Goal: Use online tool/utility: Utilize a website feature to perform a specific function

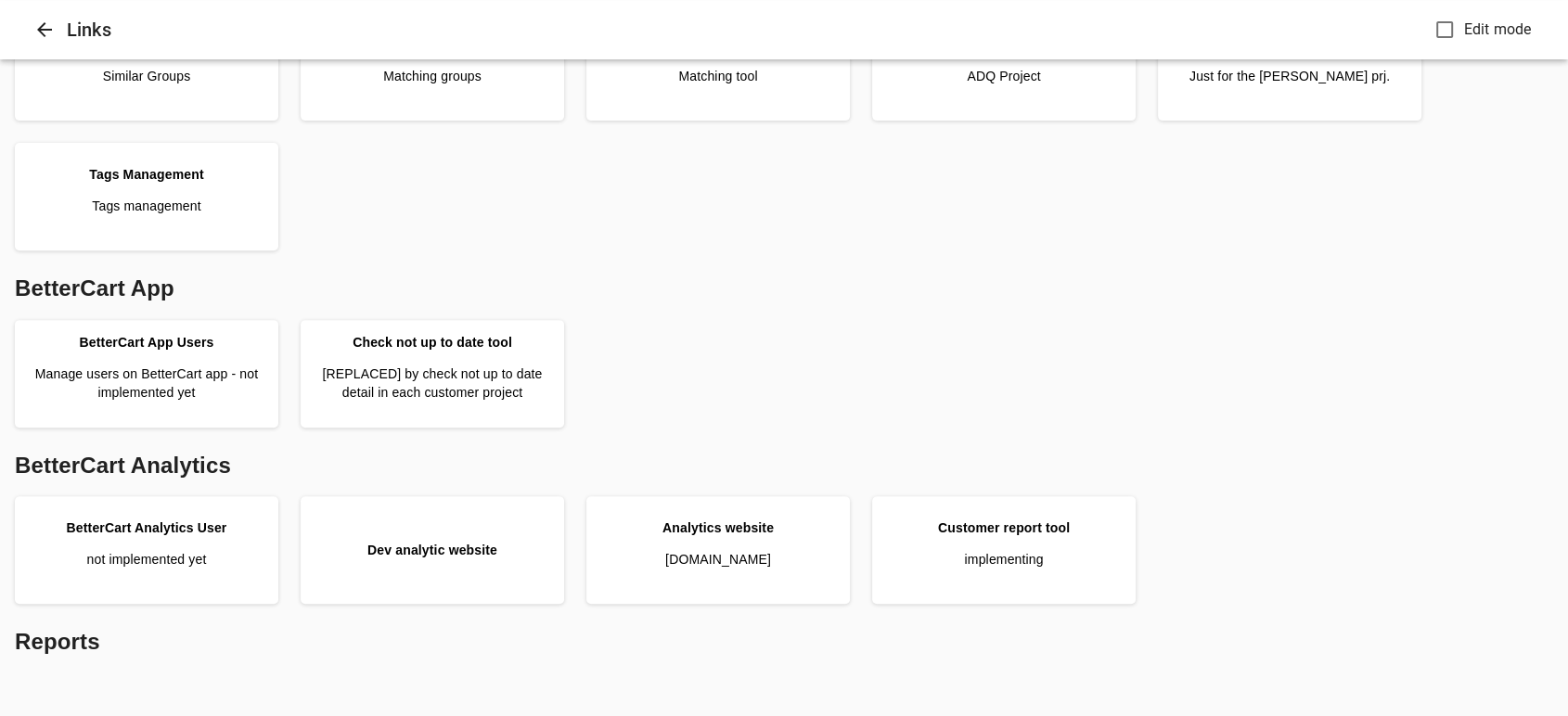
scroll to position [817, 0]
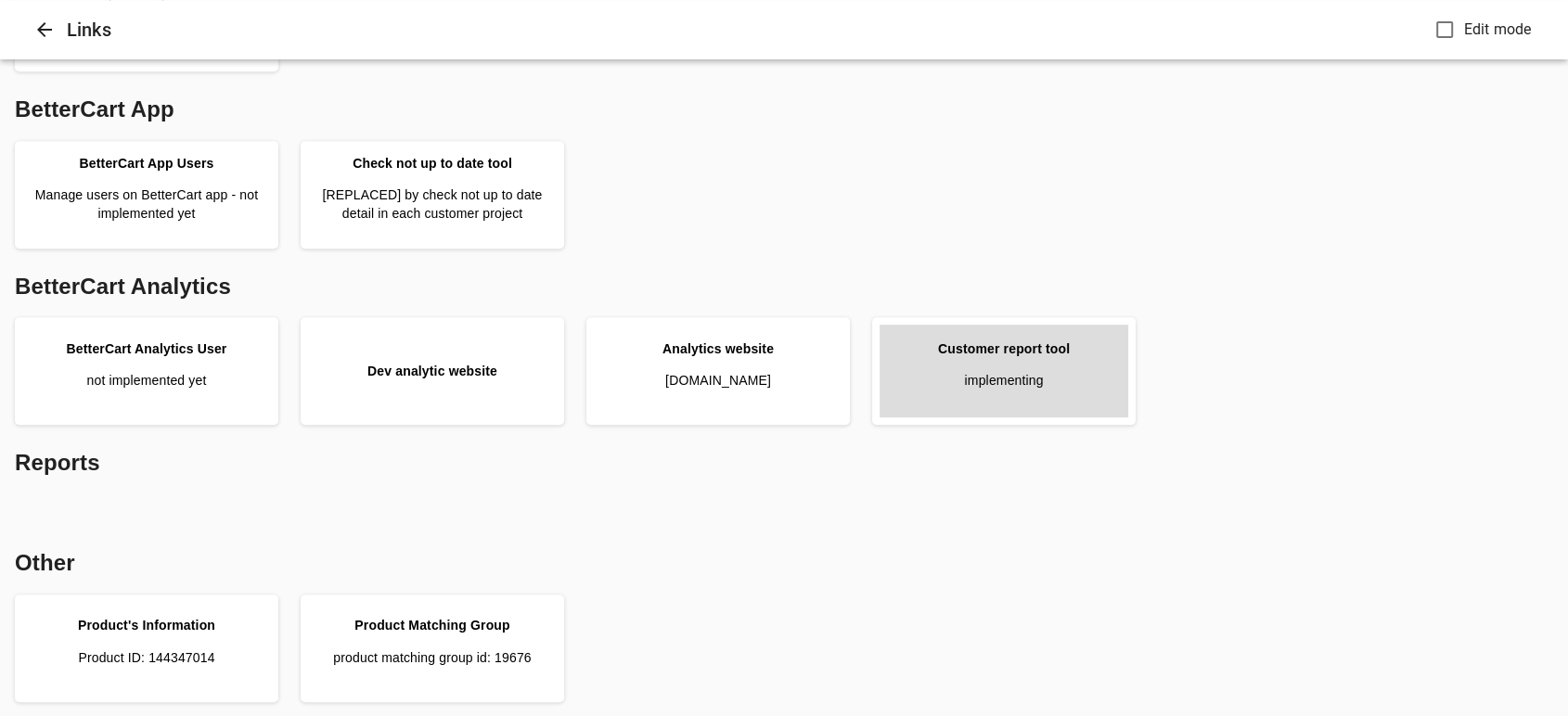
click at [1000, 378] on p "implementing" at bounding box center [1003, 380] width 79 height 19
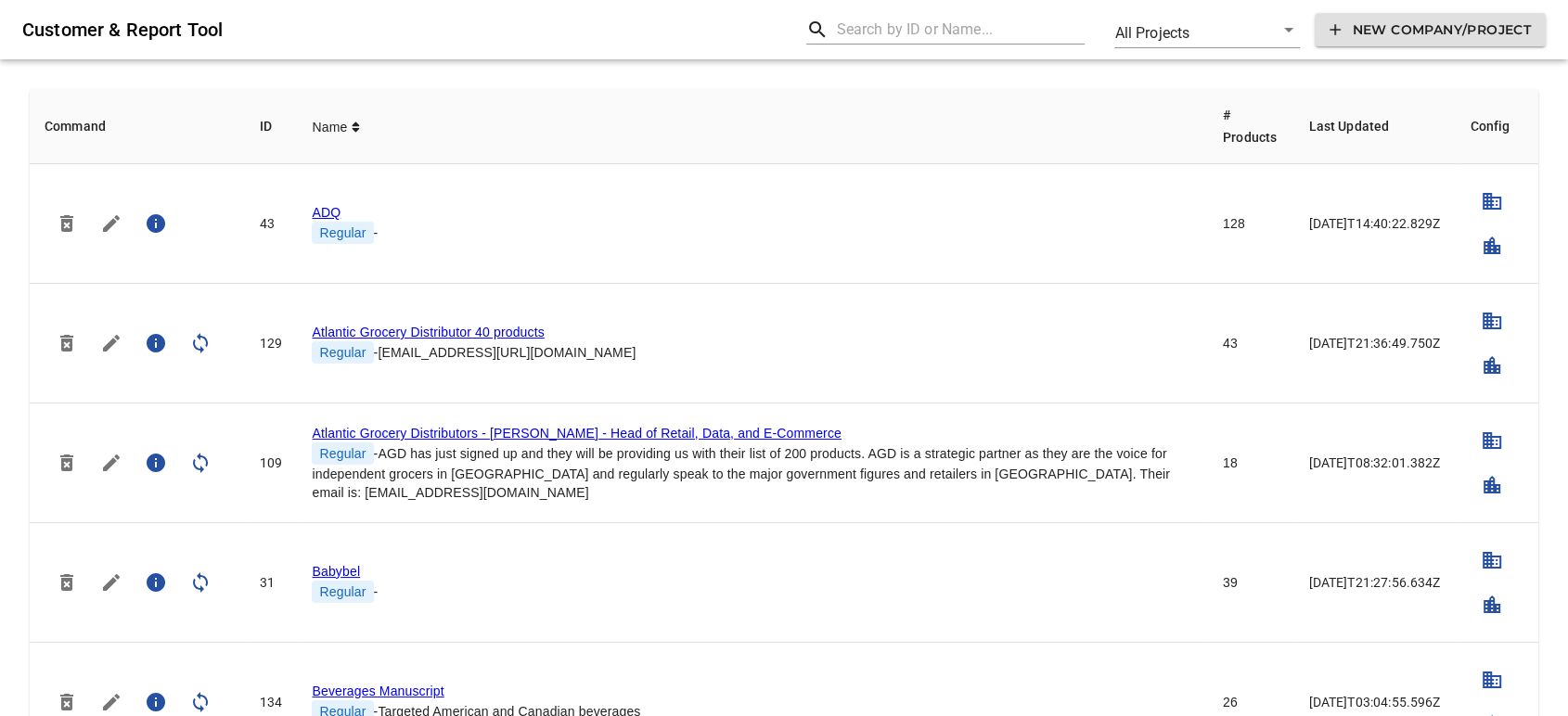
click at [872, 28] on input "text" at bounding box center [960, 30] width 248 height 30
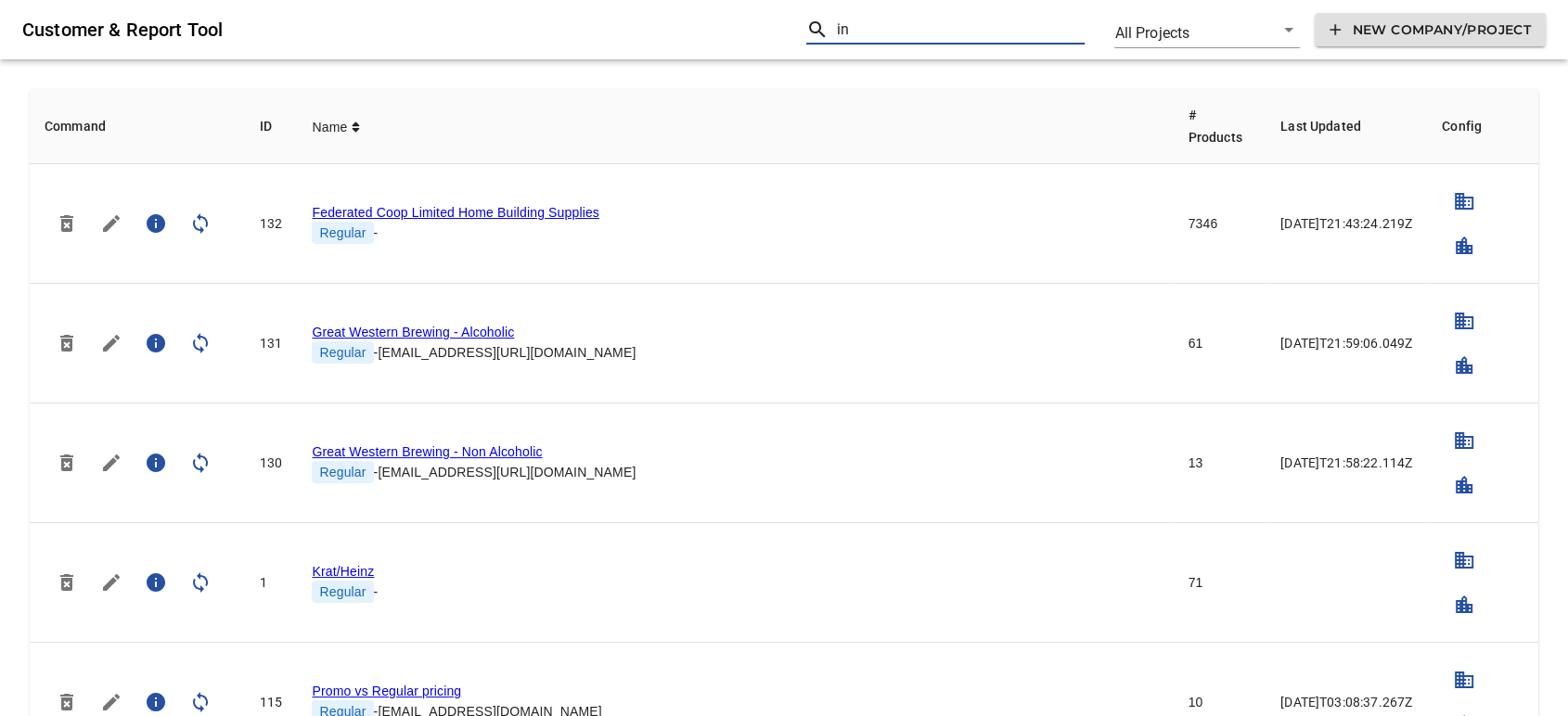
drag, startPoint x: 861, startPoint y: 29, endPoint x: 825, endPoint y: 30, distance: 36.0
click at [825, 30] on div "in" at bounding box center [945, 30] width 278 height 30
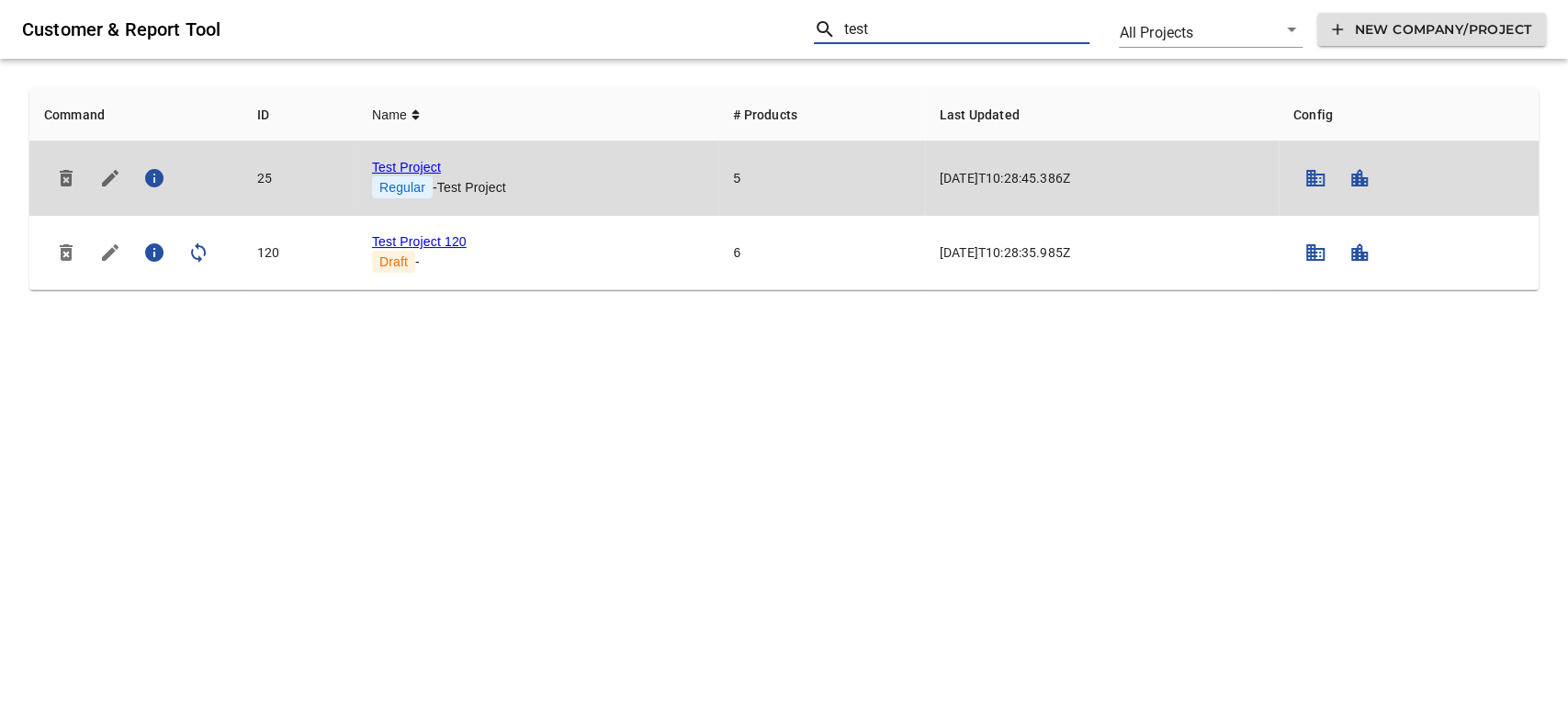
type input "test"
click at [408, 165] on link "Test Project" at bounding box center [407, 167] width 69 height 15
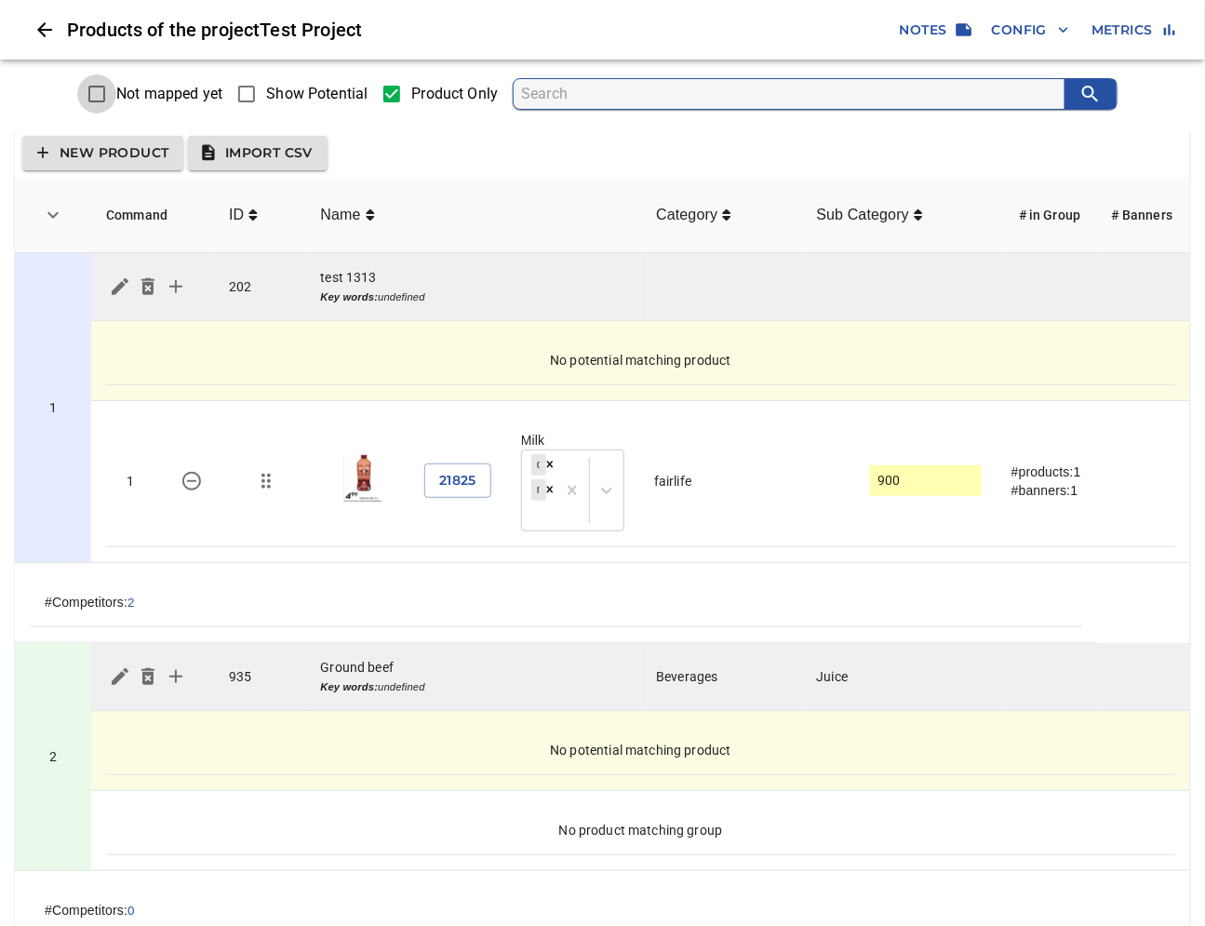
click at [103, 100] on input "Not mapped yet" at bounding box center [96, 93] width 39 height 39
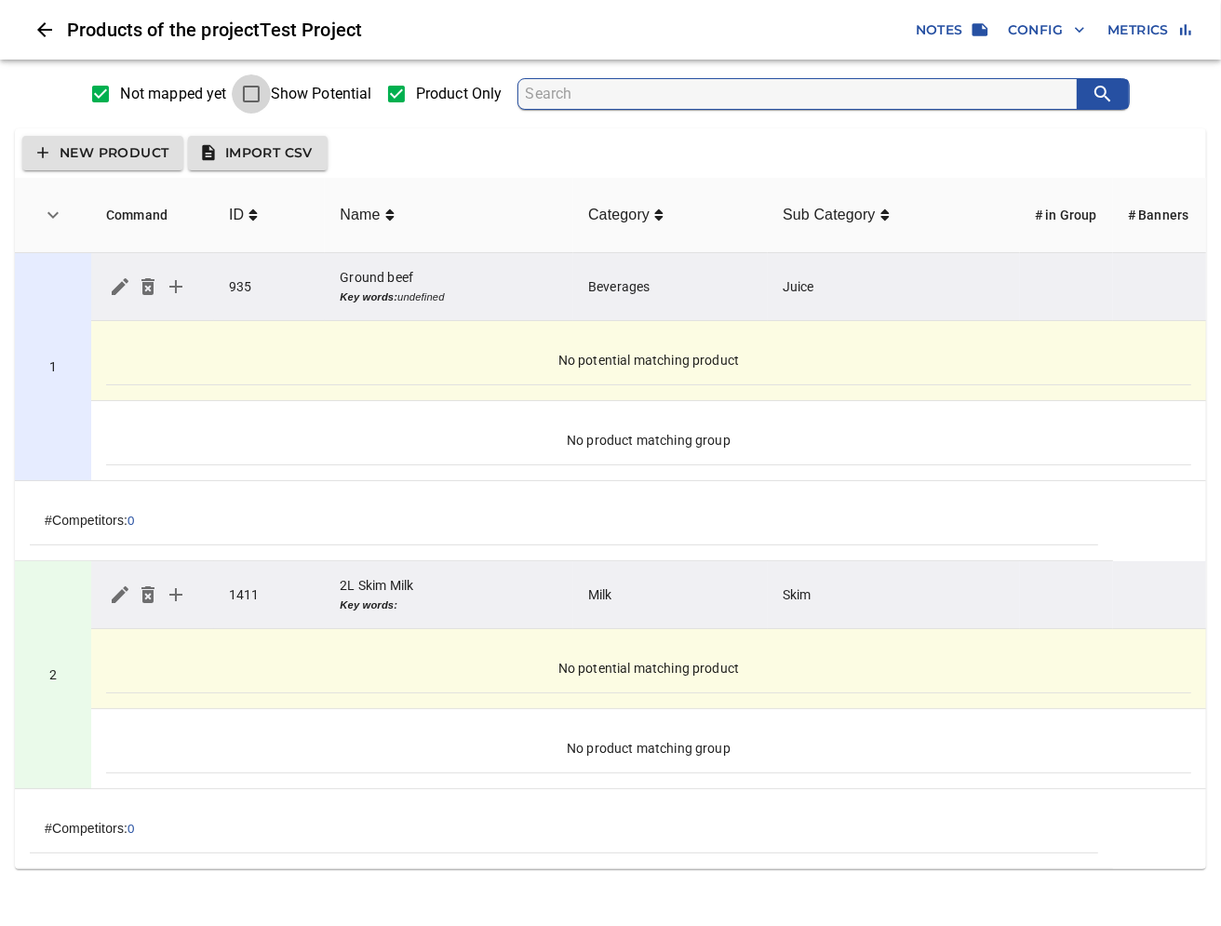
click at [253, 95] on input "Show Potential" at bounding box center [251, 93] width 39 height 39
checkbox input "true"
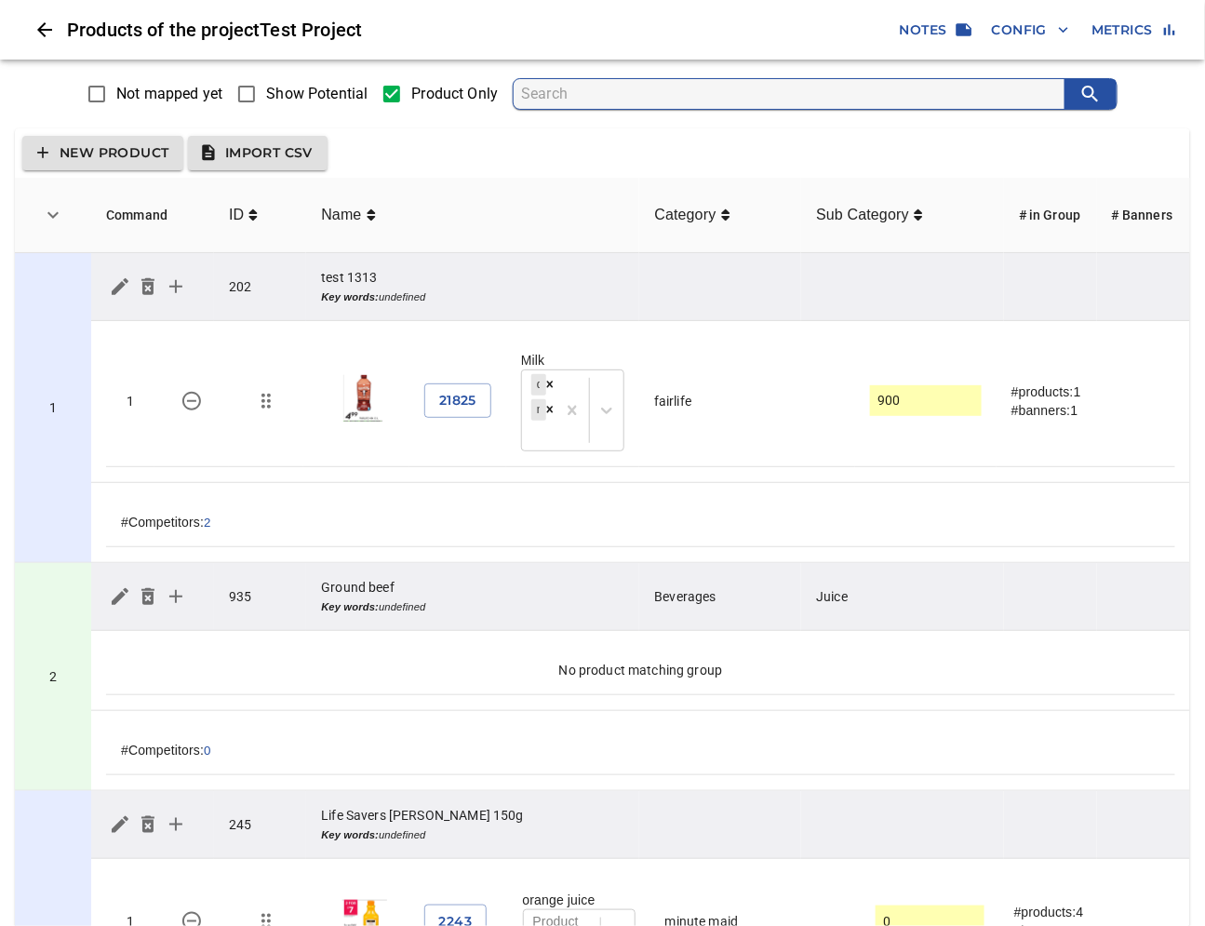
click at [255, 93] on input "Show Potential" at bounding box center [246, 93] width 39 height 39
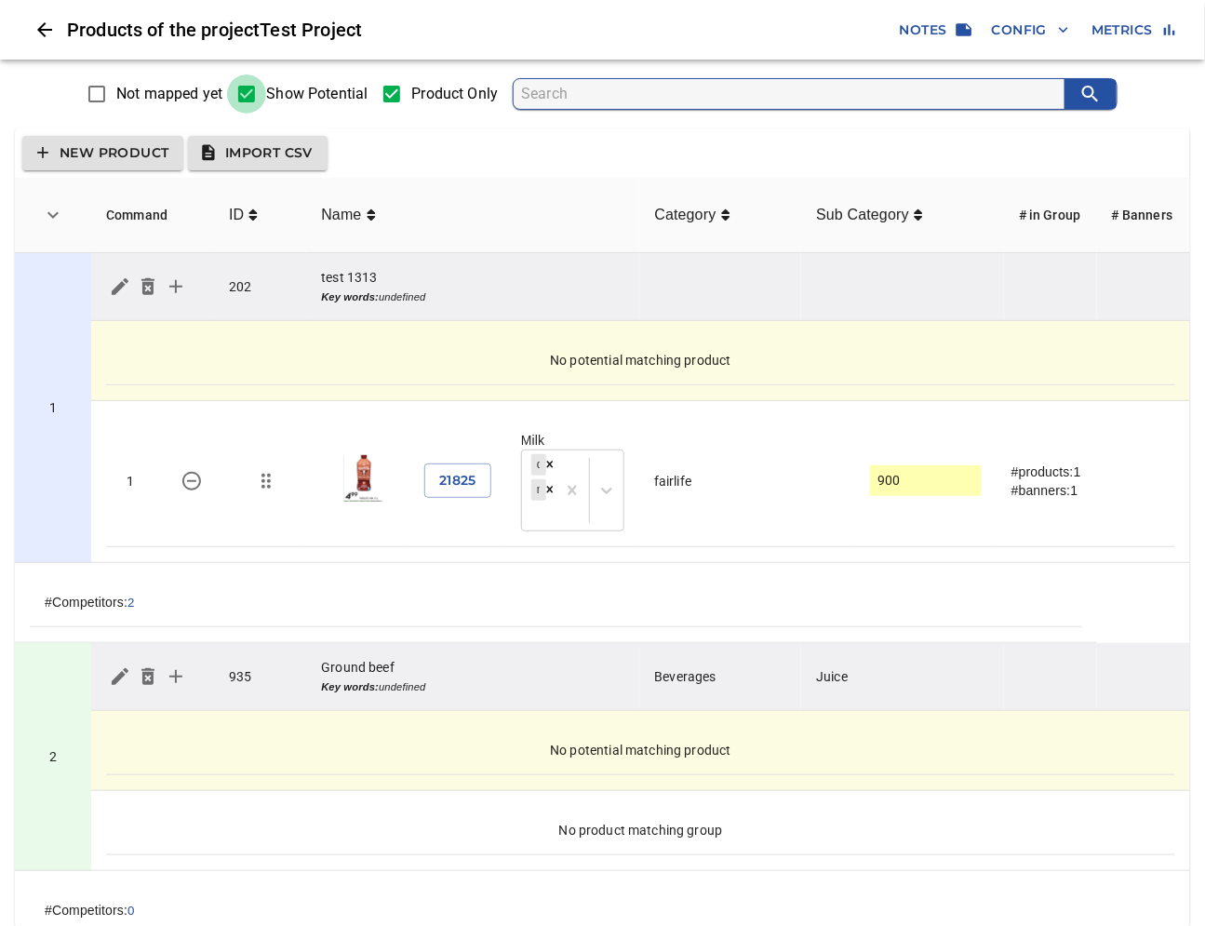
click at [255, 93] on input "Show Potential" at bounding box center [246, 93] width 39 height 39
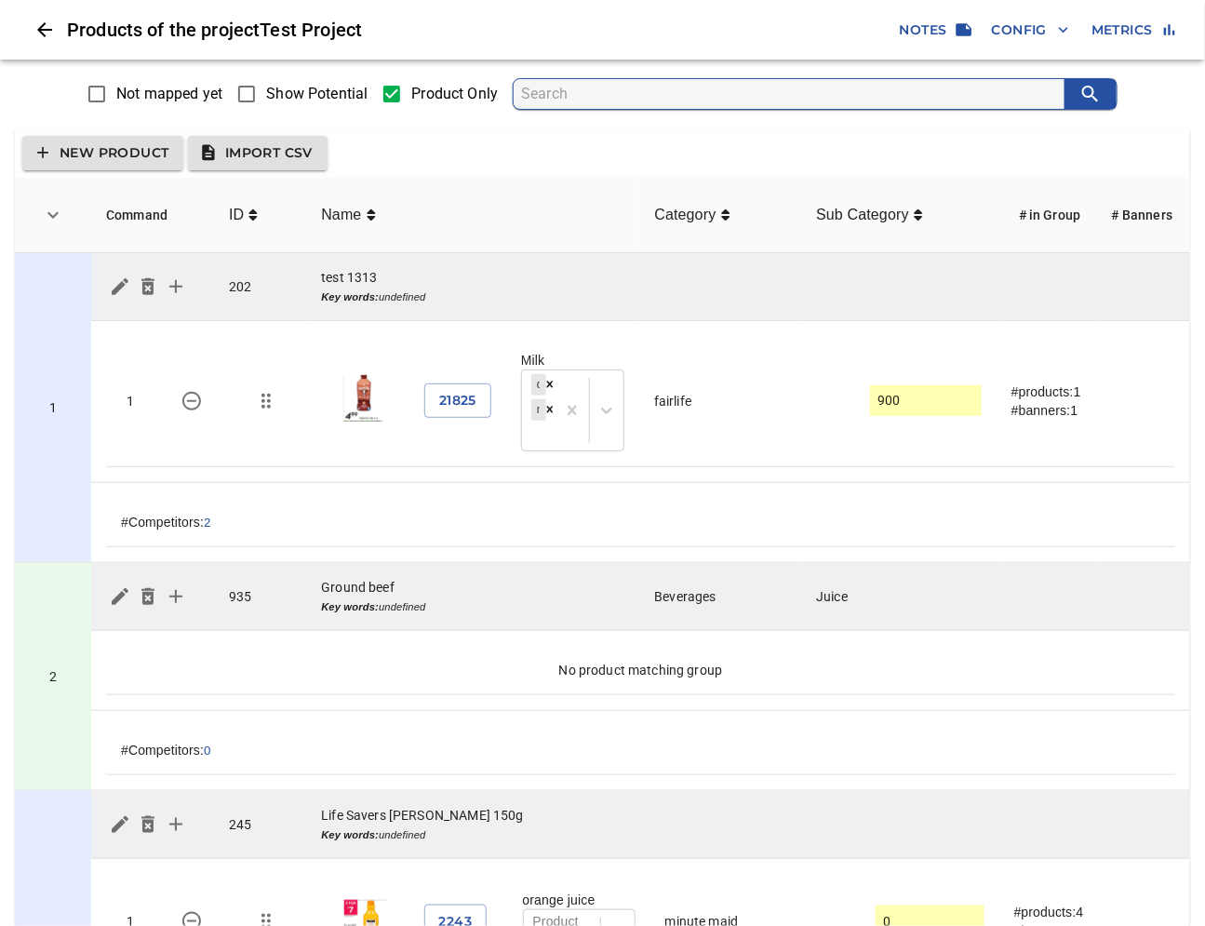
click at [255, 93] on input "Show Potential" at bounding box center [246, 93] width 39 height 39
checkbox input "true"
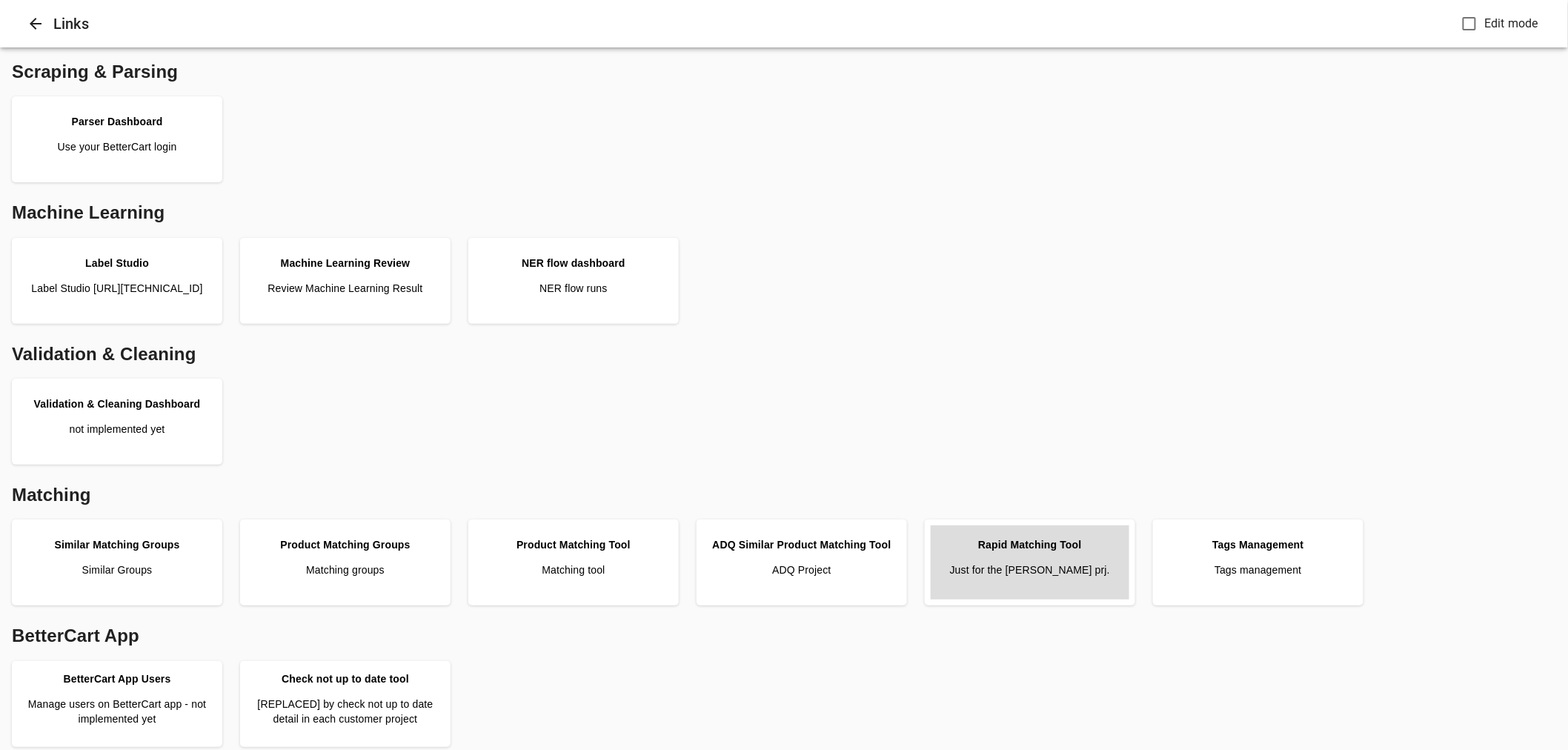
click at [1038, 567] on p "Just for the Pattison prj." at bounding box center [1030, 569] width 160 height 15
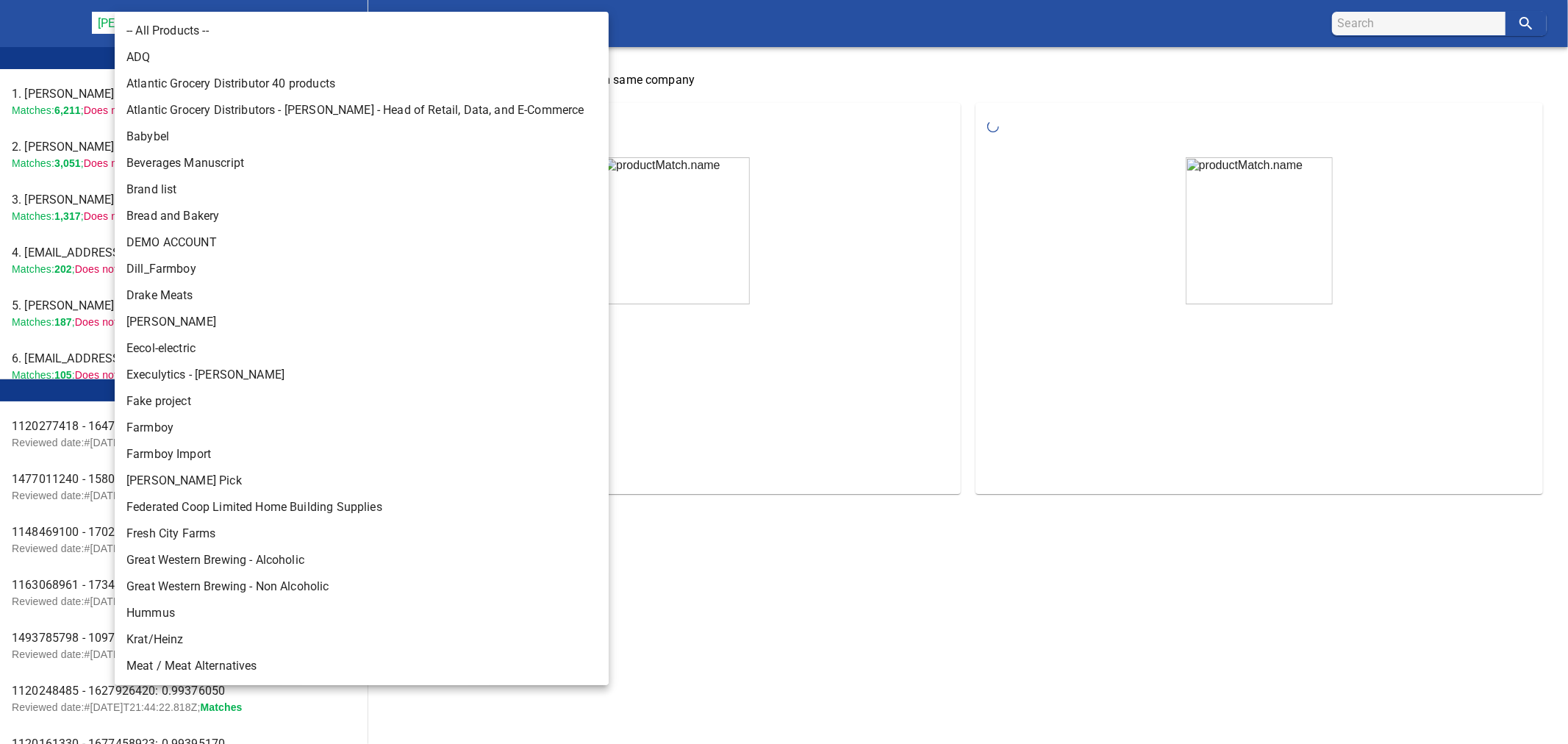
click at [239, 24] on body "tspan { white-space: pre; } Rapid Matching Tool [PERSON_NAME] Food Group 128 Le…" at bounding box center [784, 259] width 1568 height 519
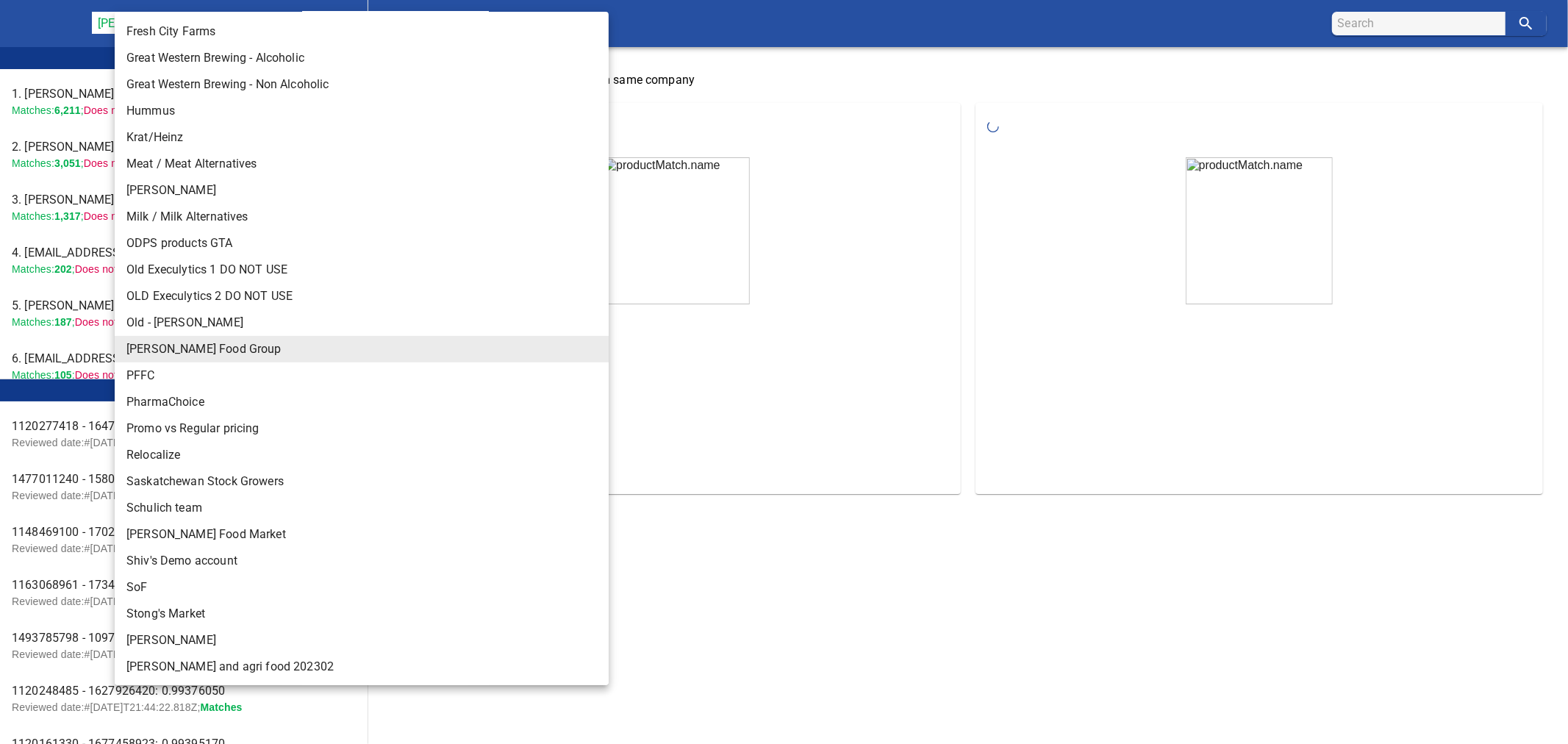
click at [166, 635] on li "[PERSON_NAME]" at bounding box center [367, 641] width 506 height 27
type input "124"
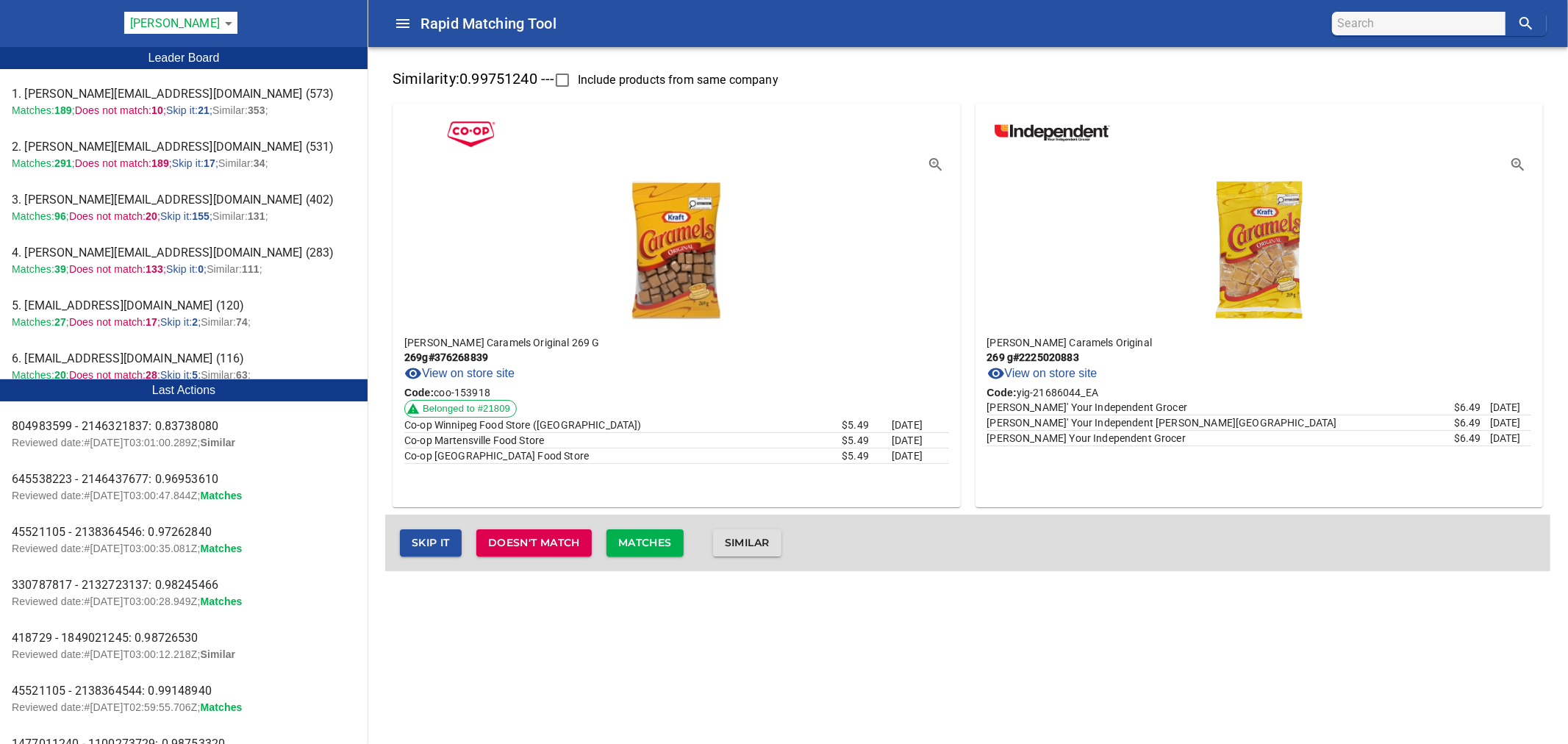
click at [641, 539] on span "Matches" at bounding box center [645, 543] width 54 height 18
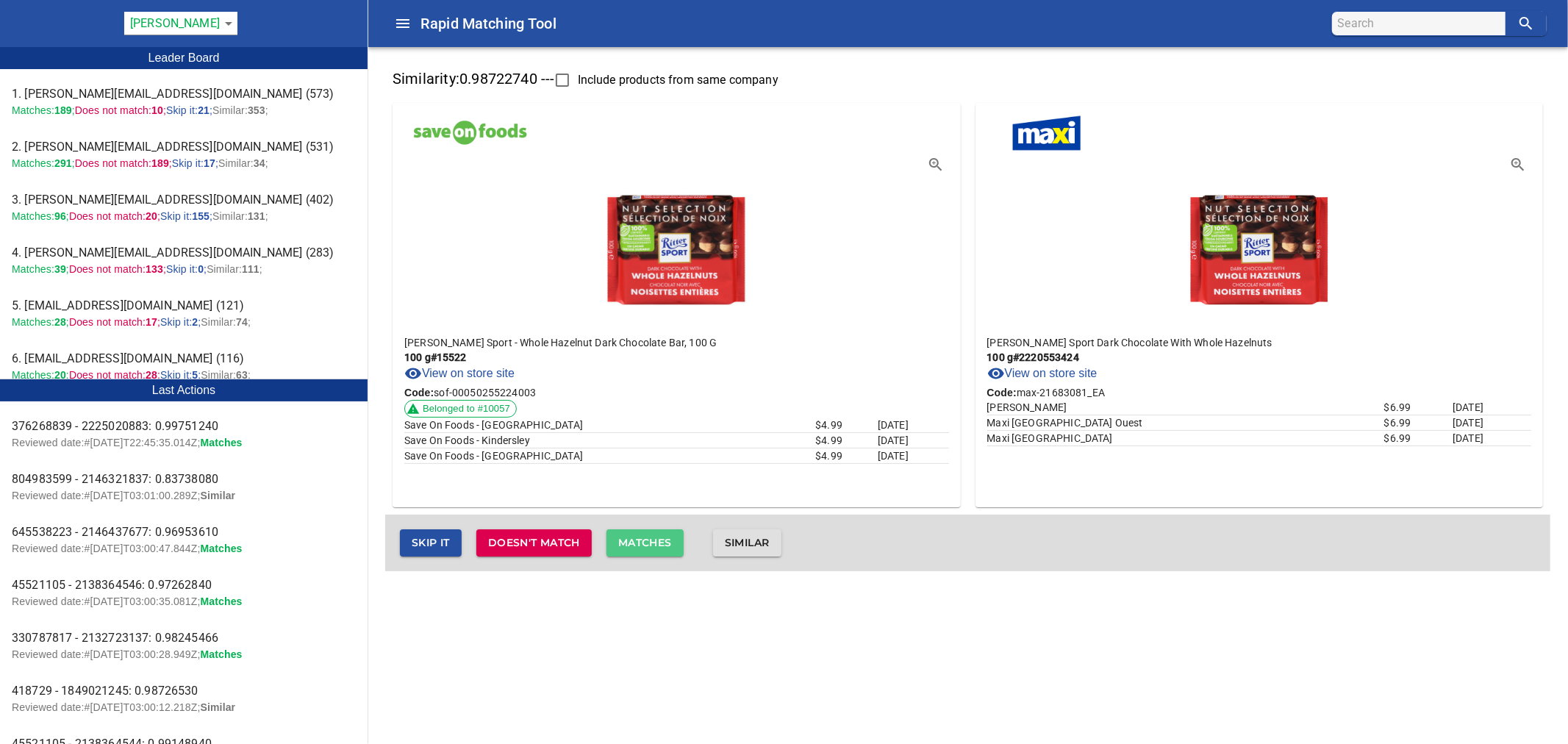
click at [652, 543] on span "Matches" at bounding box center [645, 543] width 54 height 18
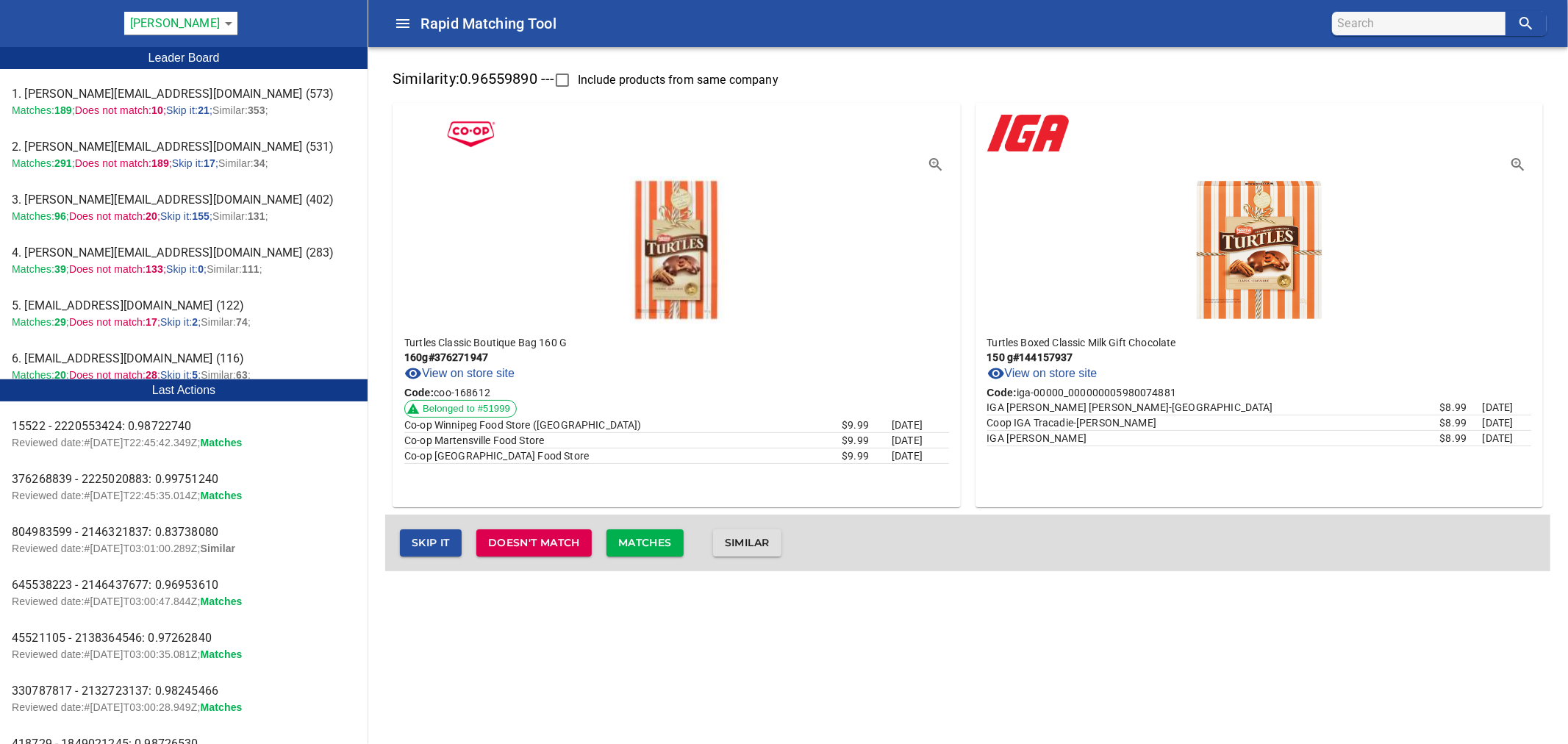
click at [758, 543] on span "Similar" at bounding box center [747, 543] width 45 height 18
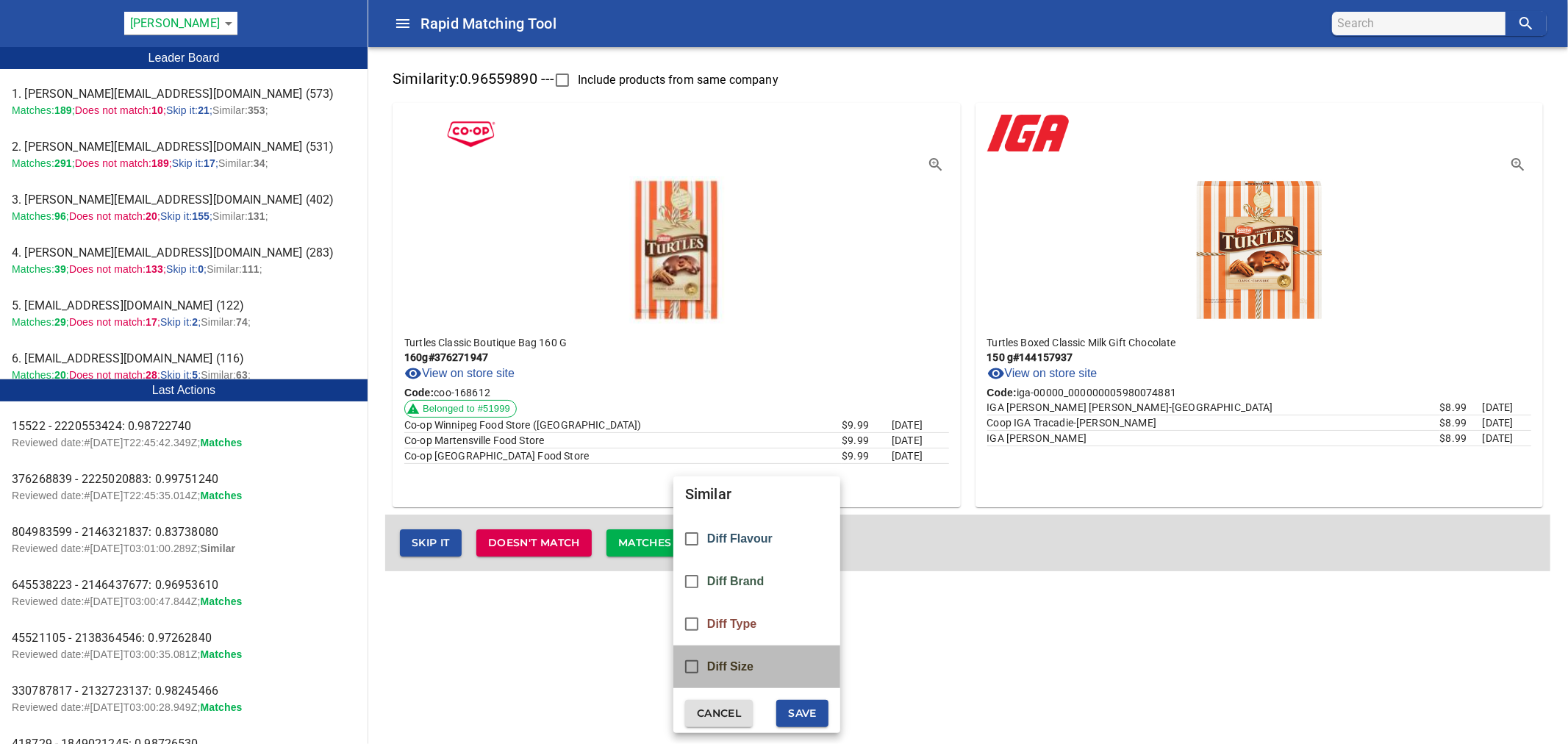
click at [700, 663] on input "checkbox" at bounding box center [691, 667] width 31 height 31
checkbox input "true"
click at [799, 710] on span "Save" at bounding box center [803, 713] width 28 height 18
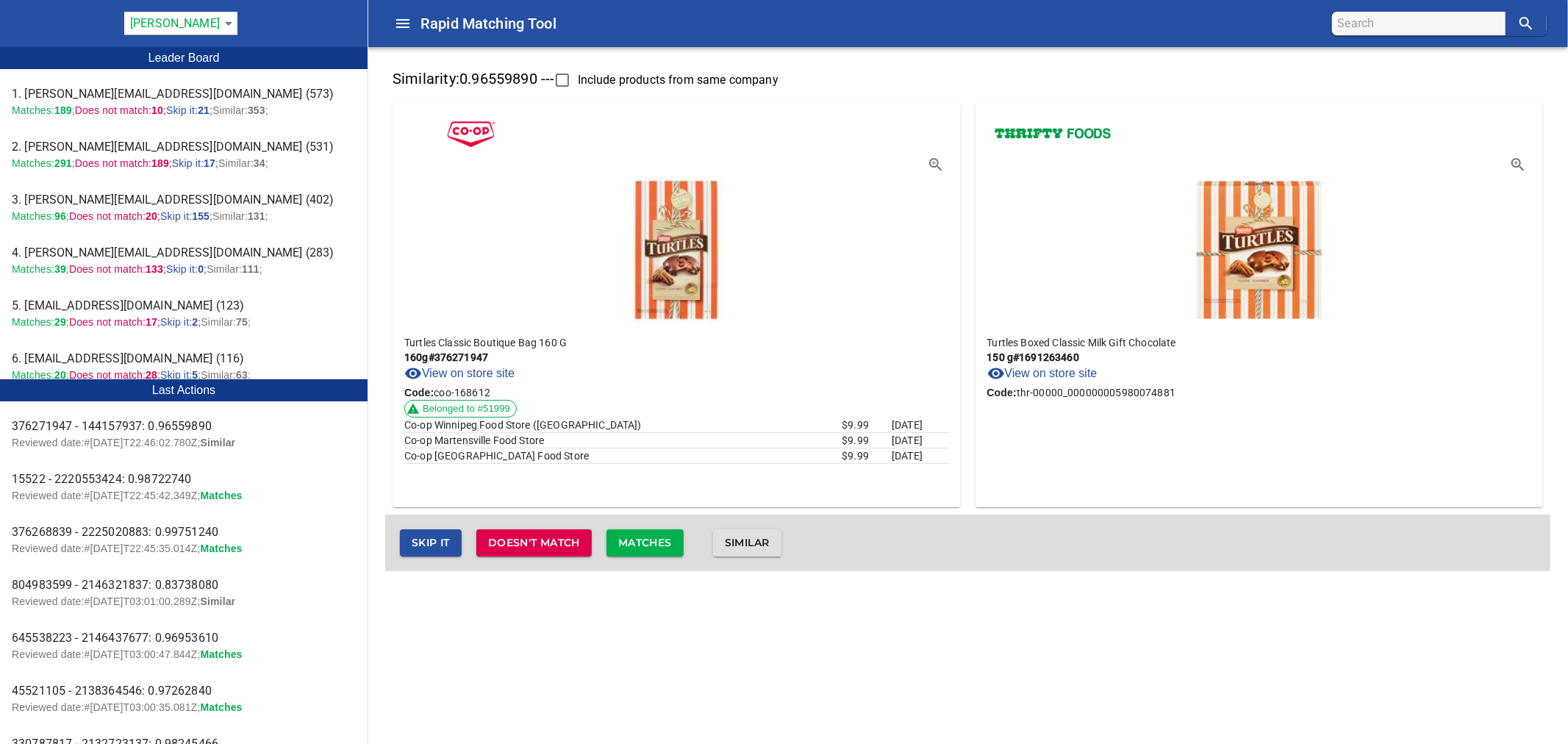
click at [758, 545] on span "Similar" at bounding box center [747, 543] width 45 height 18
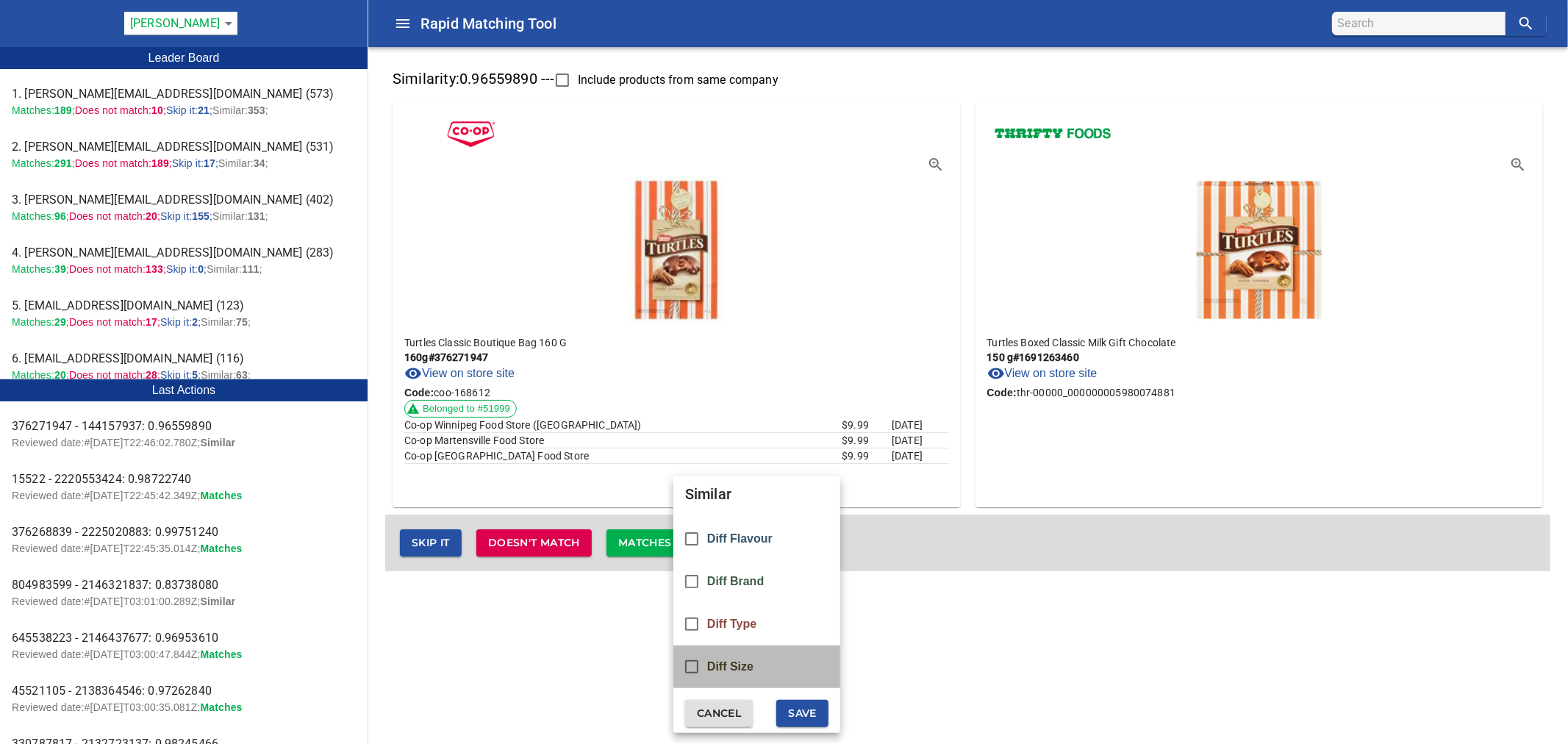
click at [716, 665] on span "Diff Size" at bounding box center [730, 667] width 47 height 13
drag, startPoint x: 799, startPoint y: 705, endPoint x: 791, endPoint y: 678, distance: 28.2
click at [799, 706] on span "Save" at bounding box center [803, 713] width 28 height 18
checkbox input "false"
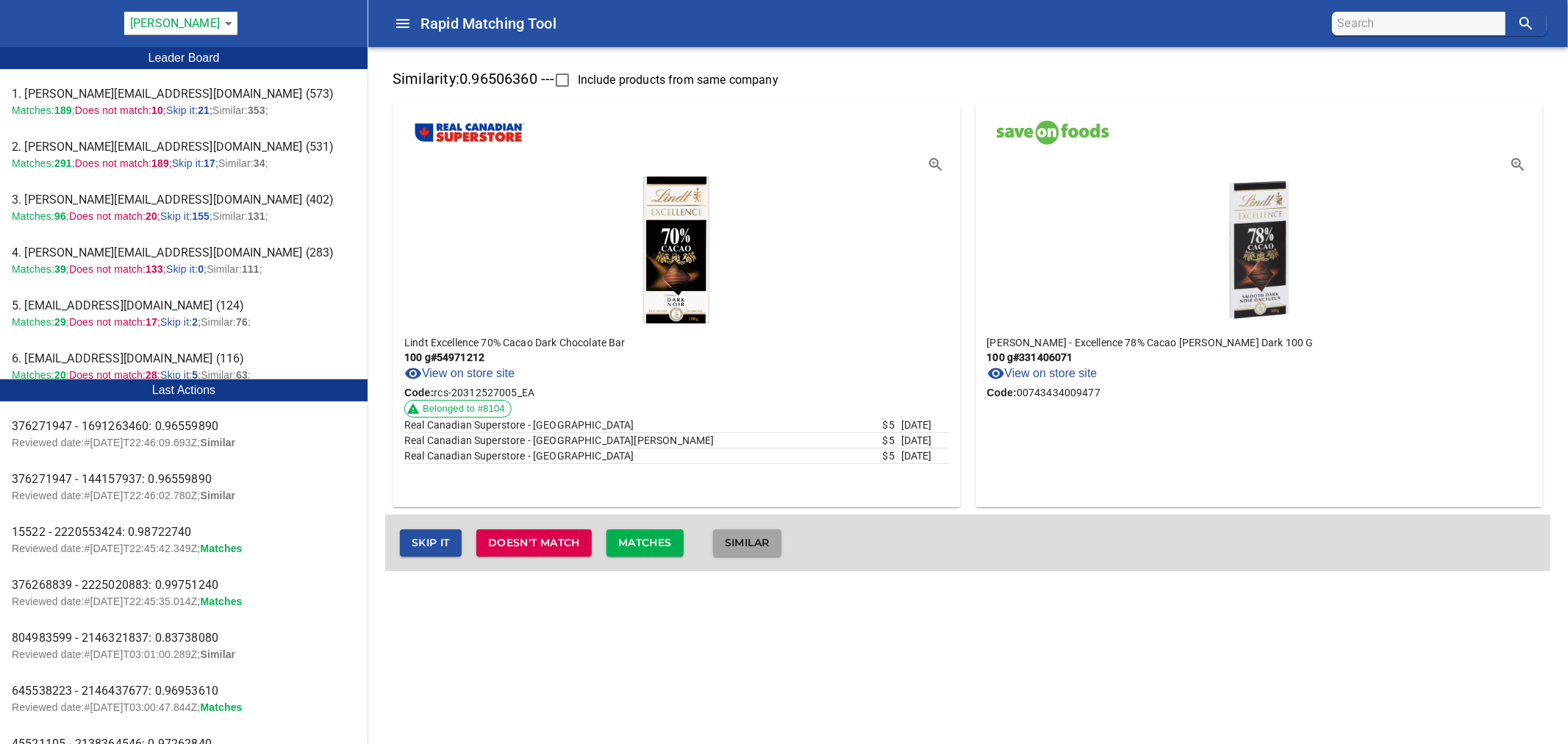
click at [754, 552] on button "Similar" at bounding box center [747, 543] width 69 height 27
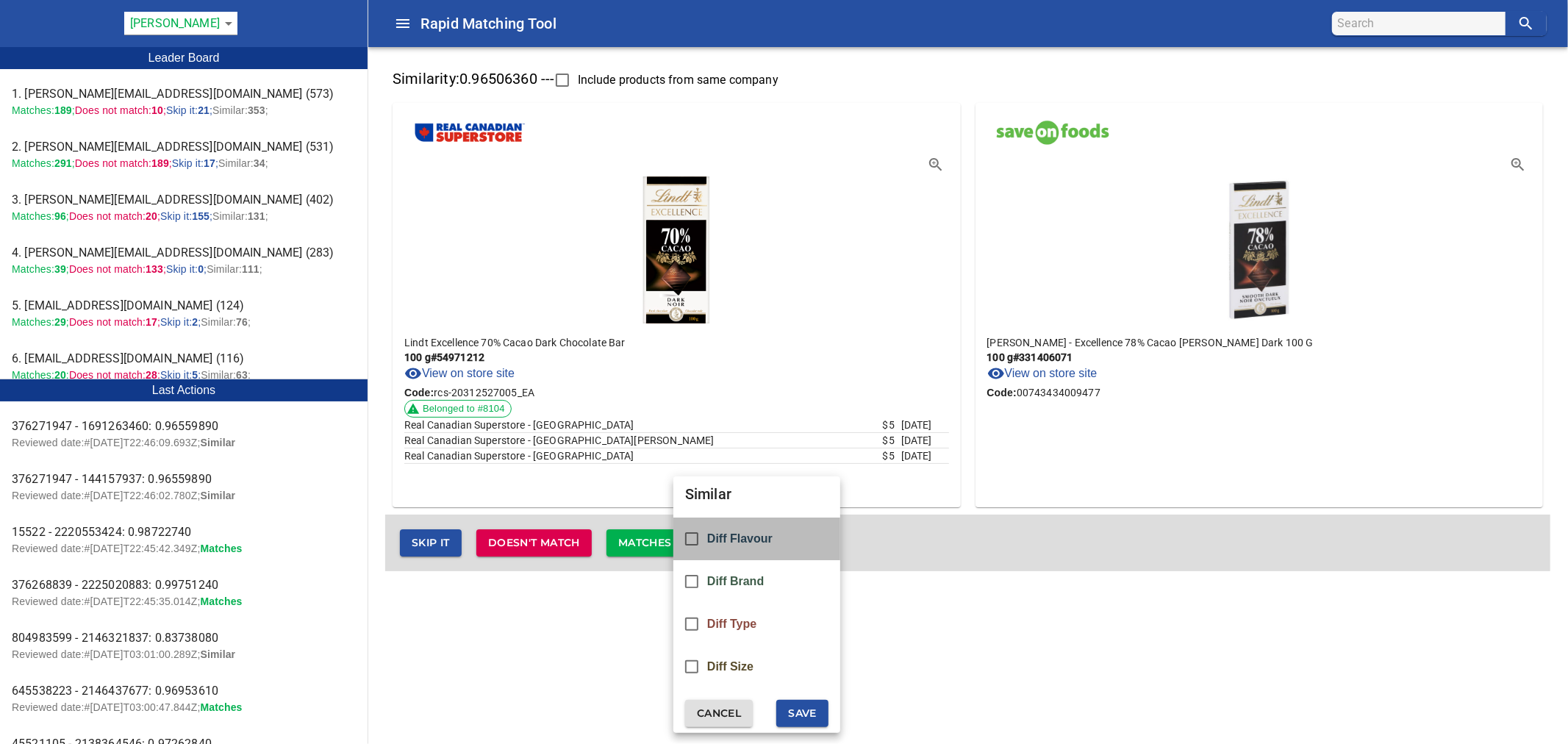
click at [701, 545] on input "checkbox" at bounding box center [691, 539] width 31 height 31
checkbox input "true"
click at [811, 708] on span "Save" at bounding box center [803, 713] width 28 height 18
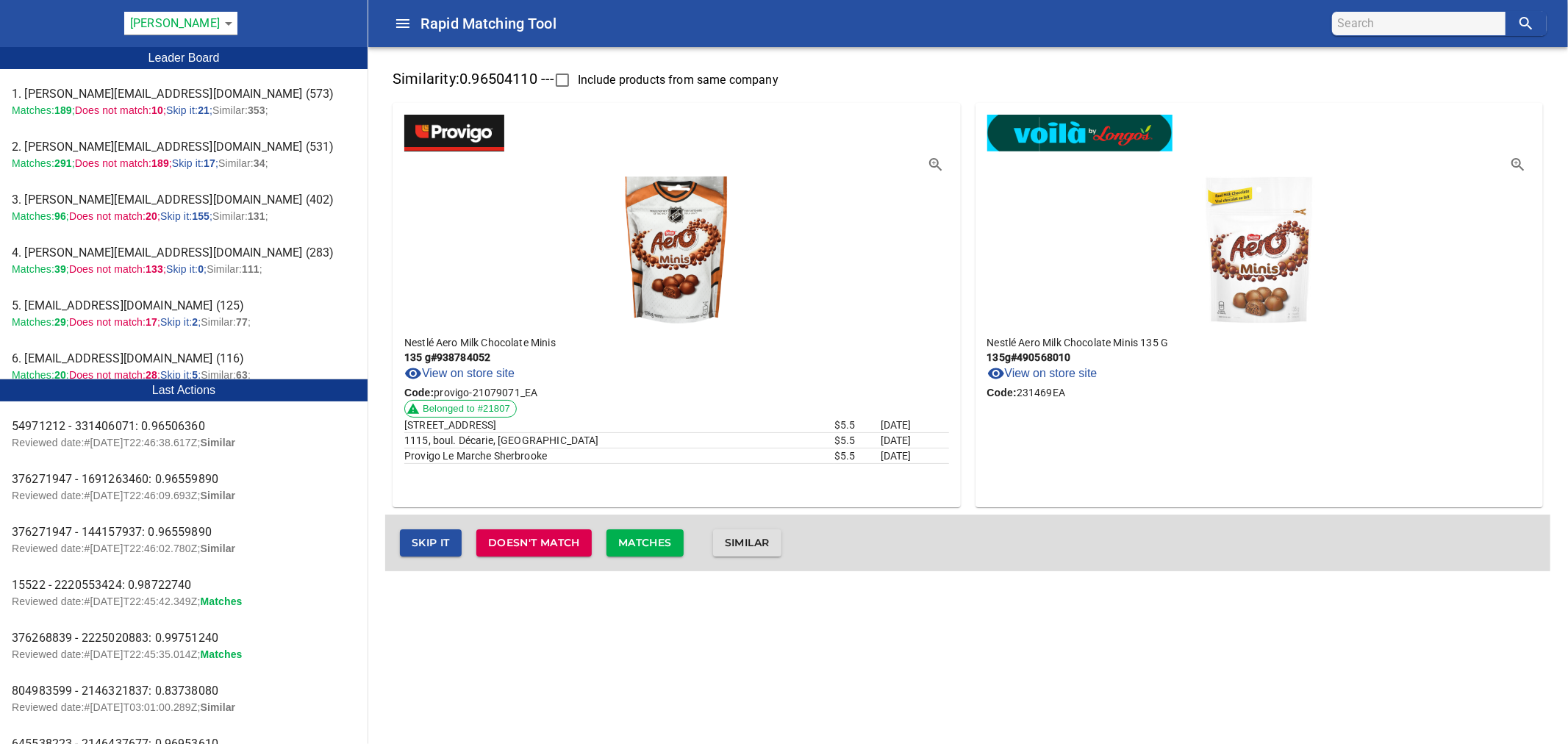
click at [654, 534] on span "Matches" at bounding box center [645, 543] width 54 height 18
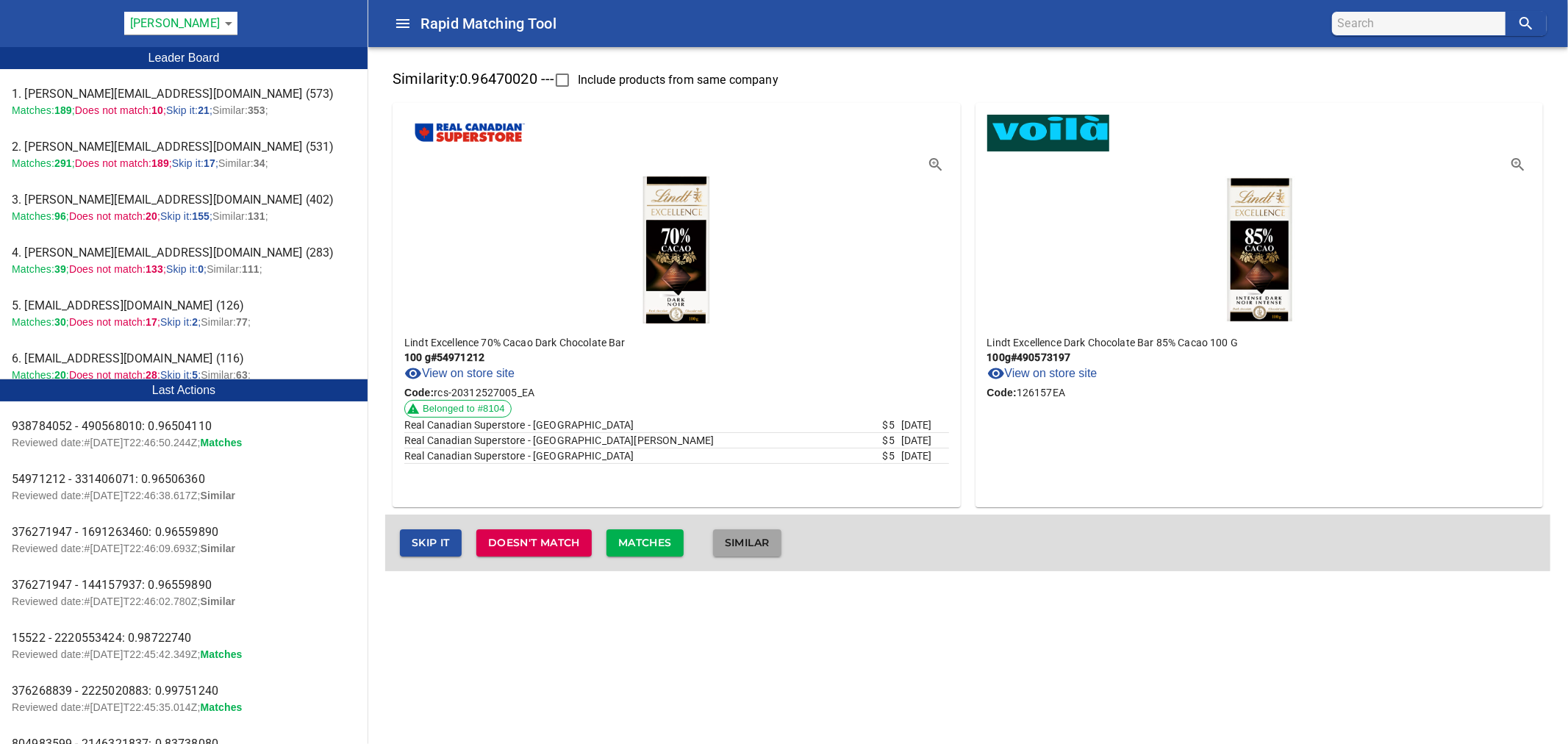
click at [762, 546] on span "Similar" at bounding box center [747, 543] width 45 height 18
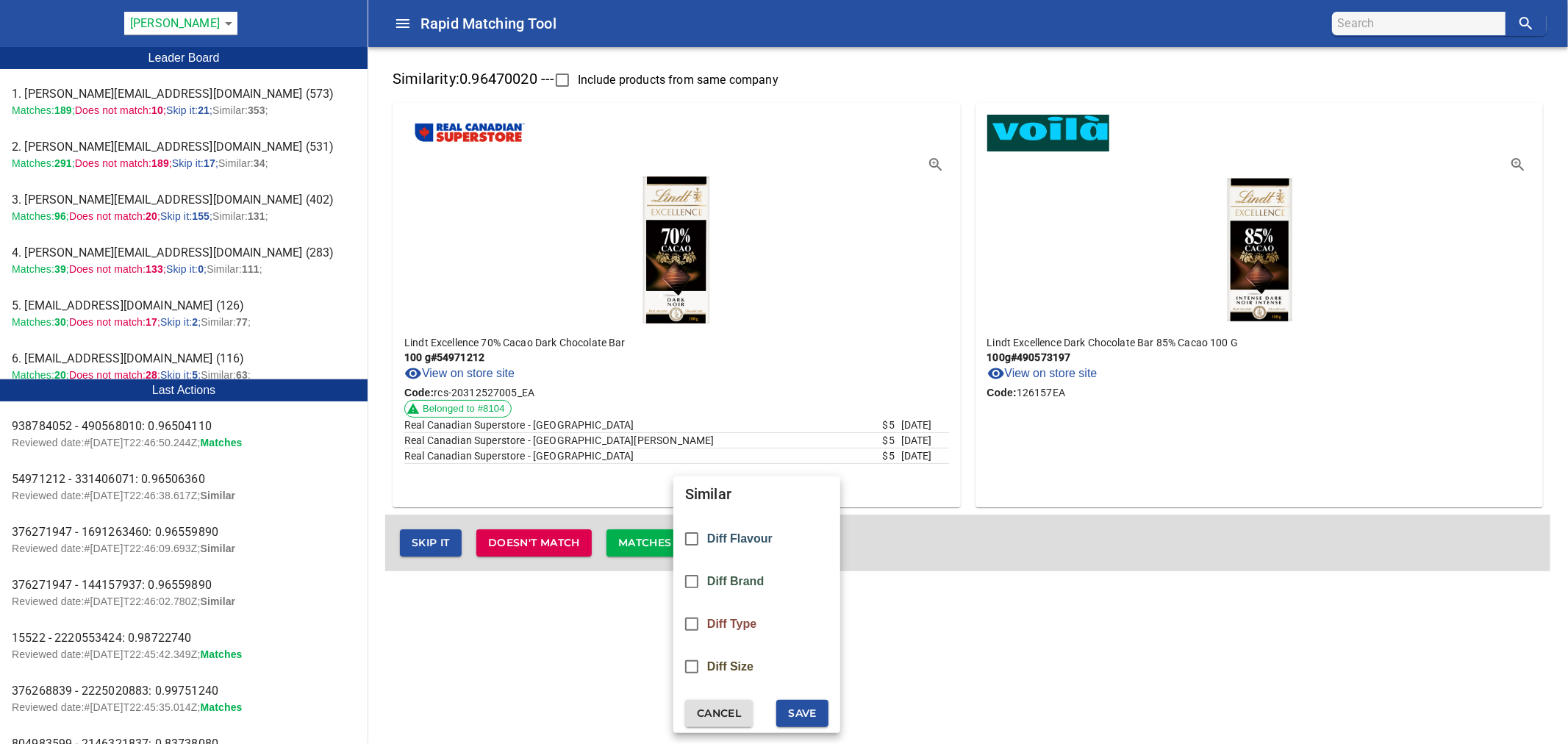
click at [765, 543] on span "Diff Flavour" at bounding box center [739, 539] width 66 height 13
click at [804, 712] on span "Save" at bounding box center [803, 713] width 28 height 18
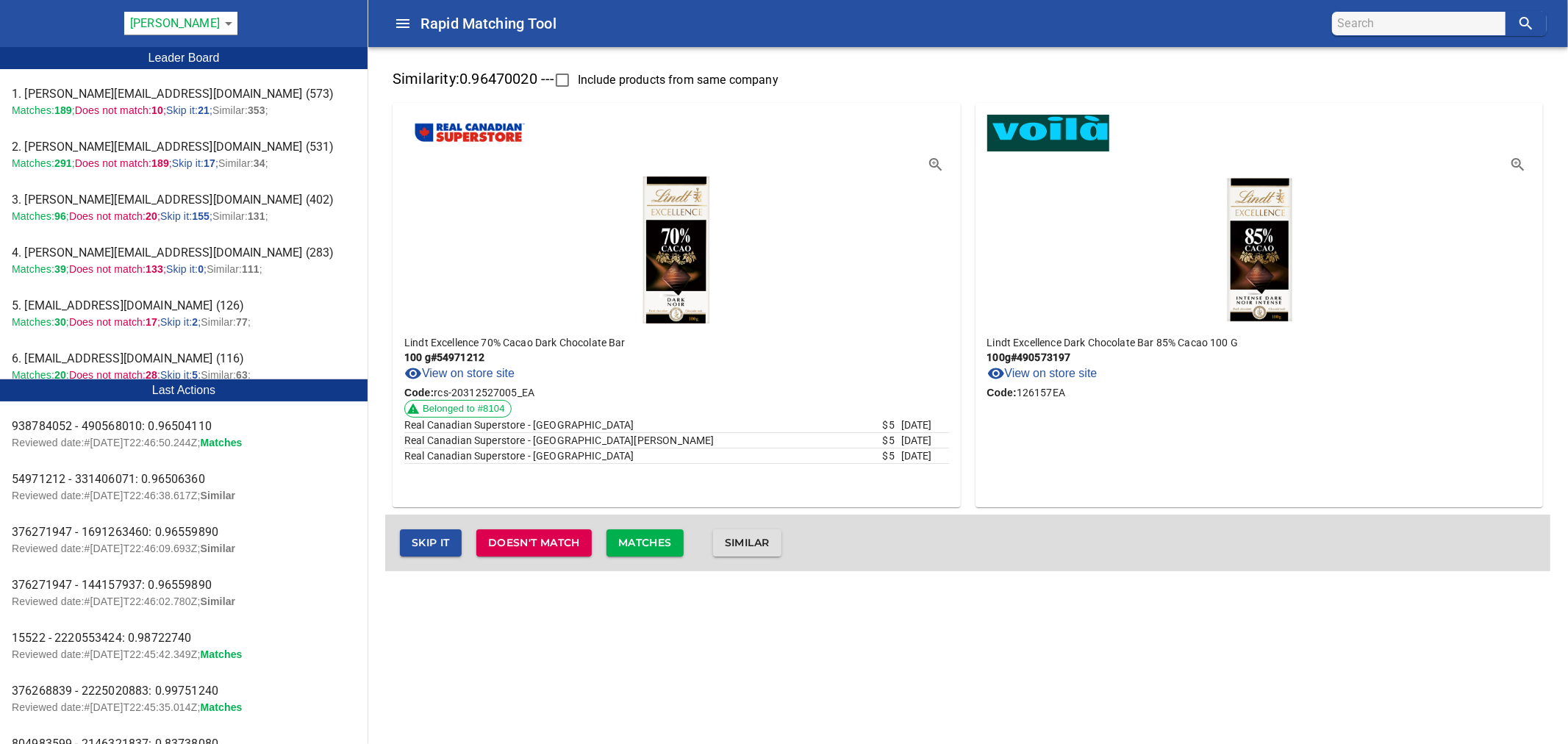
checkbox input "false"
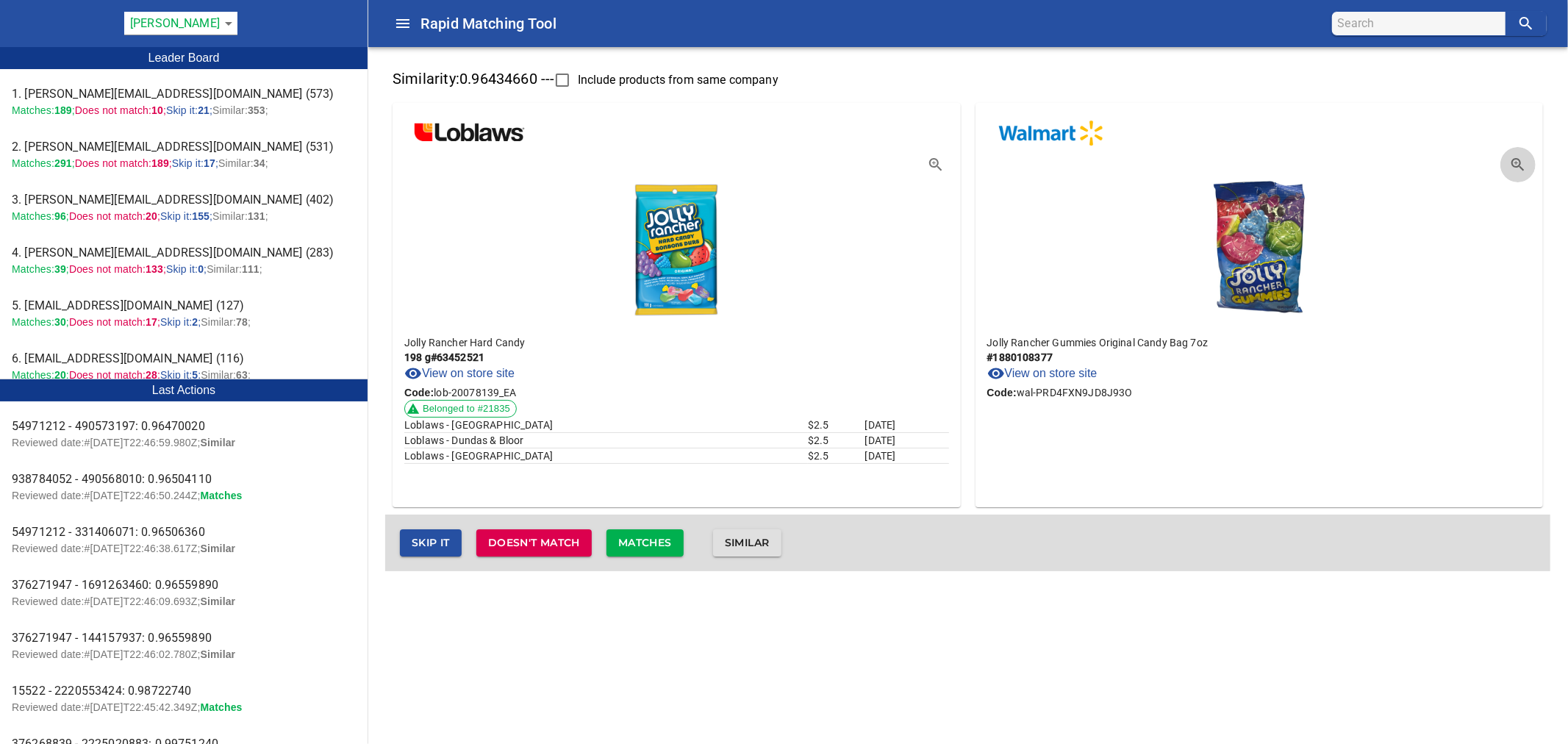
click at [1514, 163] on icon "button" at bounding box center [1518, 164] width 17 height 17
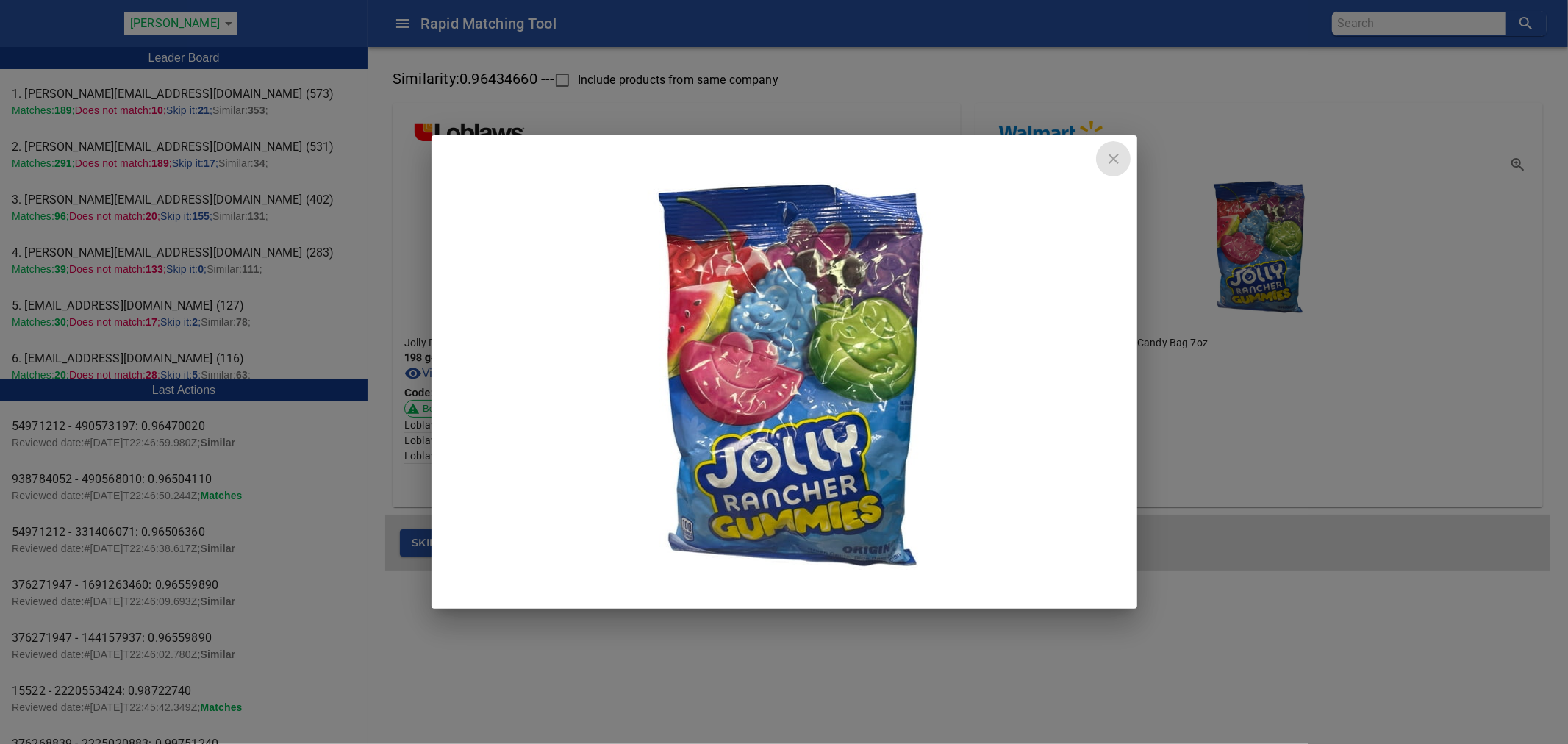
click at [1107, 158] on icon "close" at bounding box center [1114, 159] width 17 height 17
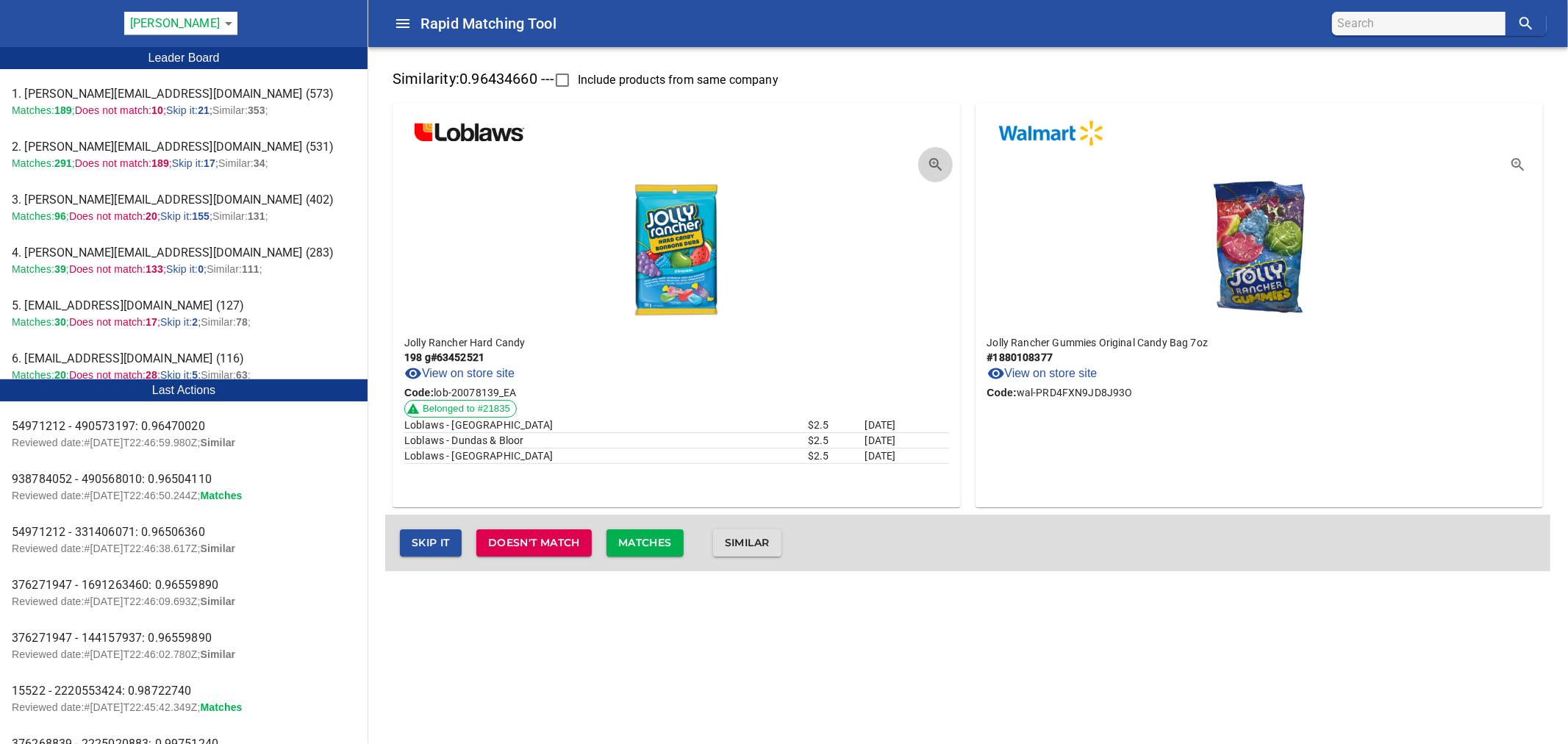
click at [938, 163] on icon "button" at bounding box center [936, 164] width 17 height 17
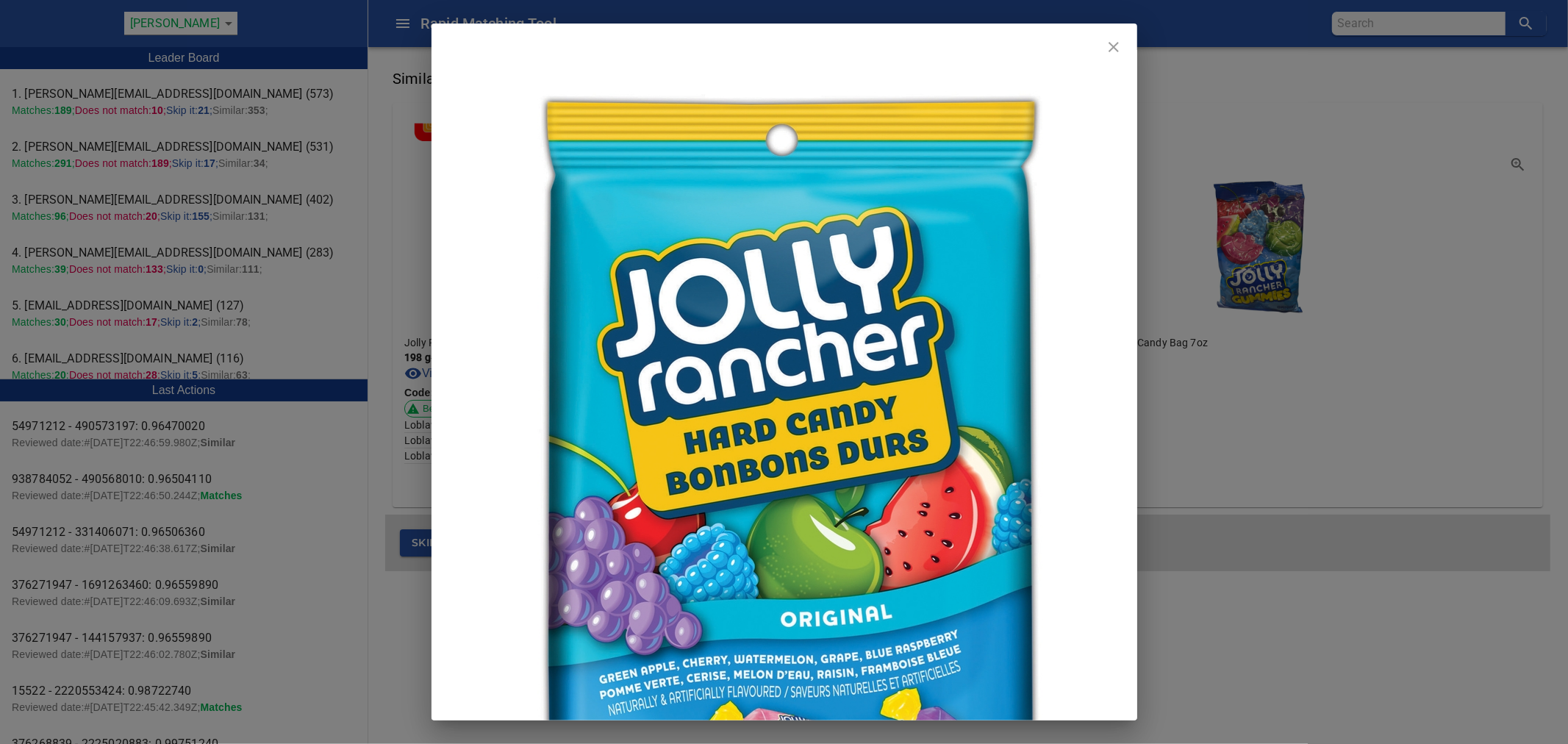
scroll to position [0, 0]
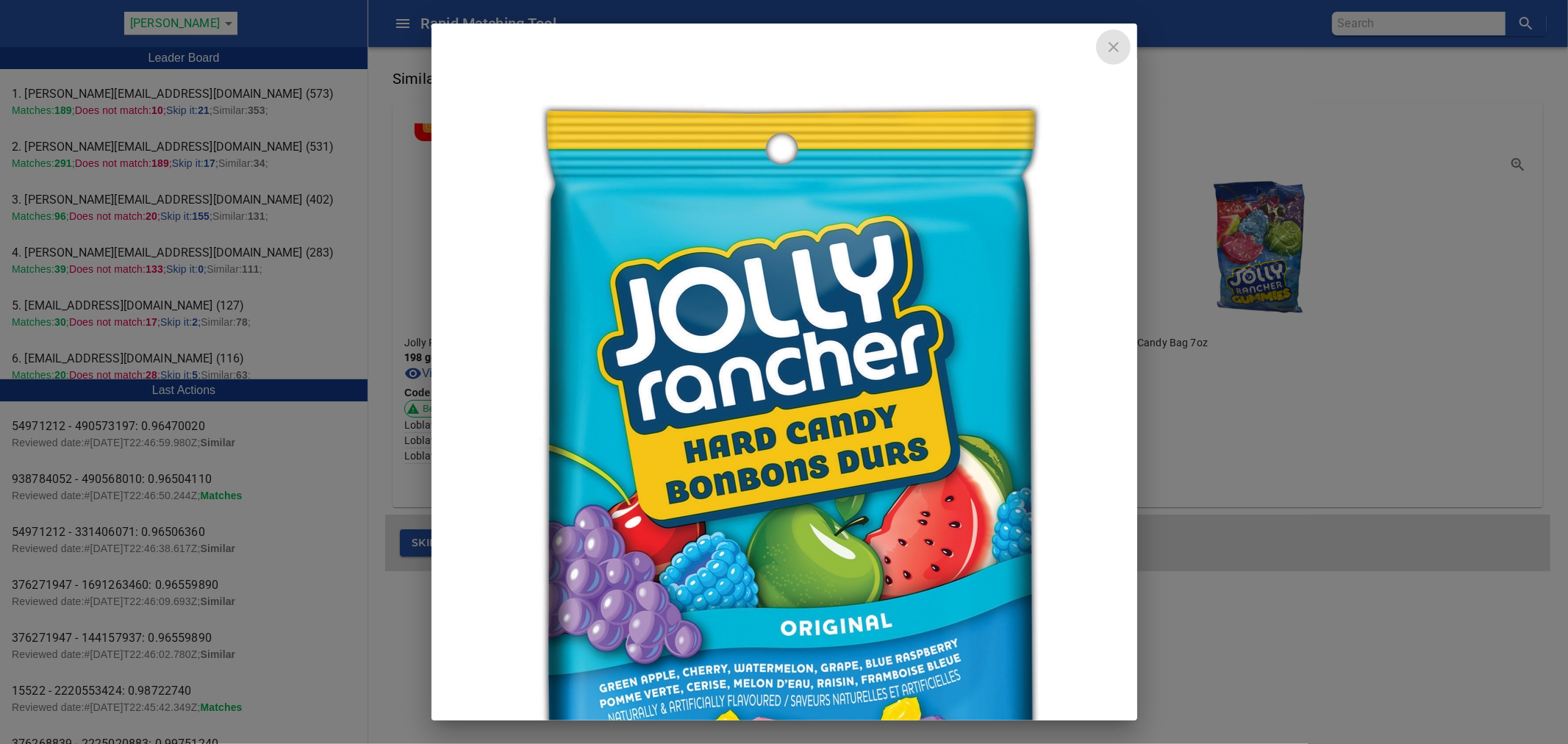
click at [1111, 49] on icon "close" at bounding box center [1113, 47] width 10 height 10
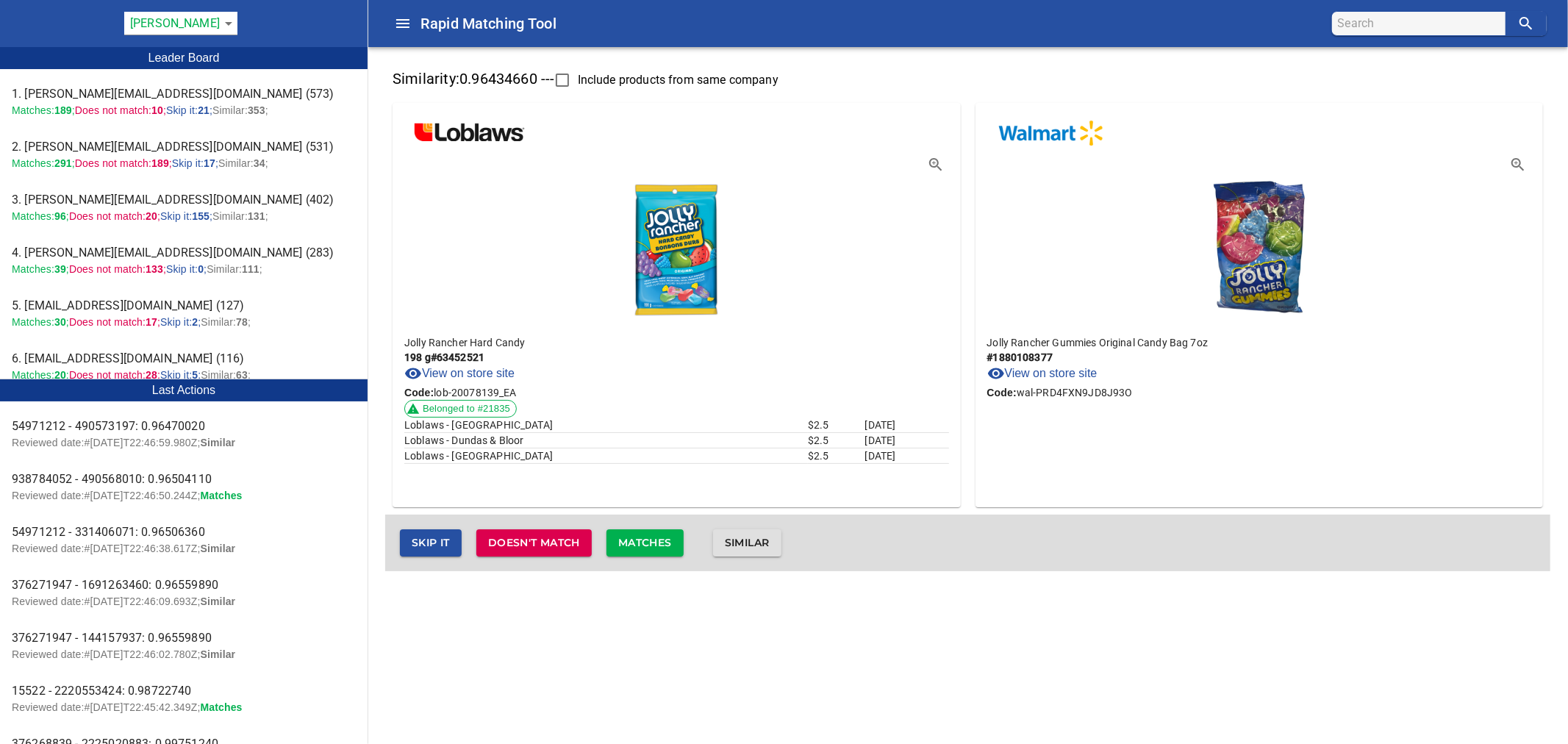
click at [647, 554] on button "Matches" at bounding box center [645, 543] width 77 height 27
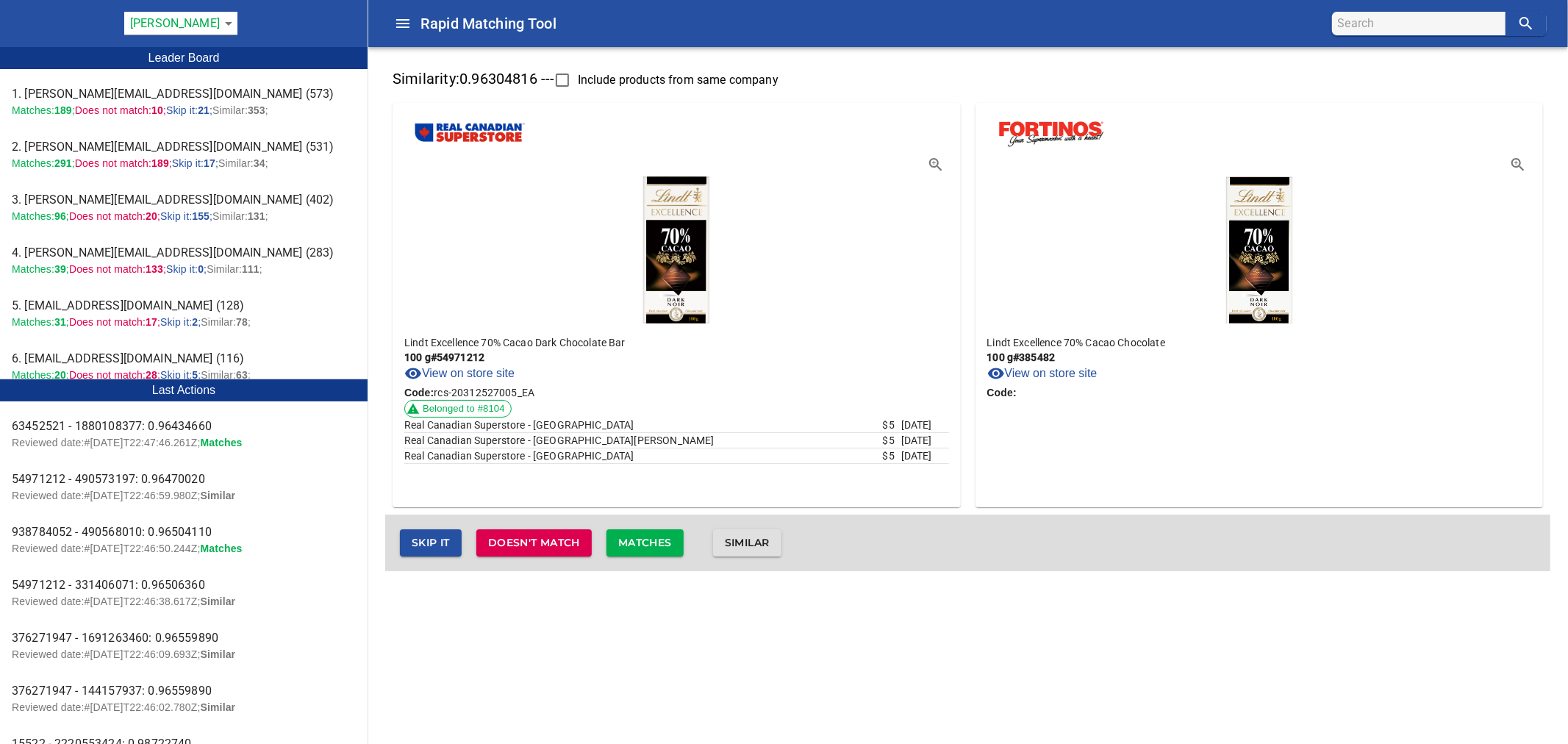
click at [664, 535] on span "Matches" at bounding box center [645, 543] width 54 height 18
click at [667, 537] on span "Matches" at bounding box center [645, 543] width 54 height 18
click at [672, 534] on span "Matches" at bounding box center [645, 543] width 54 height 18
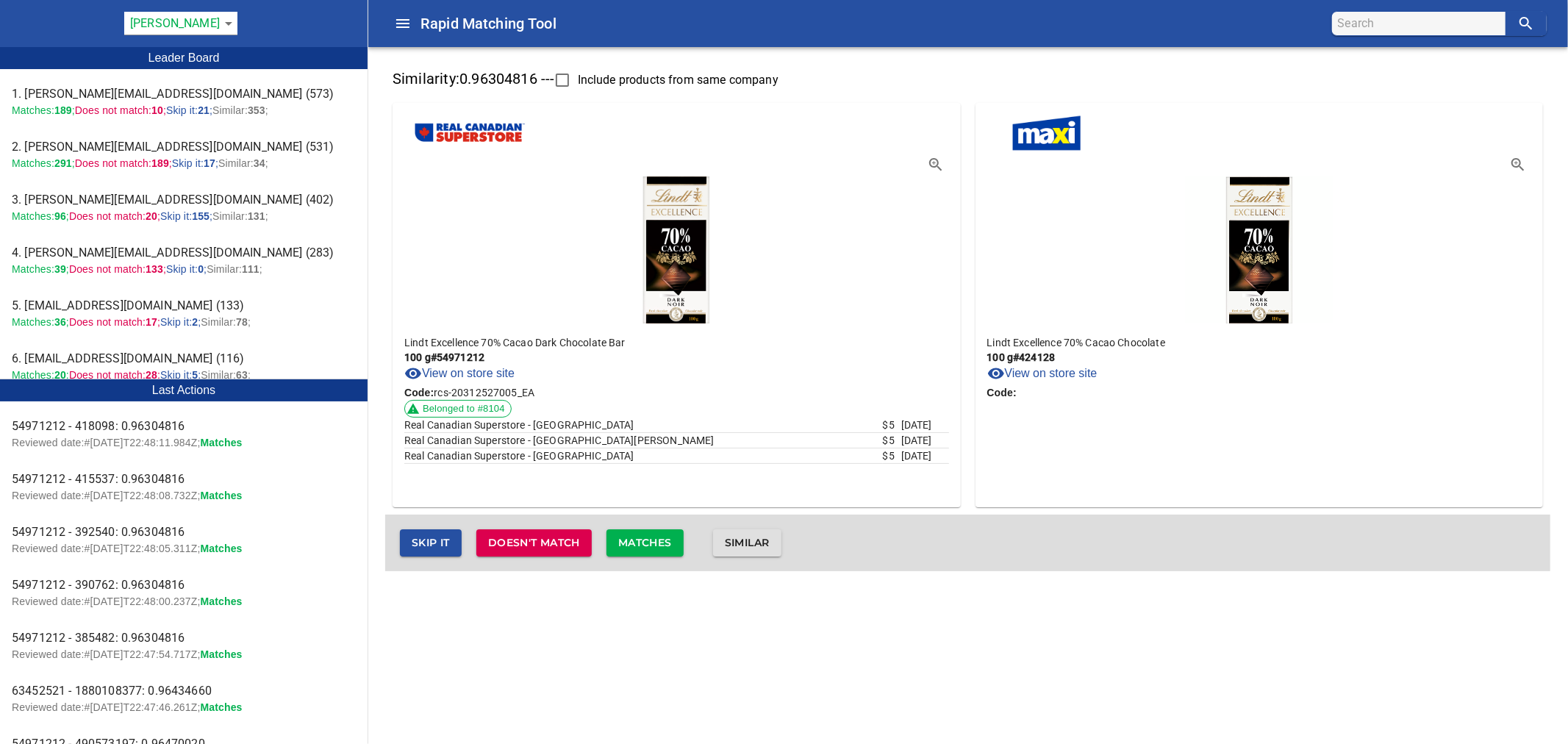
click at [672, 534] on span "Matches" at bounding box center [645, 543] width 54 height 18
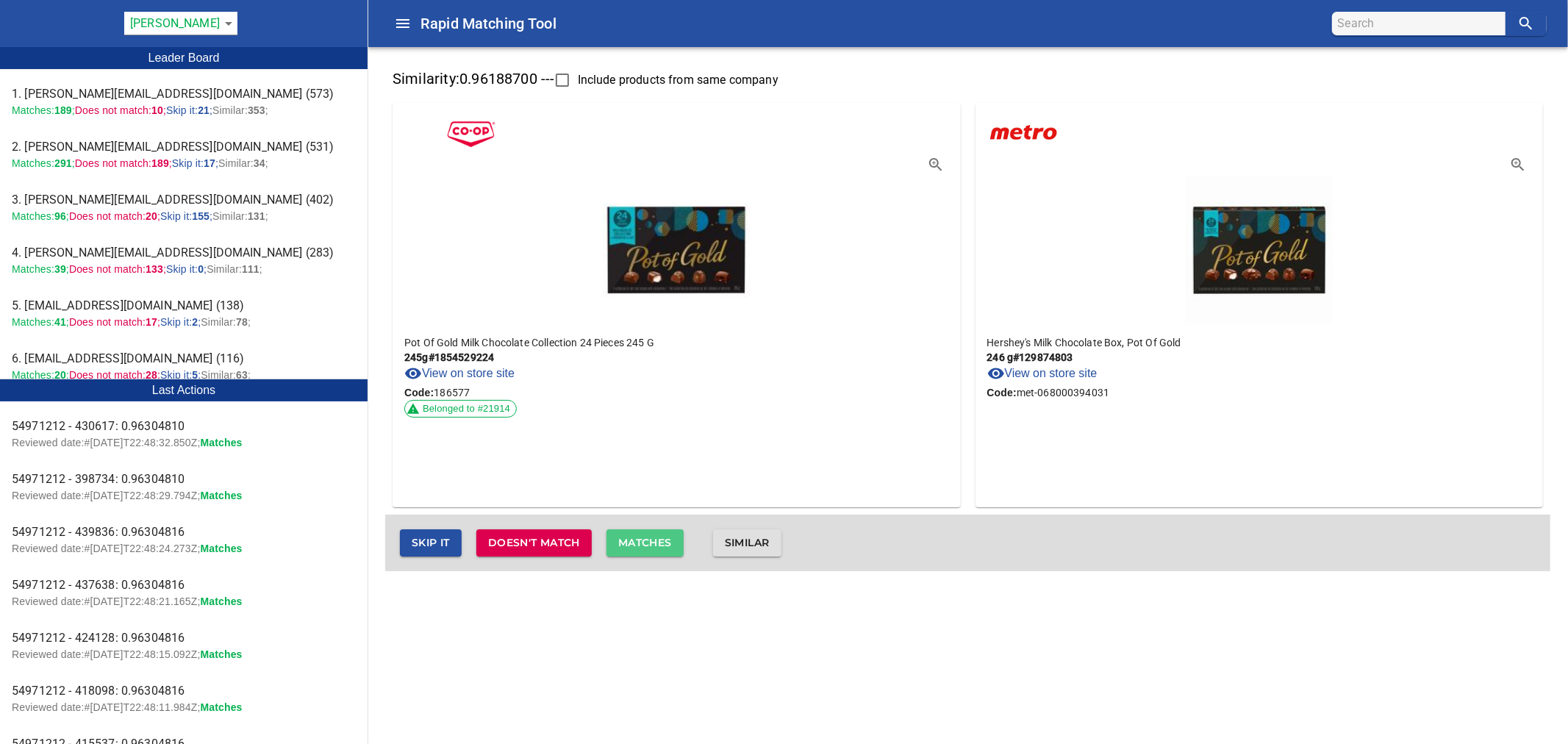
click at [672, 534] on span "Matches" at bounding box center [645, 543] width 54 height 18
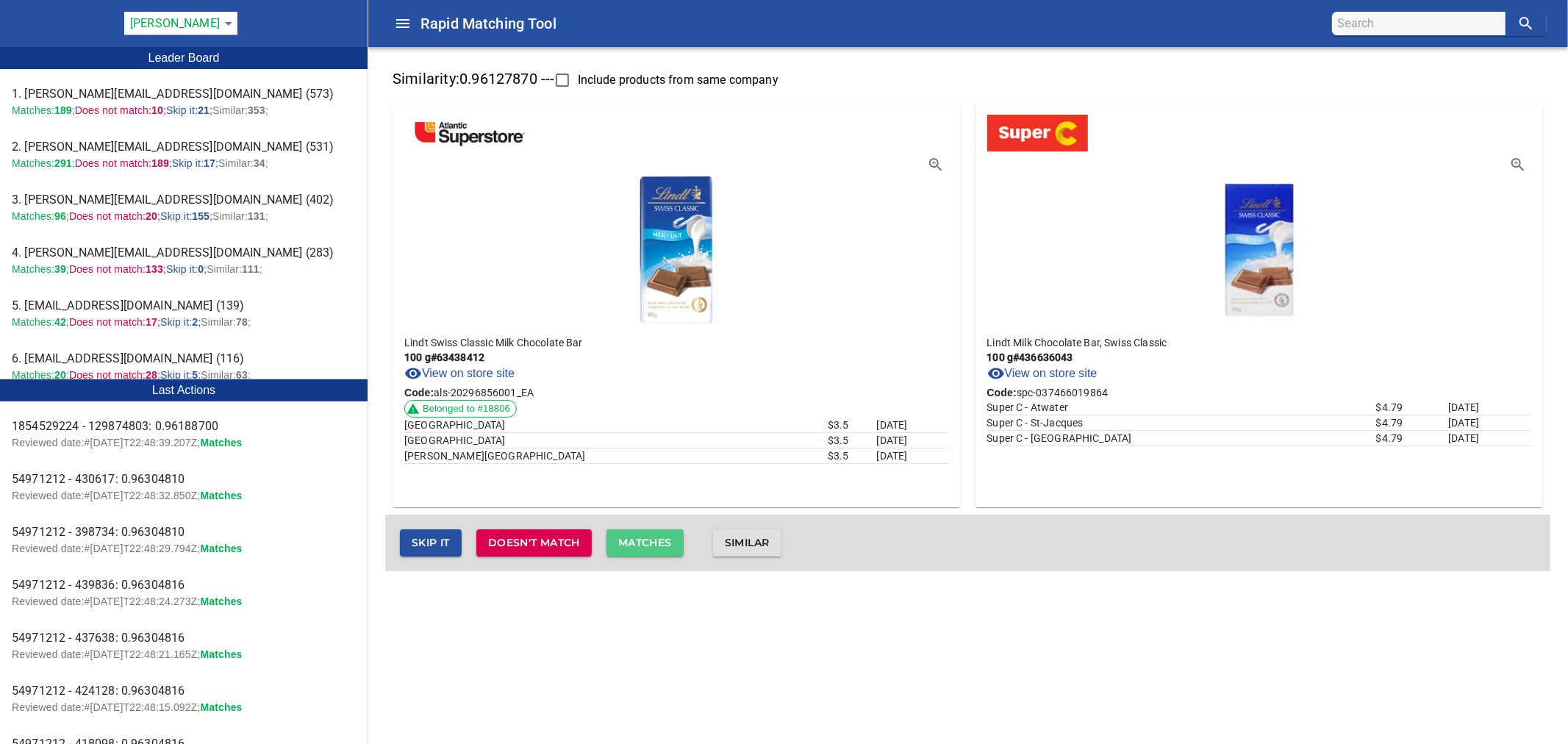
click at [672, 534] on span "Matches" at bounding box center [645, 543] width 54 height 18
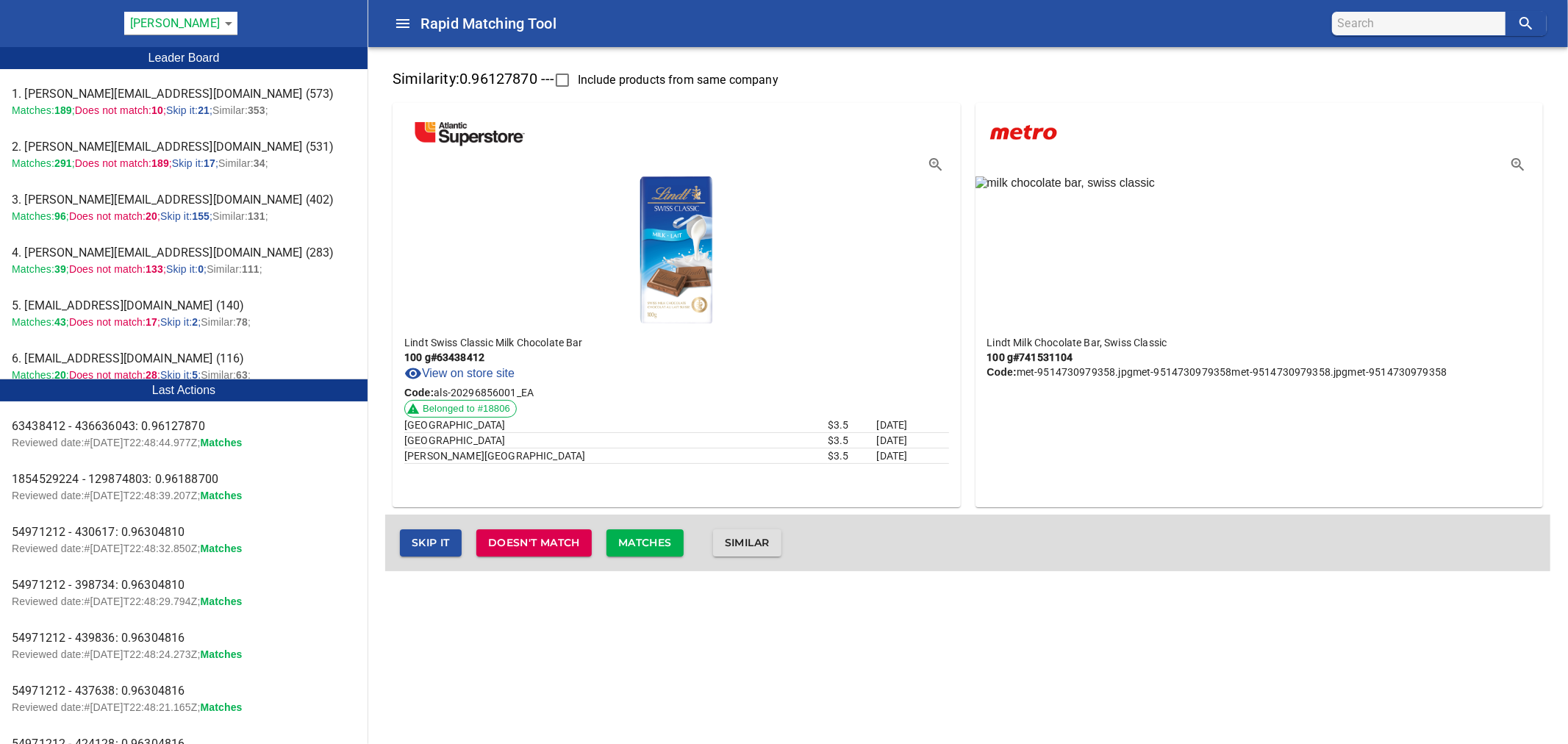
click at [672, 534] on span "Matches" at bounding box center [645, 543] width 54 height 18
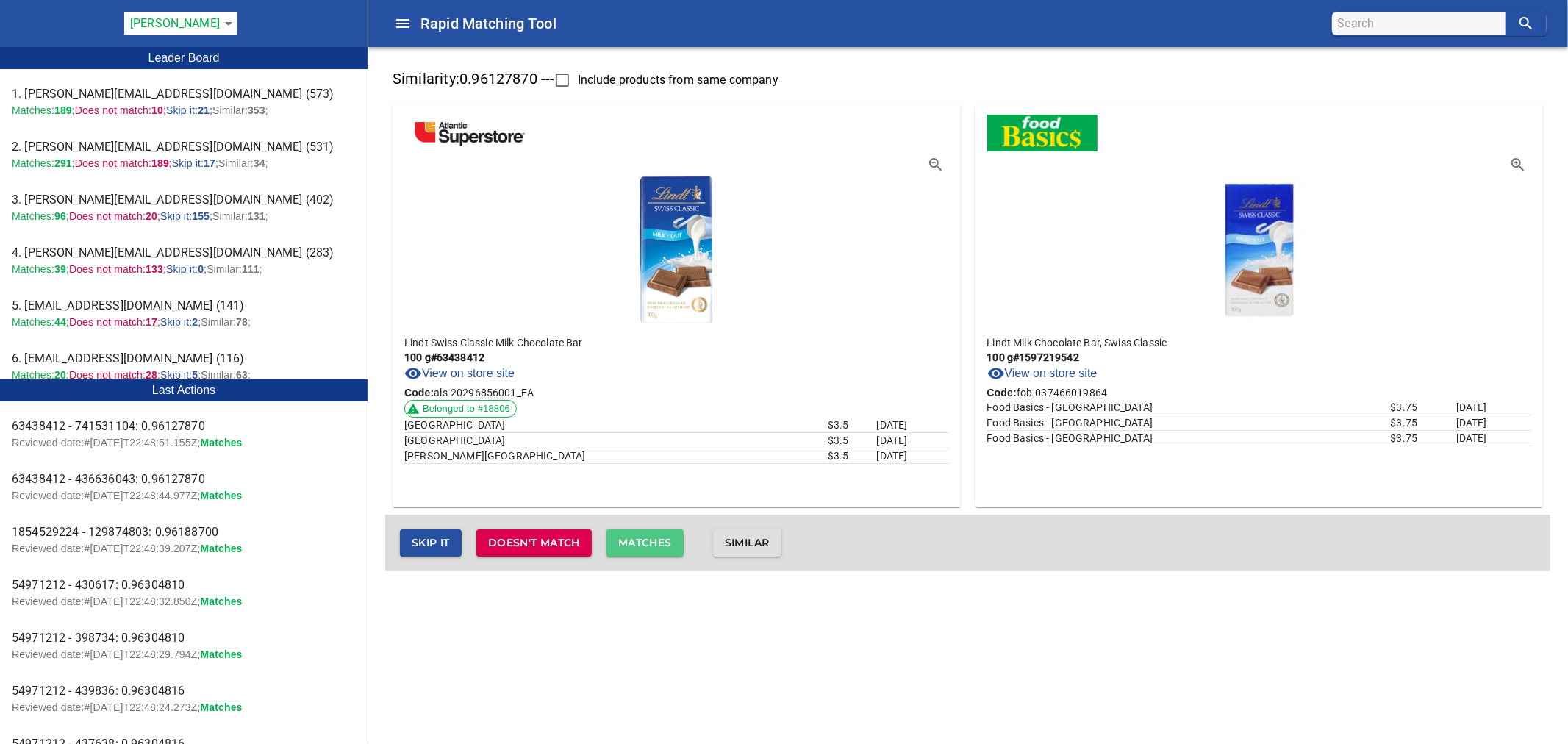
click at [667, 538] on span "Matches" at bounding box center [645, 543] width 54 height 18
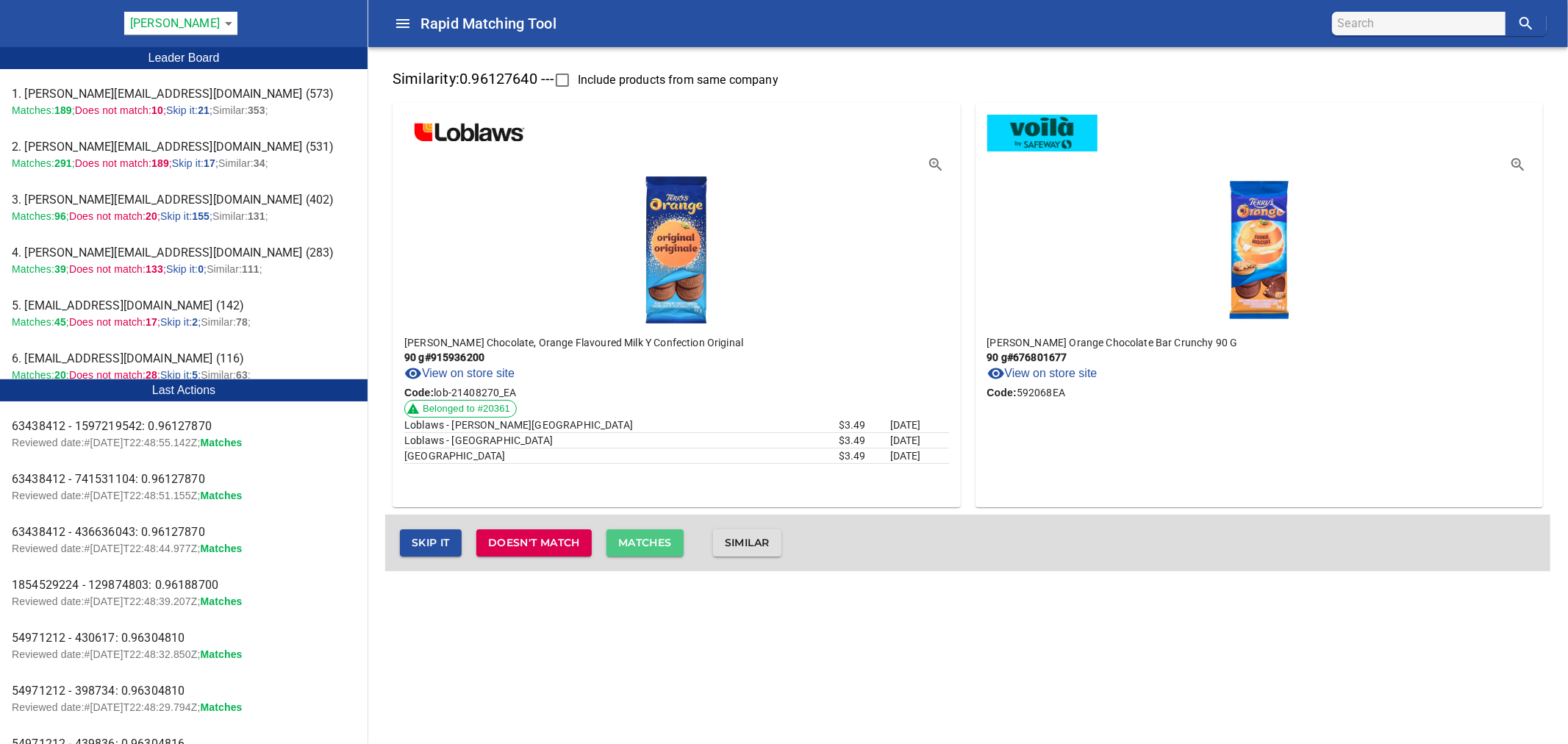
click at [667, 538] on span "Matches" at bounding box center [645, 543] width 54 height 18
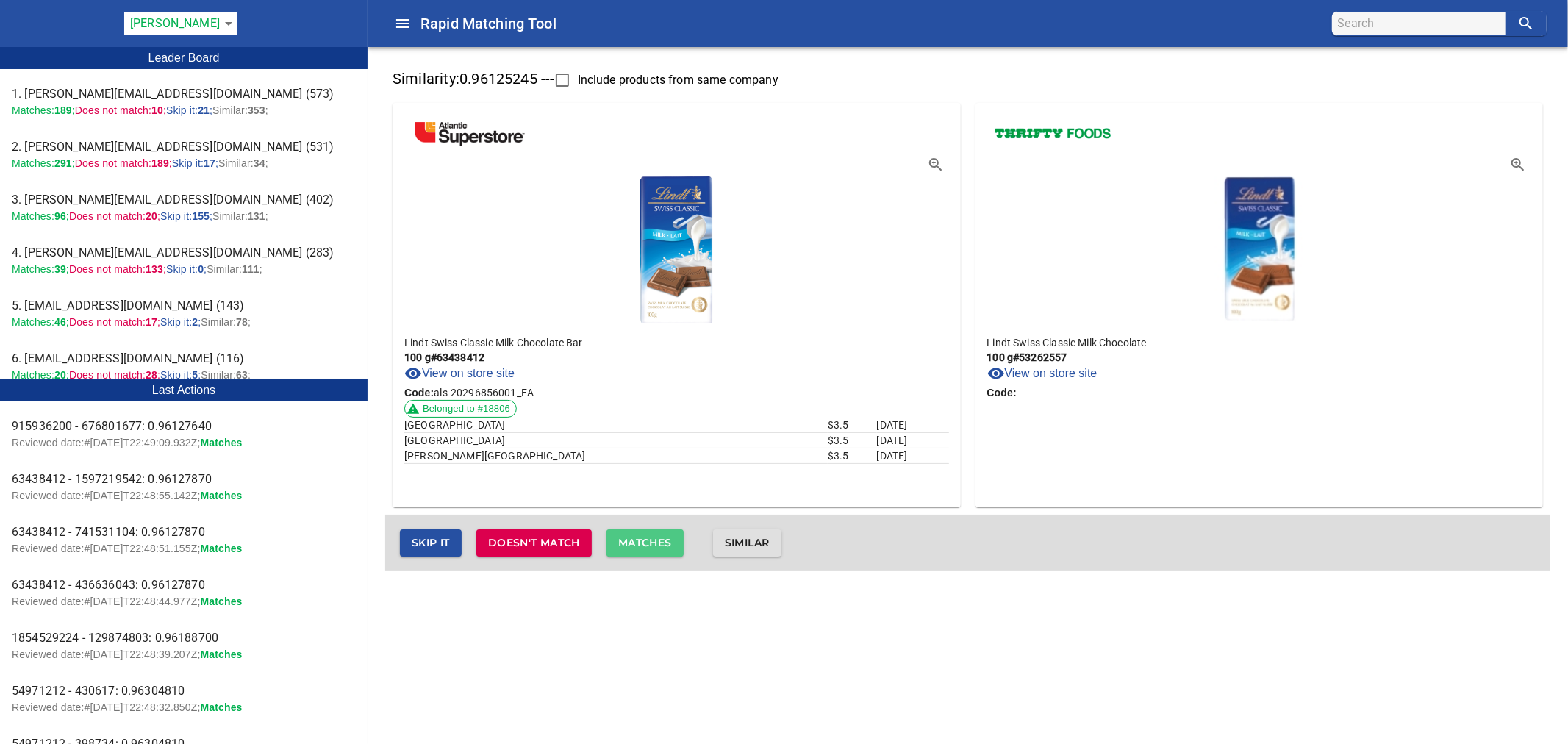
click at [667, 538] on span "Matches" at bounding box center [645, 543] width 54 height 18
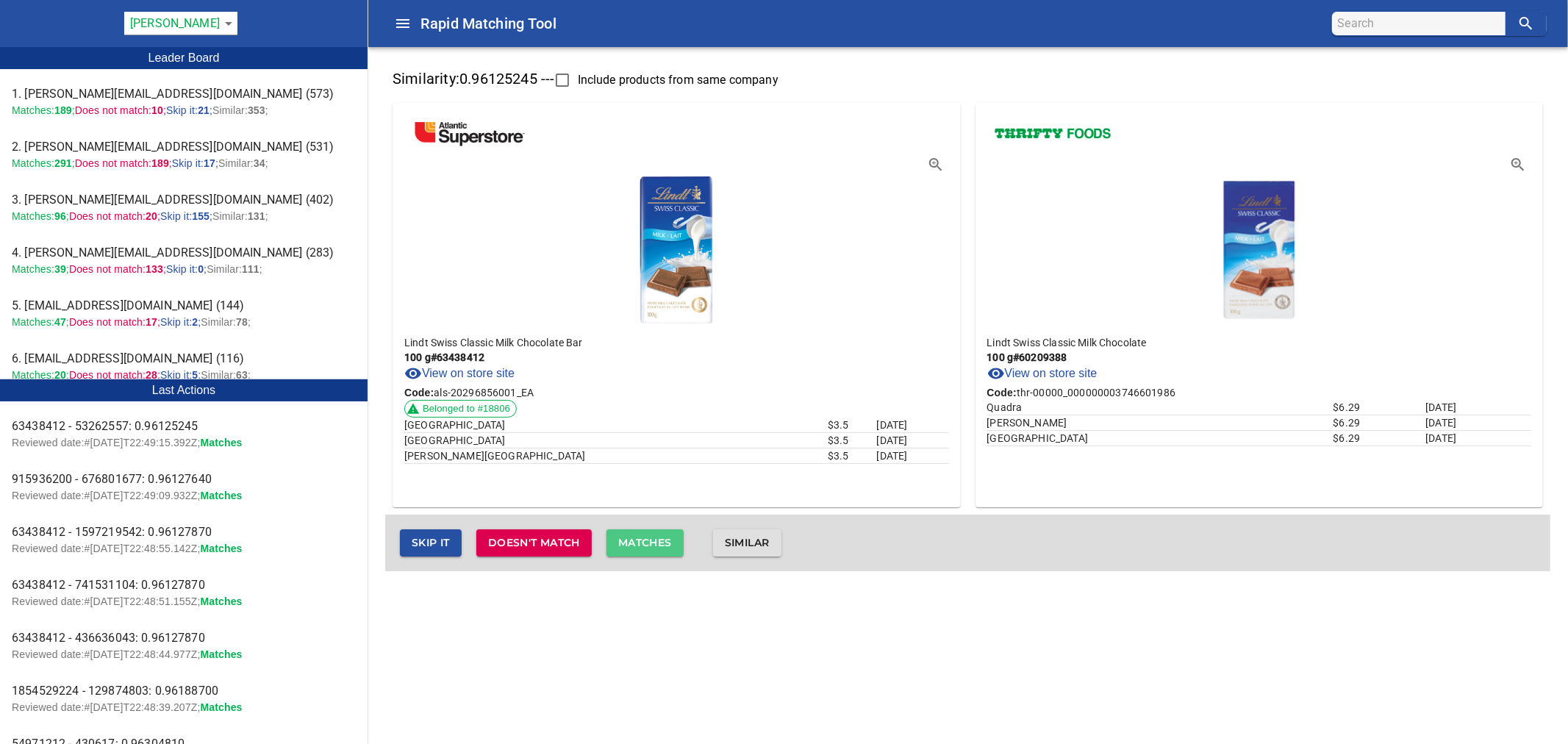
click at [667, 538] on span "Matches" at bounding box center [645, 543] width 54 height 18
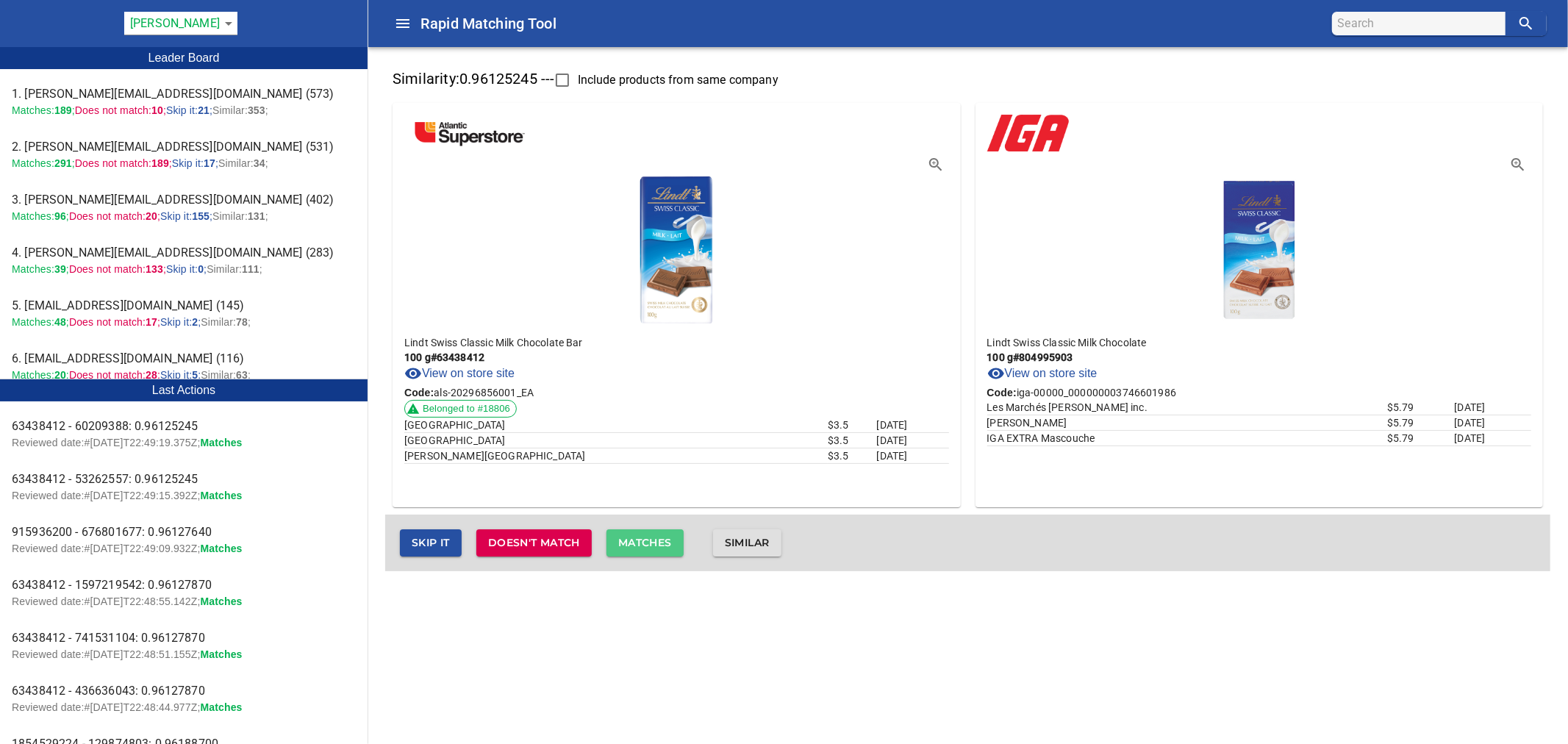
click at [667, 538] on span "Matches" at bounding box center [645, 543] width 54 height 18
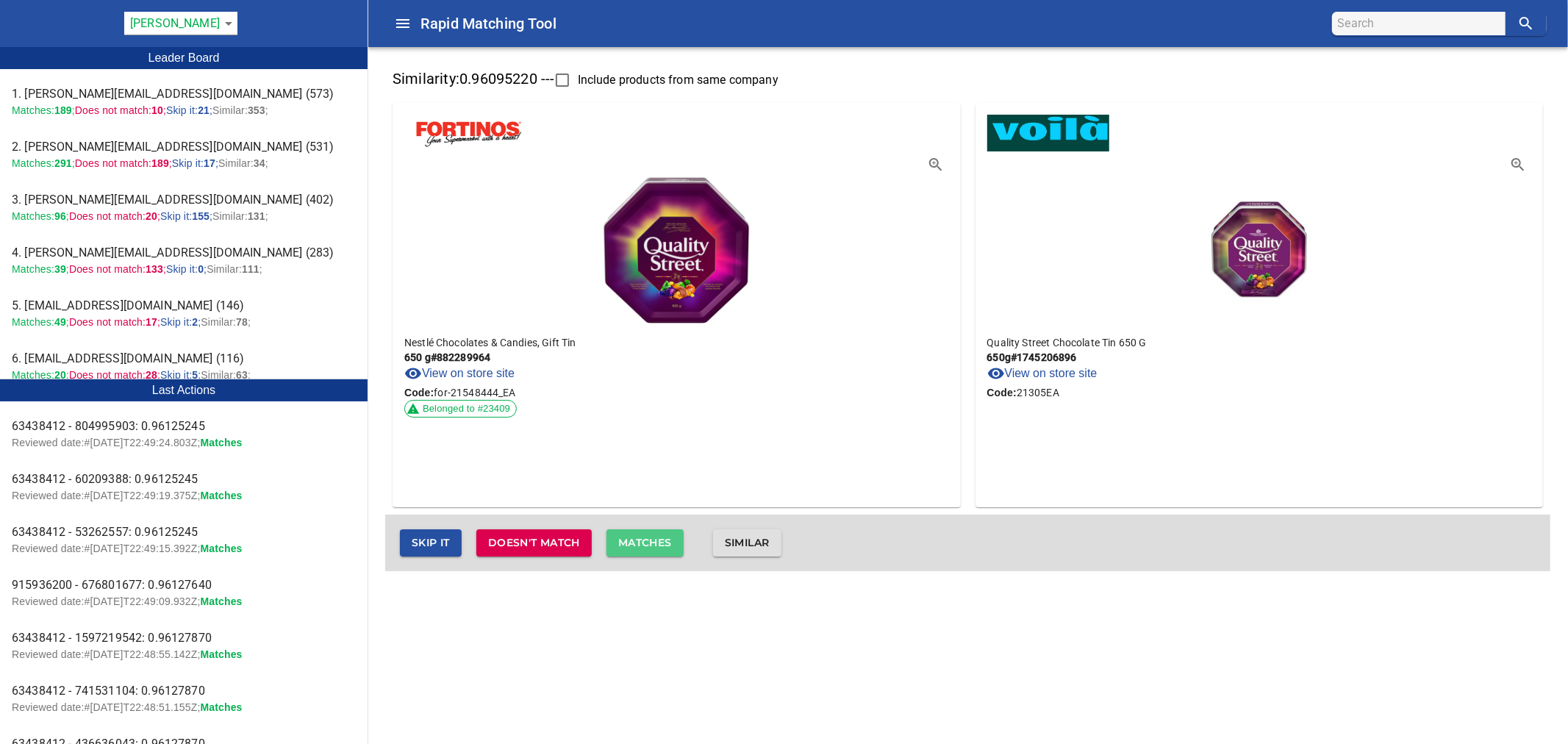
click at [667, 538] on span "Matches" at bounding box center [645, 543] width 54 height 18
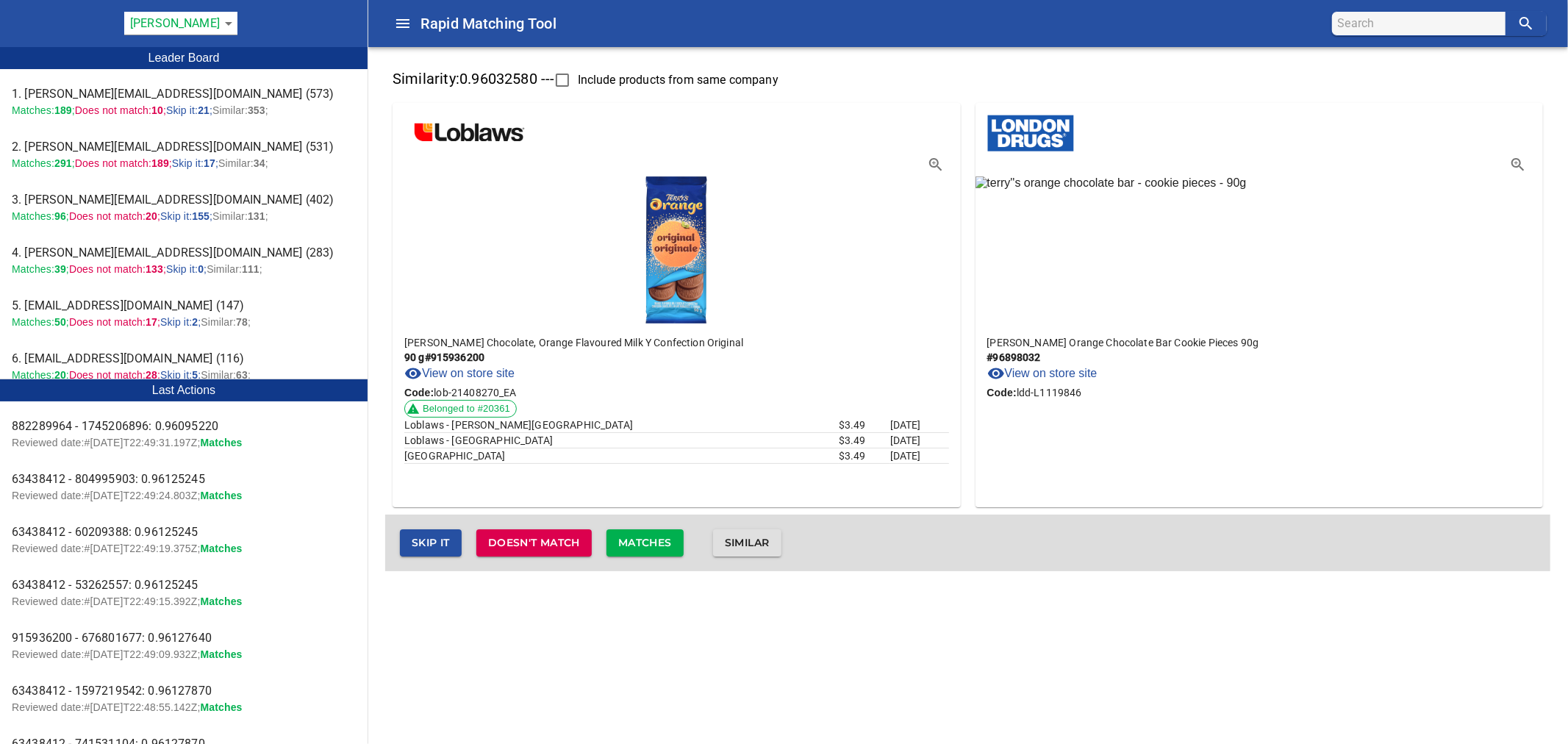
click at [667, 538] on span "Matches" at bounding box center [645, 543] width 54 height 18
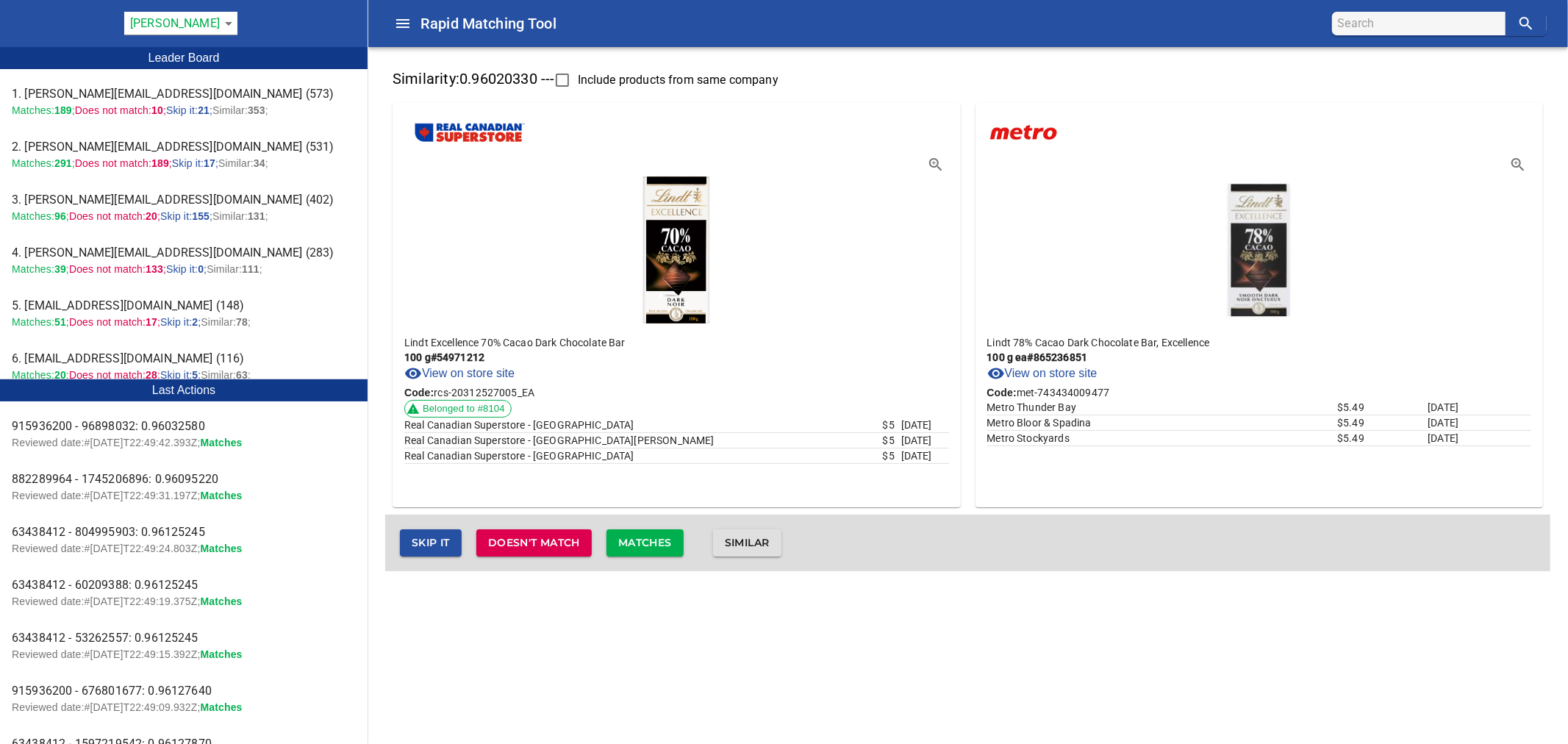
click at [667, 538] on span "Matches" at bounding box center [645, 543] width 54 height 18
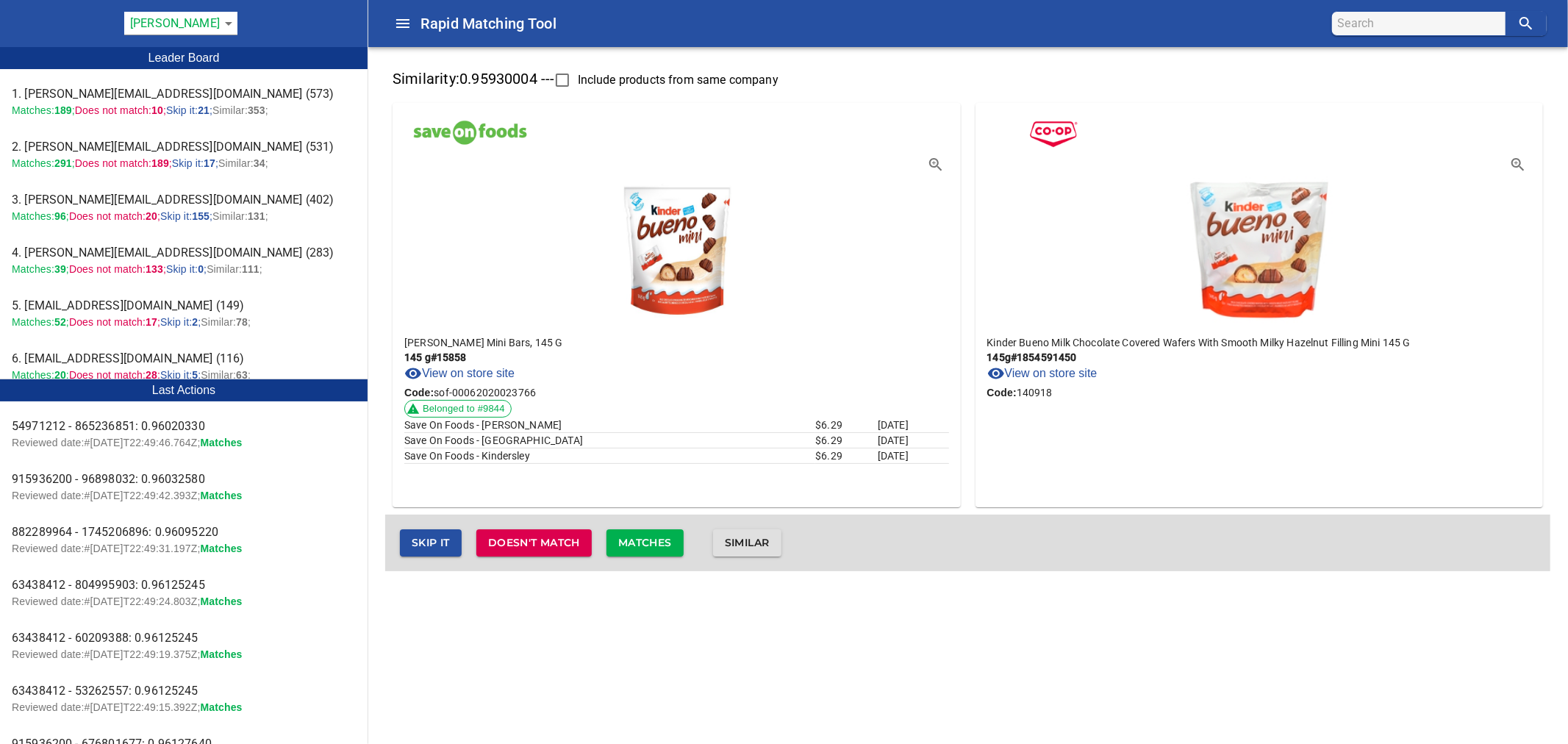
click at [667, 538] on span "Matches" at bounding box center [645, 543] width 54 height 18
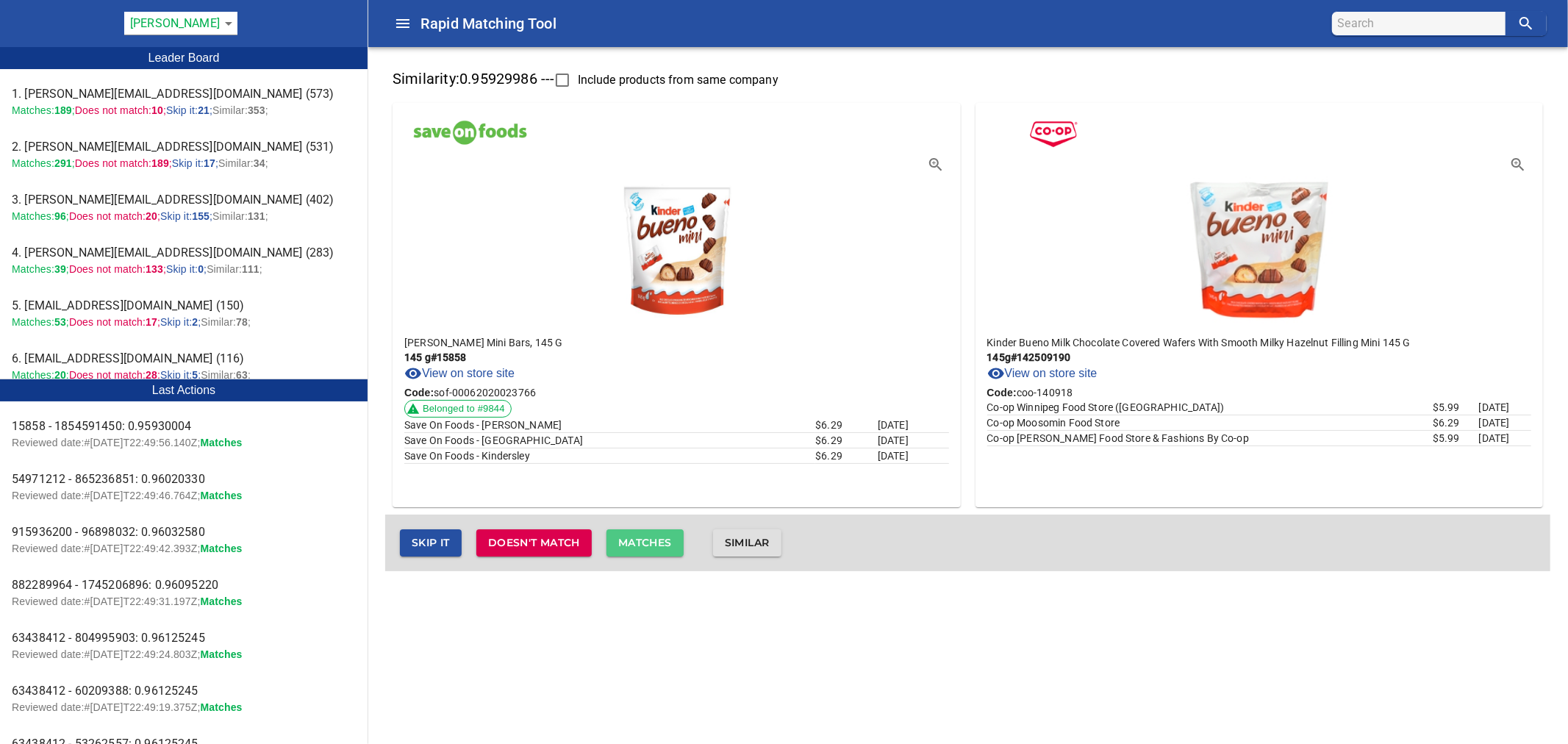
click at [667, 538] on span "Matches" at bounding box center [645, 543] width 54 height 18
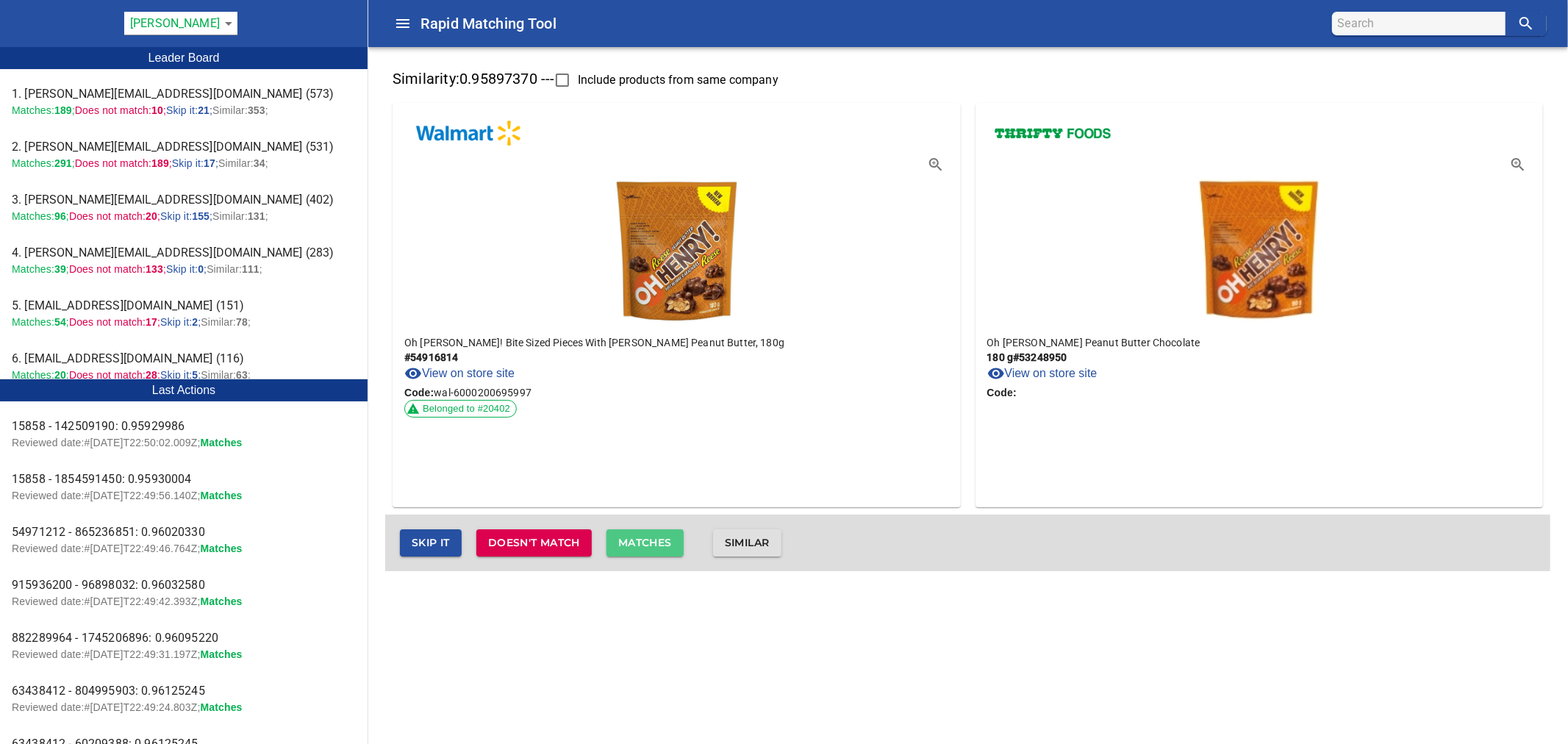
click at [667, 538] on span "Matches" at bounding box center [645, 543] width 54 height 18
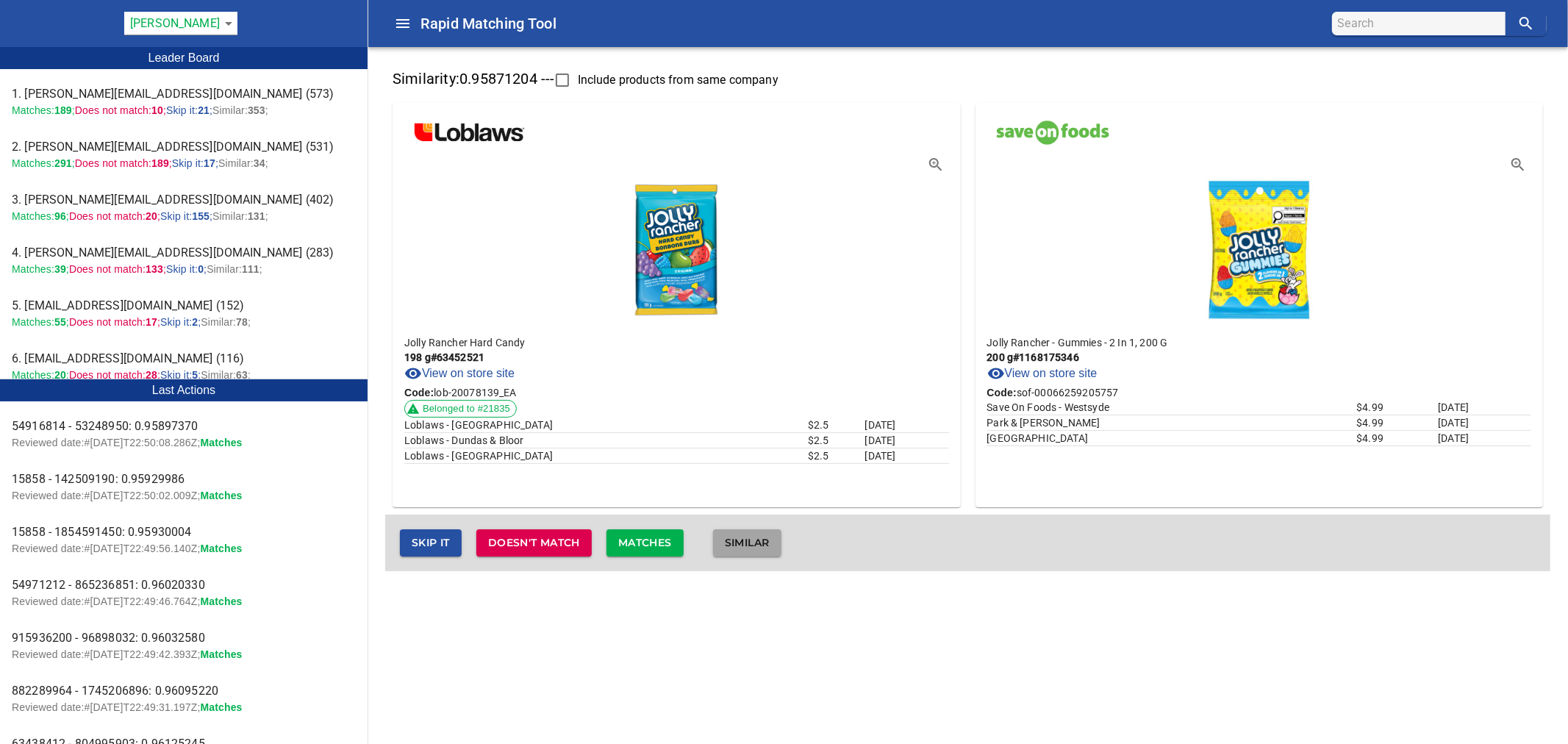
click at [735, 546] on span "Similar" at bounding box center [747, 543] width 45 height 18
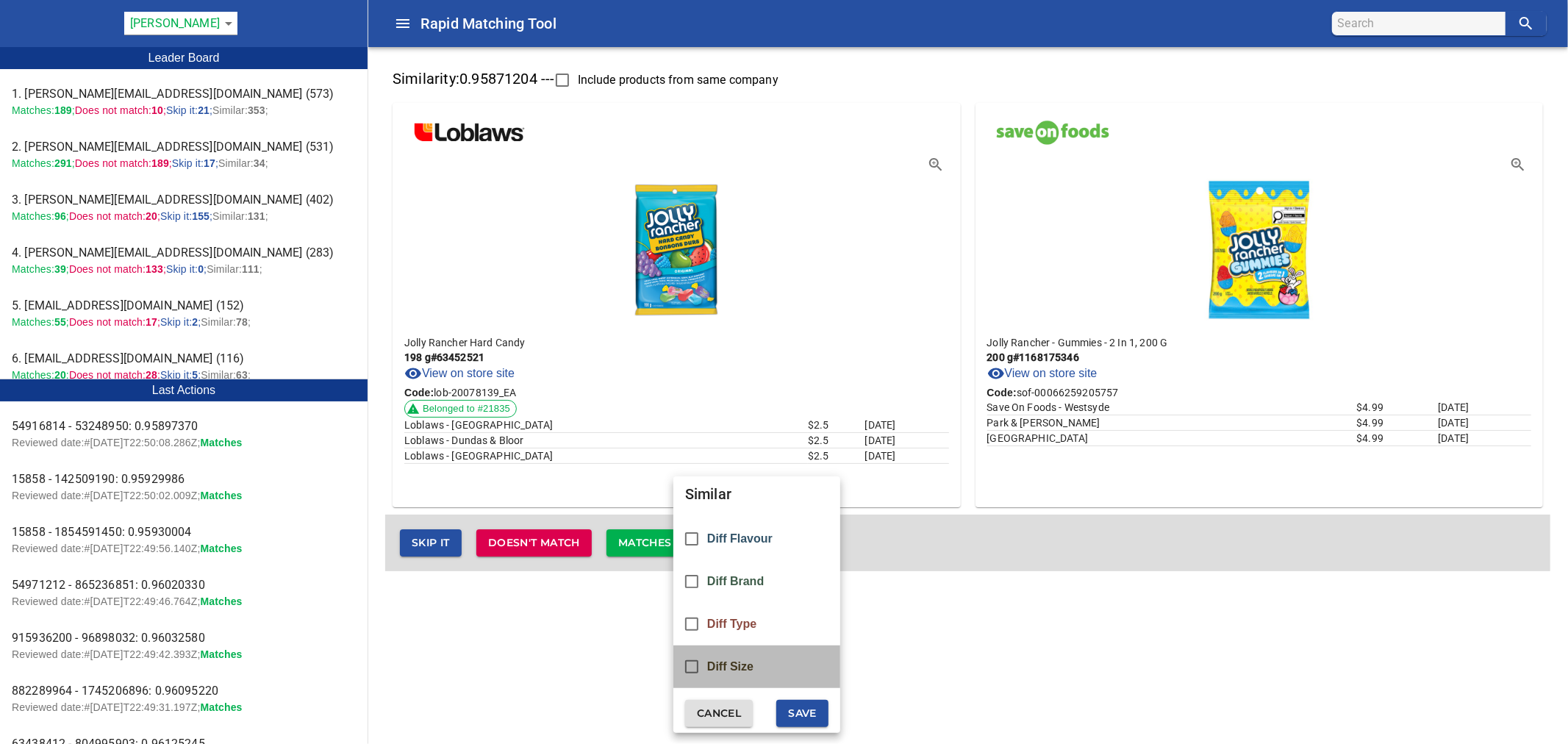
click at [739, 663] on span "Diff Size" at bounding box center [730, 667] width 47 height 13
checkbox input "true"
click at [715, 618] on span "Diff Type" at bounding box center [731, 624] width 49 height 13
checkbox input "true"
click at [798, 713] on span "Save" at bounding box center [803, 713] width 28 height 18
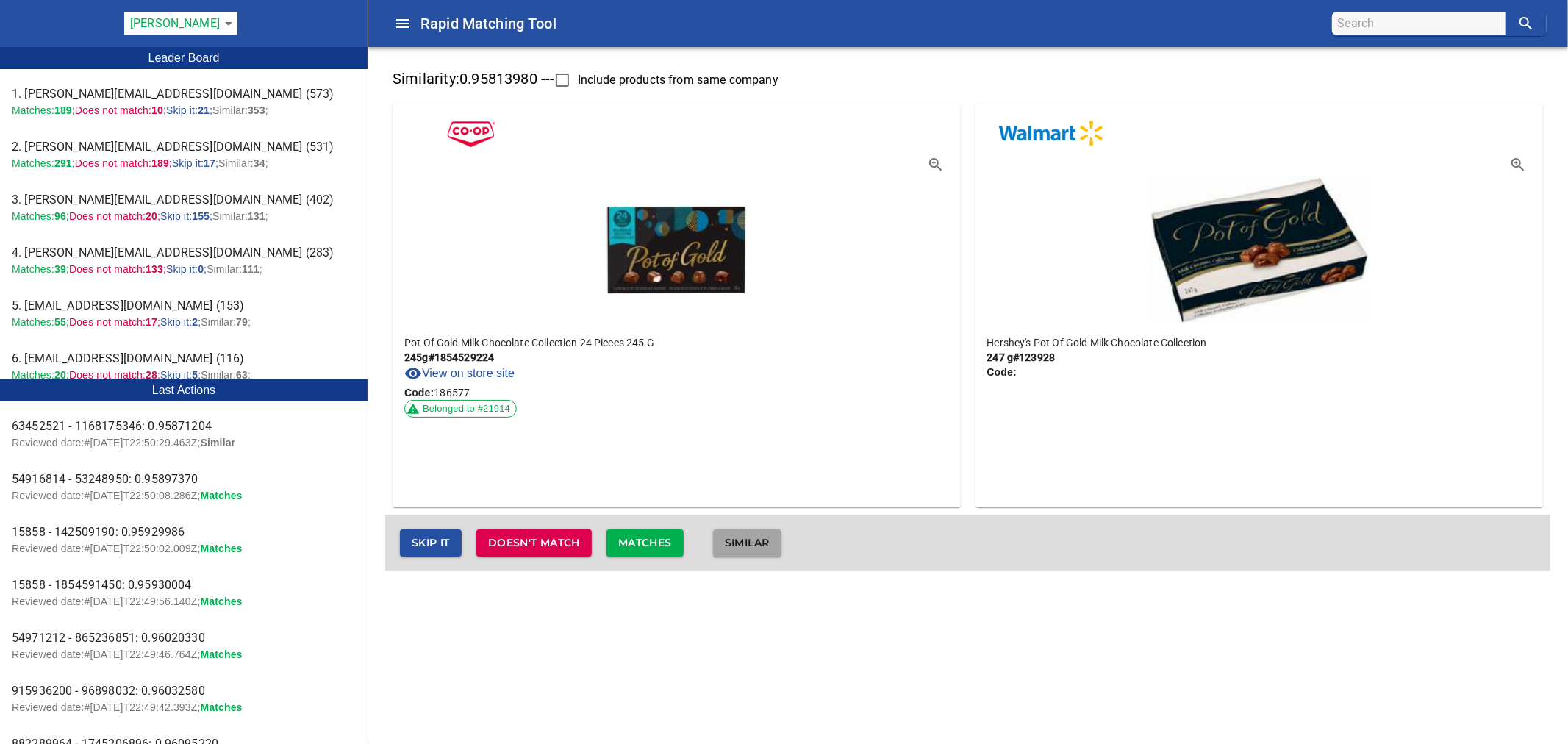
click at [756, 540] on span "Similar" at bounding box center [747, 543] width 45 height 18
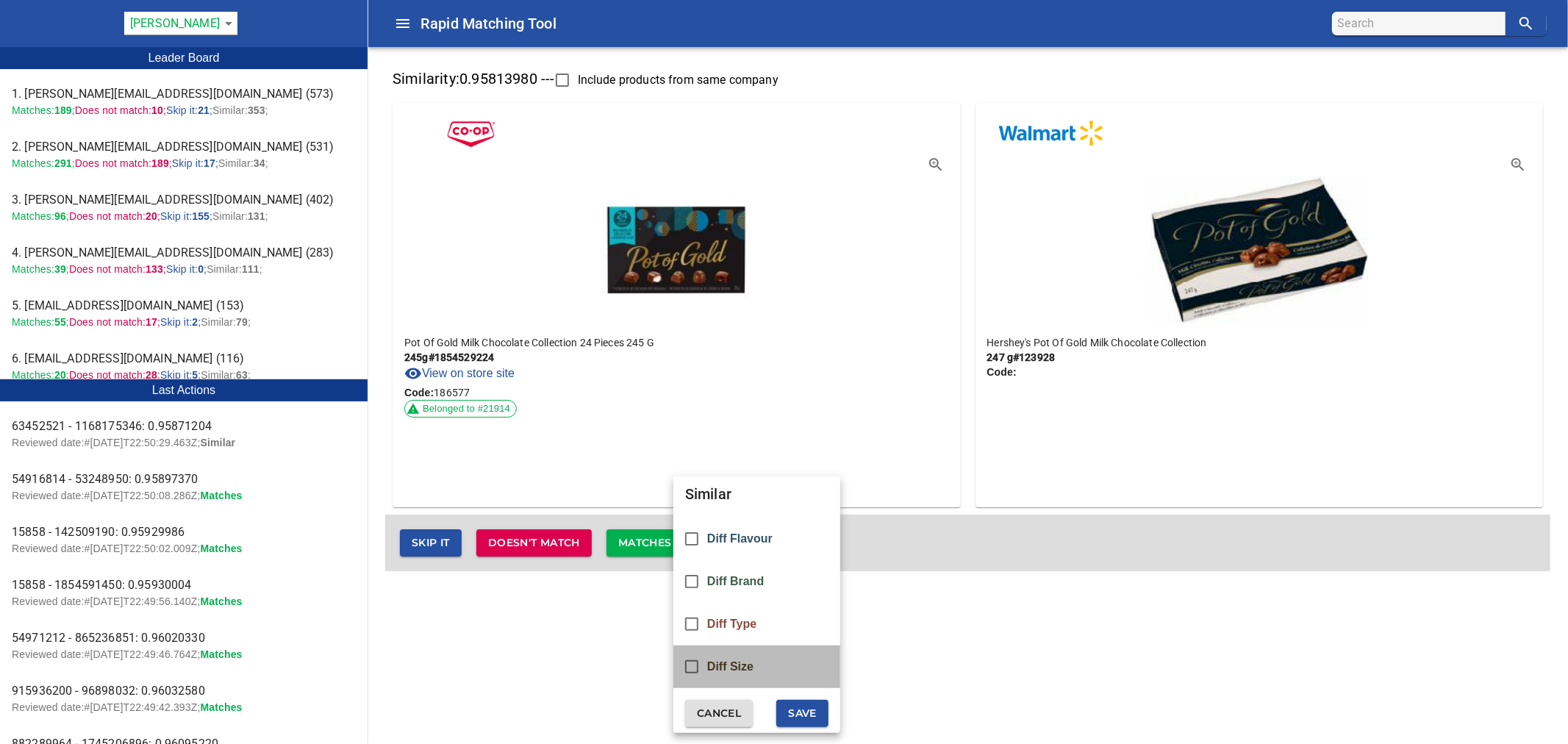
click at [750, 663] on span "Diff Size" at bounding box center [730, 667] width 47 height 13
checkbox input "true"
click at [801, 716] on span "Save" at bounding box center [803, 713] width 28 height 18
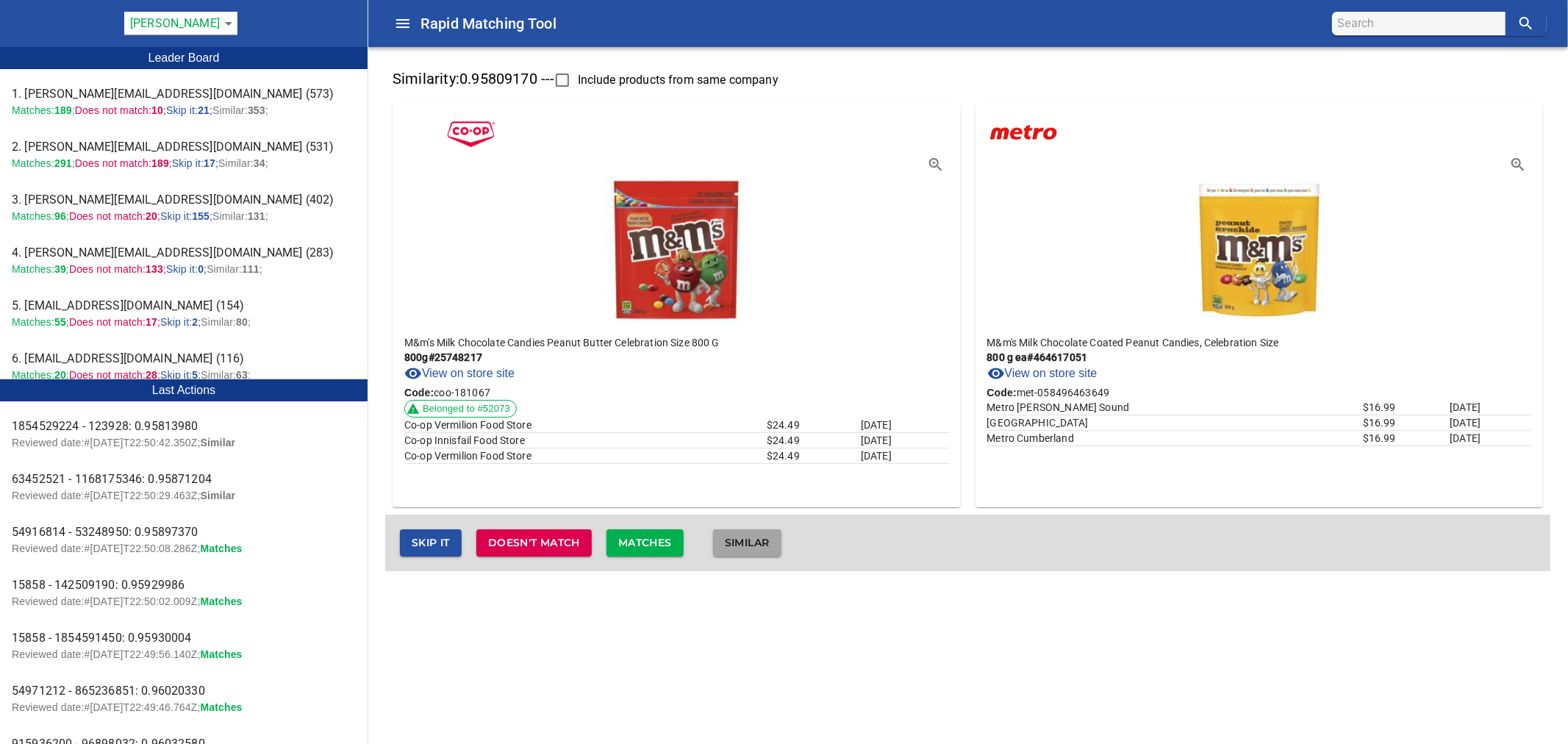
click at [755, 551] on button "Similar" at bounding box center [747, 543] width 69 height 27
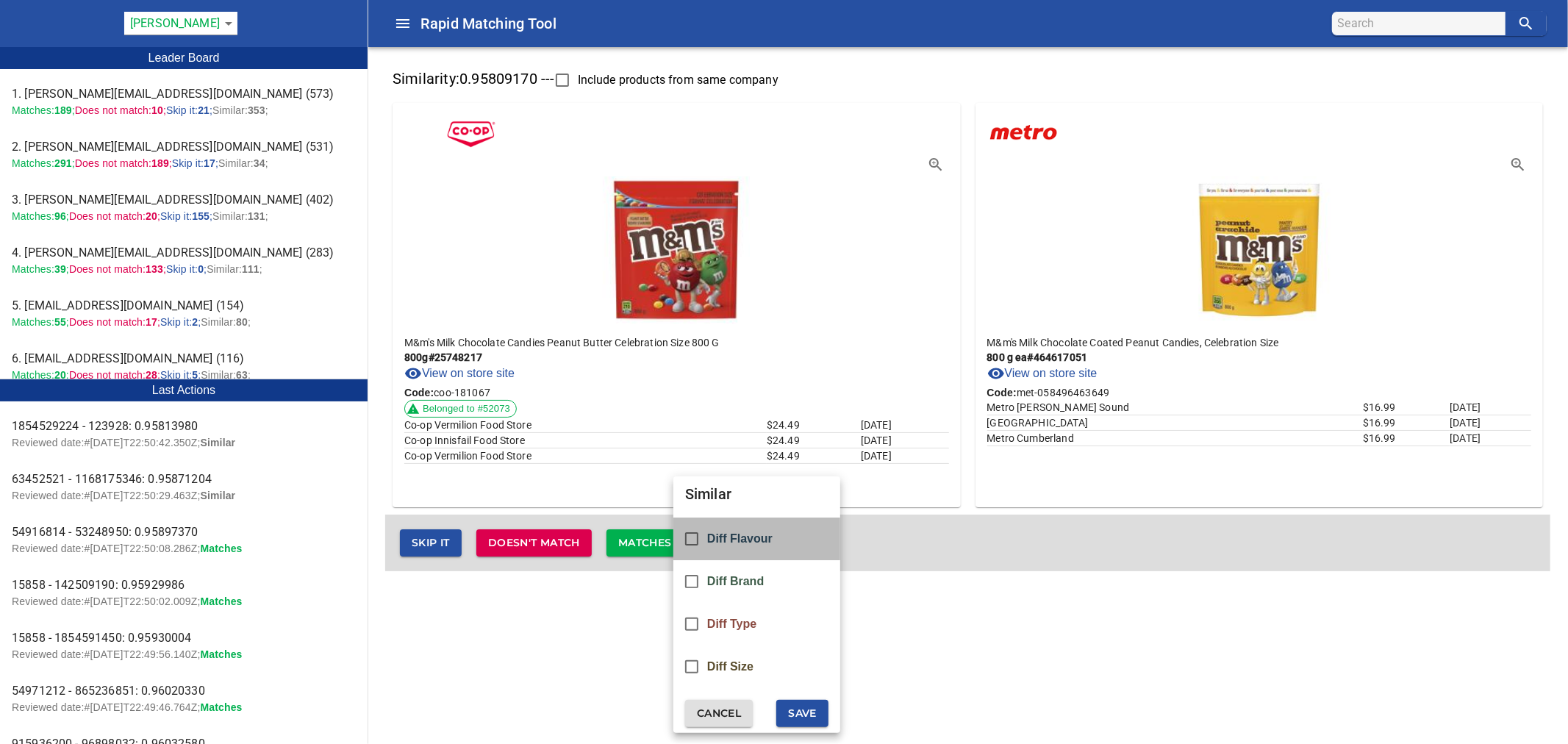
click at [754, 542] on span "Diff Flavour" at bounding box center [739, 539] width 66 height 13
checkbox input "true"
click at [811, 706] on span "Save" at bounding box center [803, 713] width 28 height 18
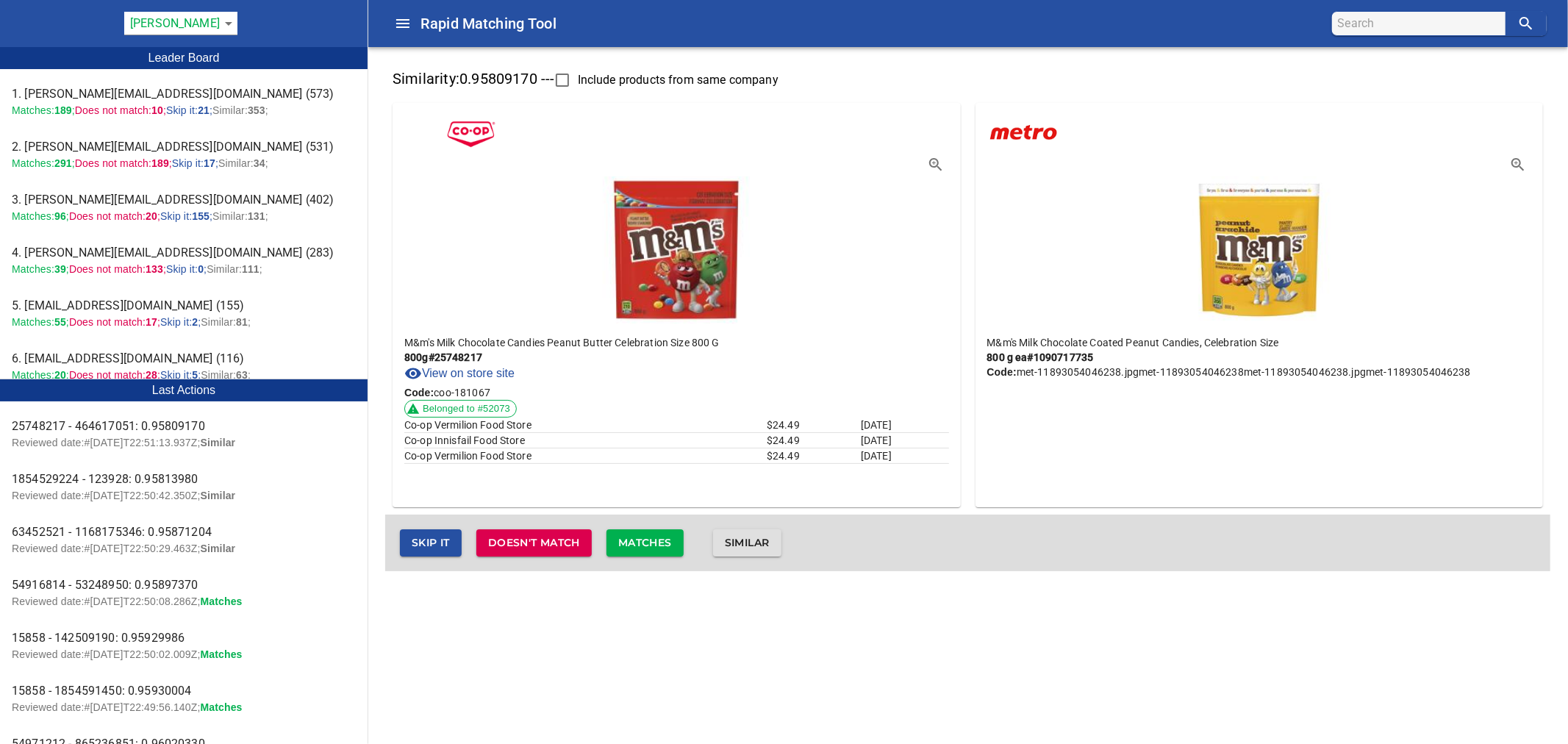
click at [761, 543] on span "Similar" at bounding box center [747, 543] width 45 height 18
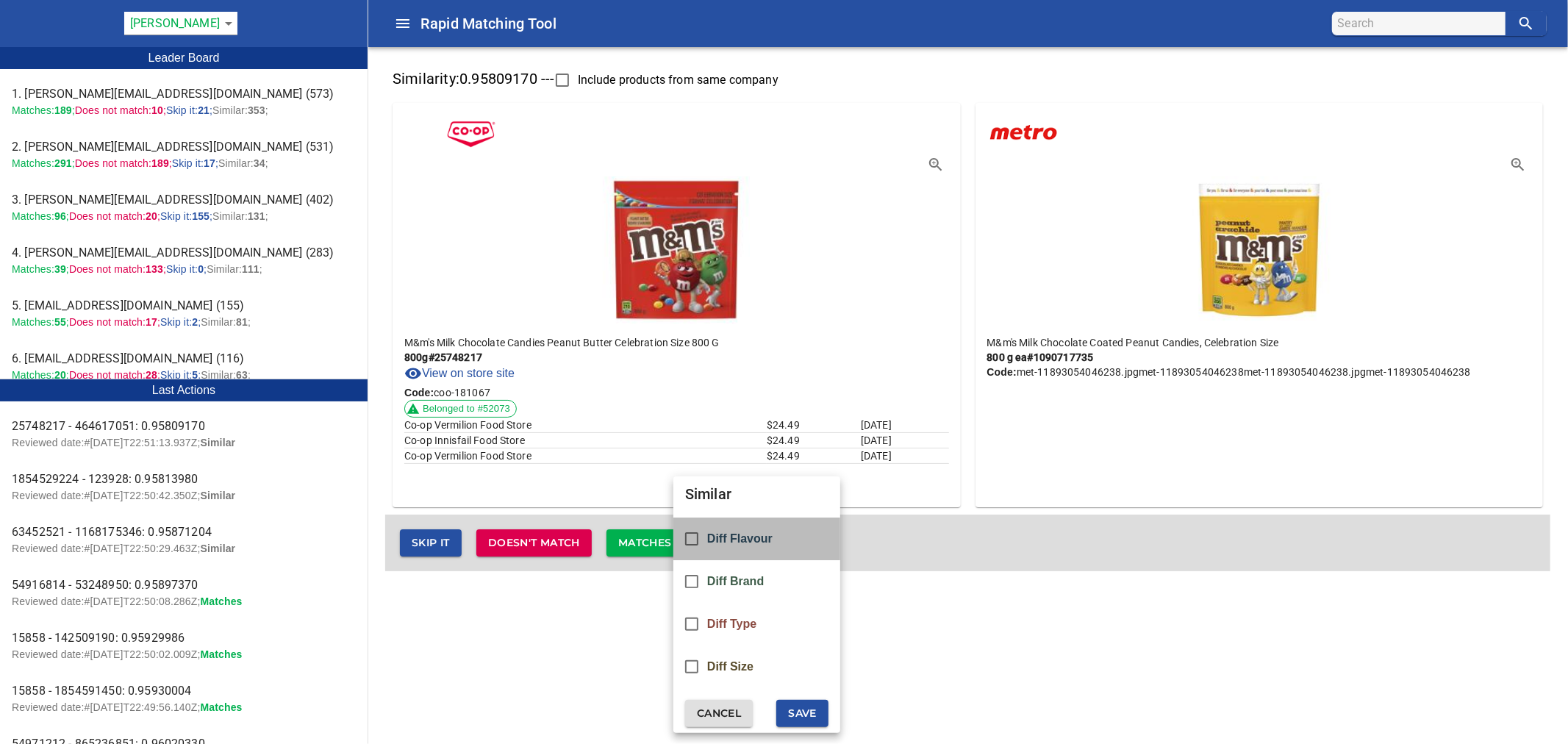
click at [776, 544] on div "Diff Flavour" at bounding box center [756, 539] width 167 height 43
click at [810, 705] on span "Save" at bounding box center [803, 713] width 28 height 18
checkbox input "false"
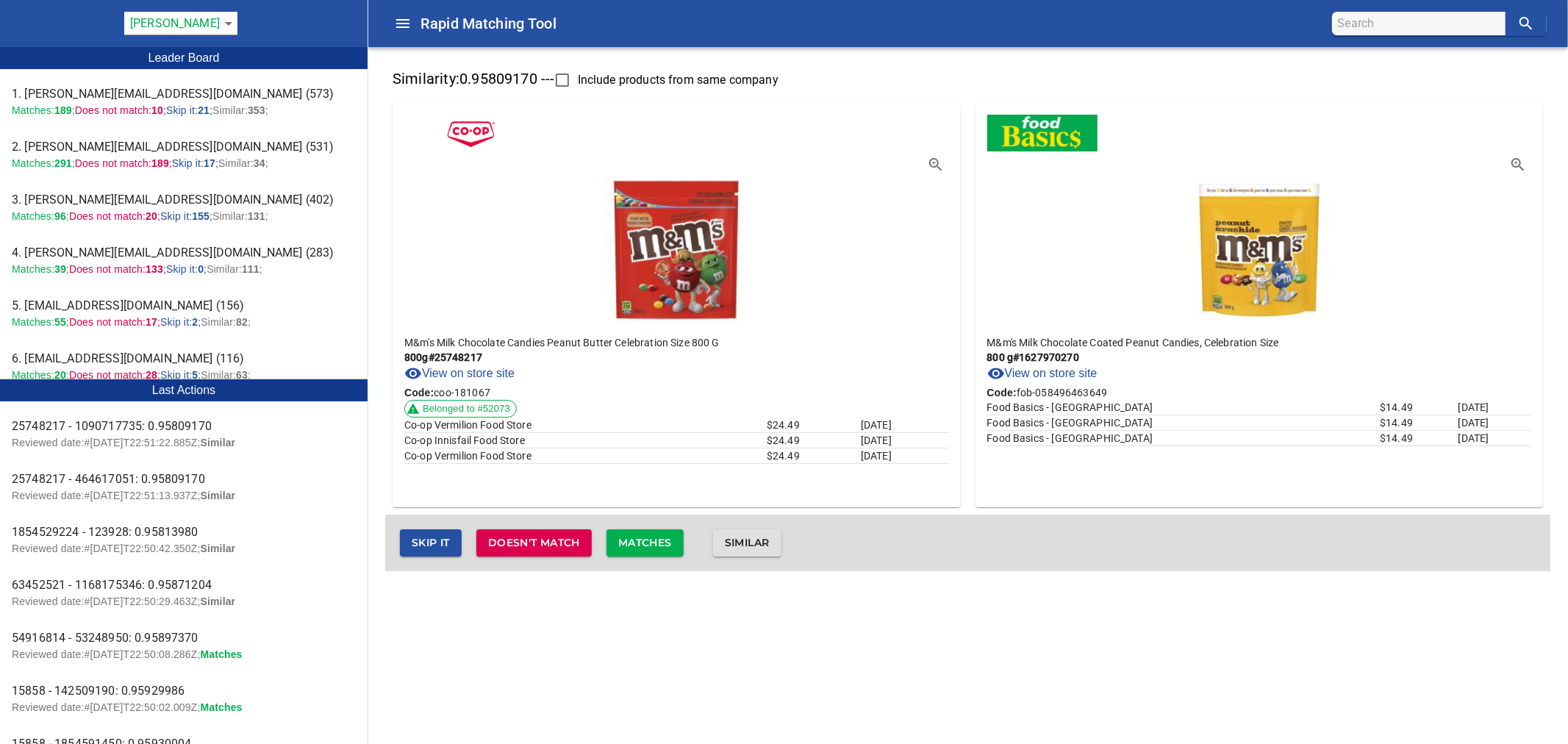
click at [769, 539] on span "Similar" at bounding box center [747, 543] width 45 height 18
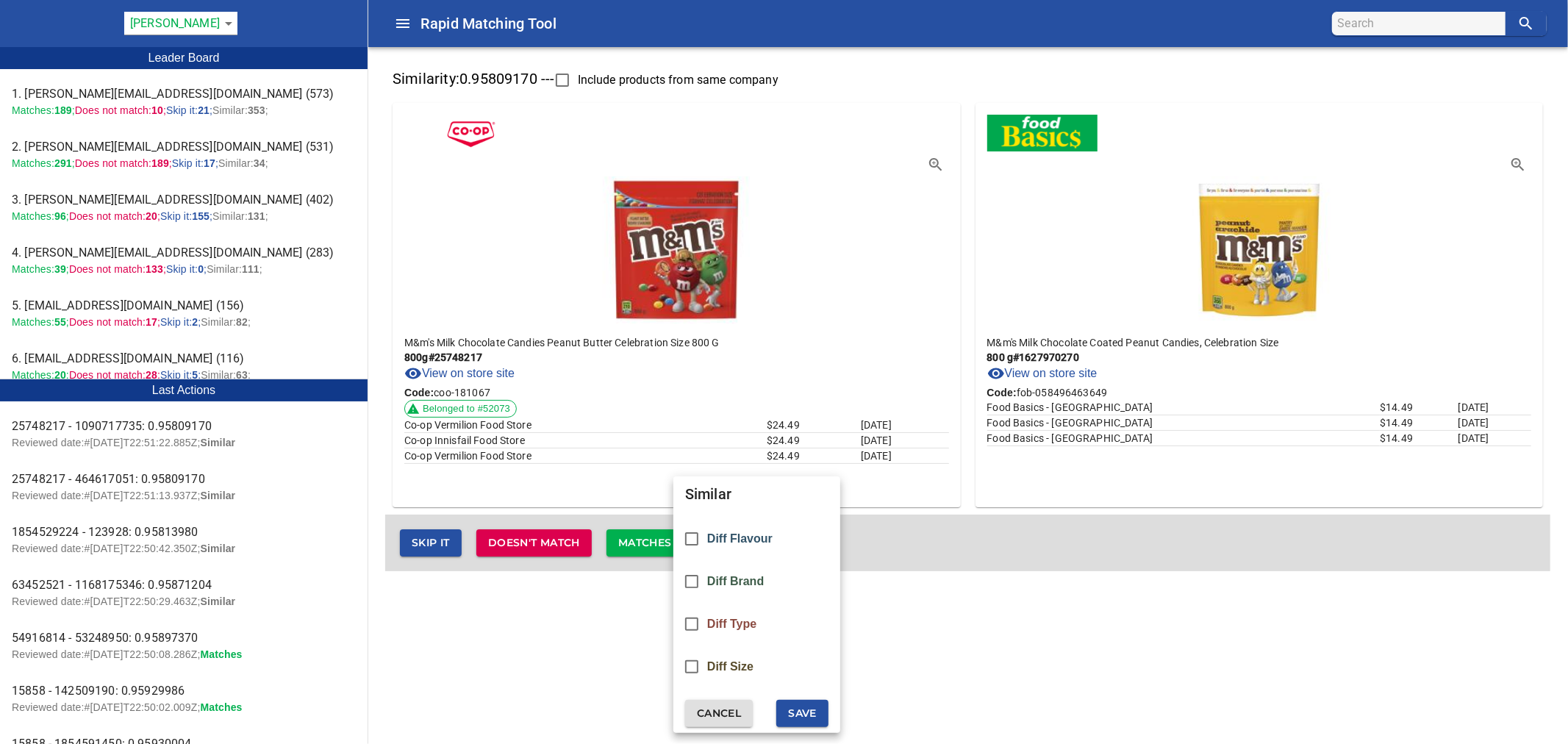
click at [775, 532] on div "Diff Flavour" at bounding box center [756, 539] width 167 height 43
click at [809, 715] on span "Save" at bounding box center [803, 713] width 28 height 18
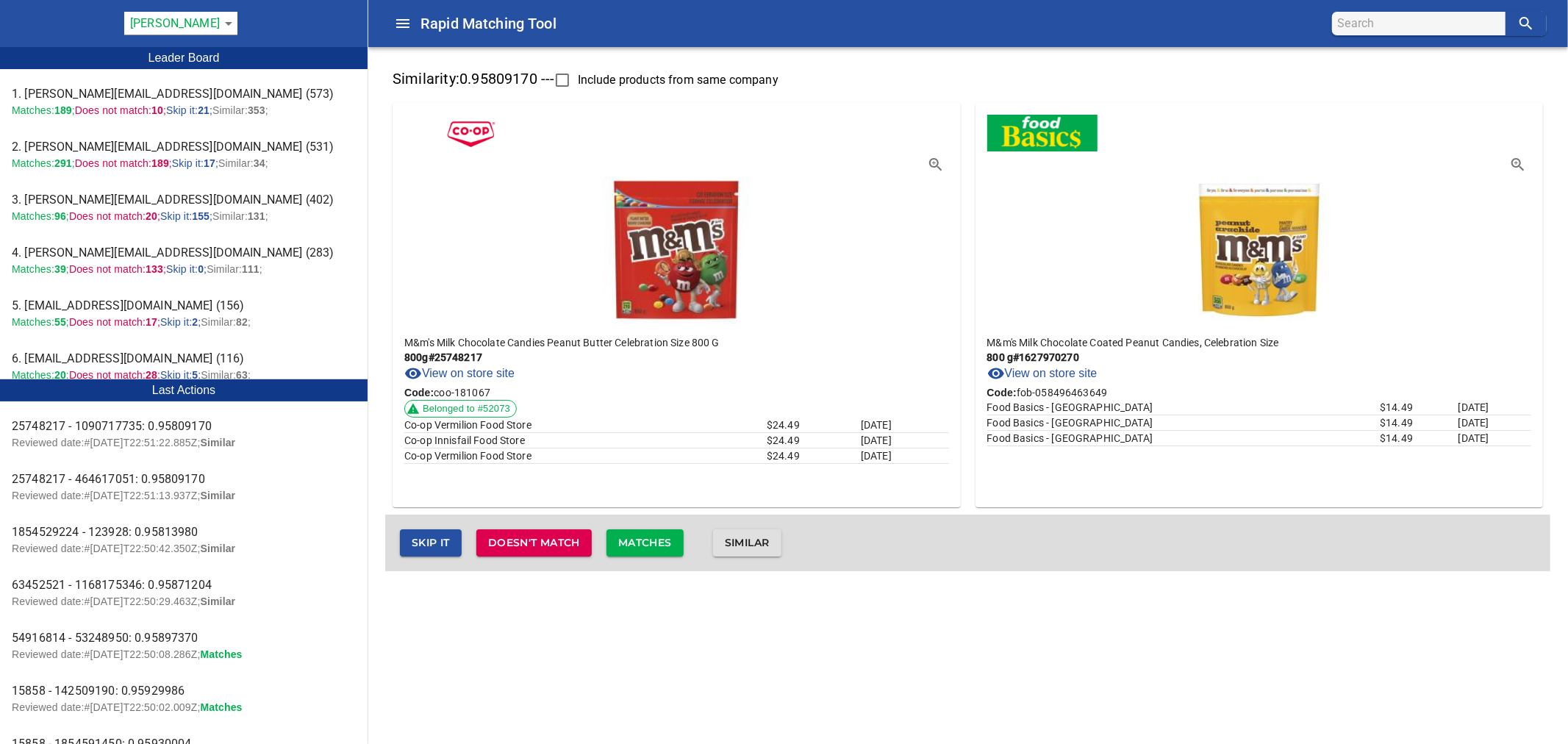
checkbox input "false"
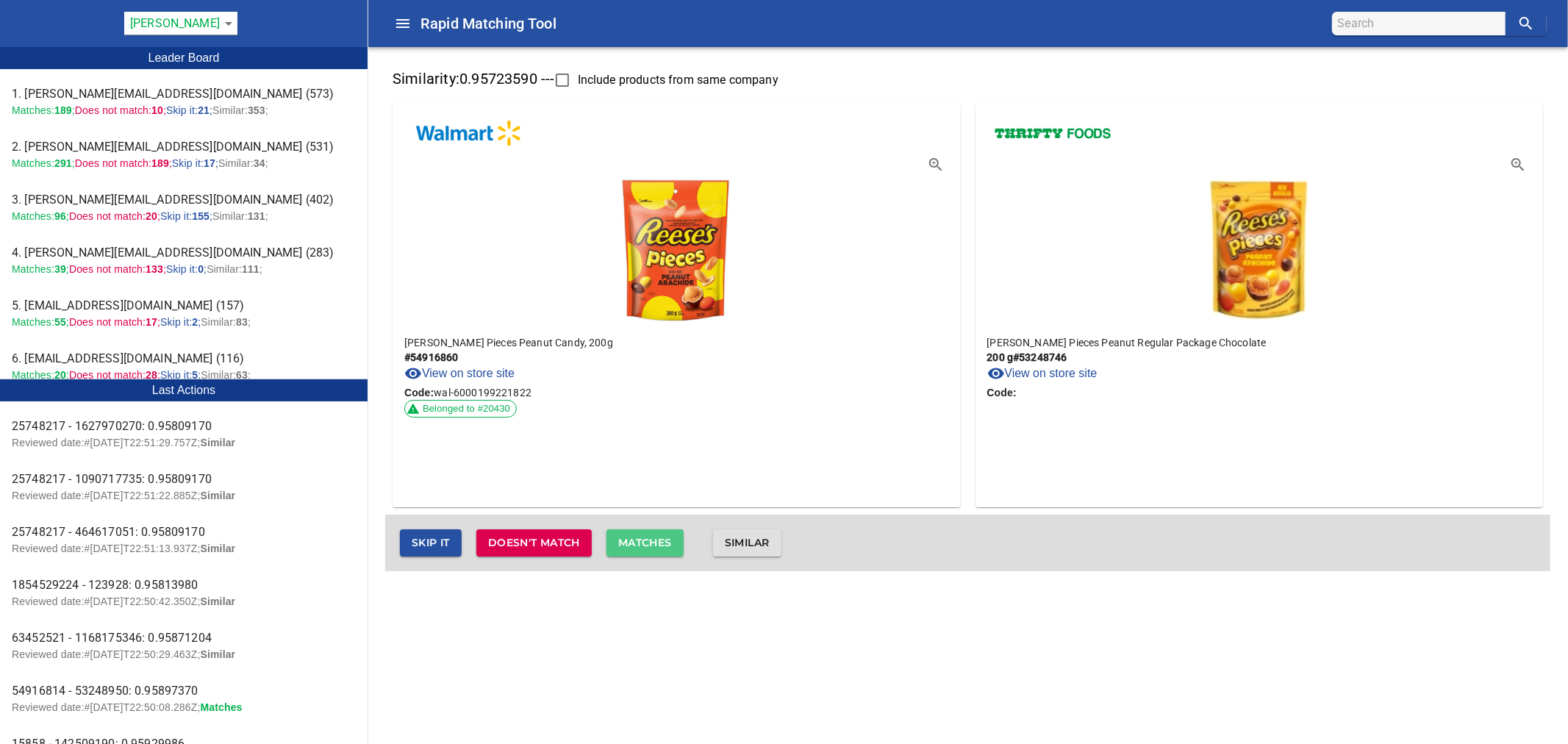
click at [660, 535] on span "Matches" at bounding box center [645, 543] width 54 height 18
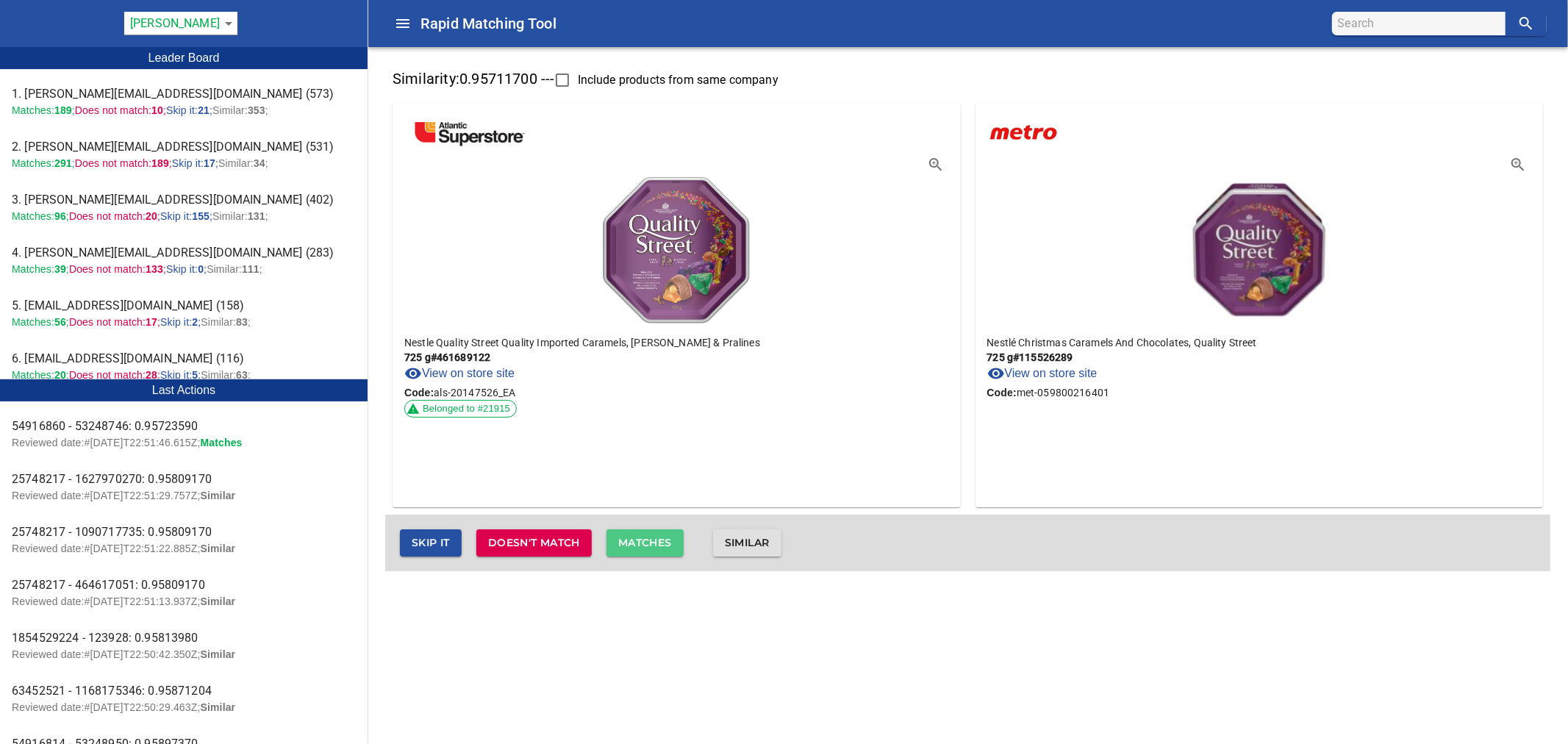
click at [667, 535] on span "Matches" at bounding box center [645, 543] width 54 height 18
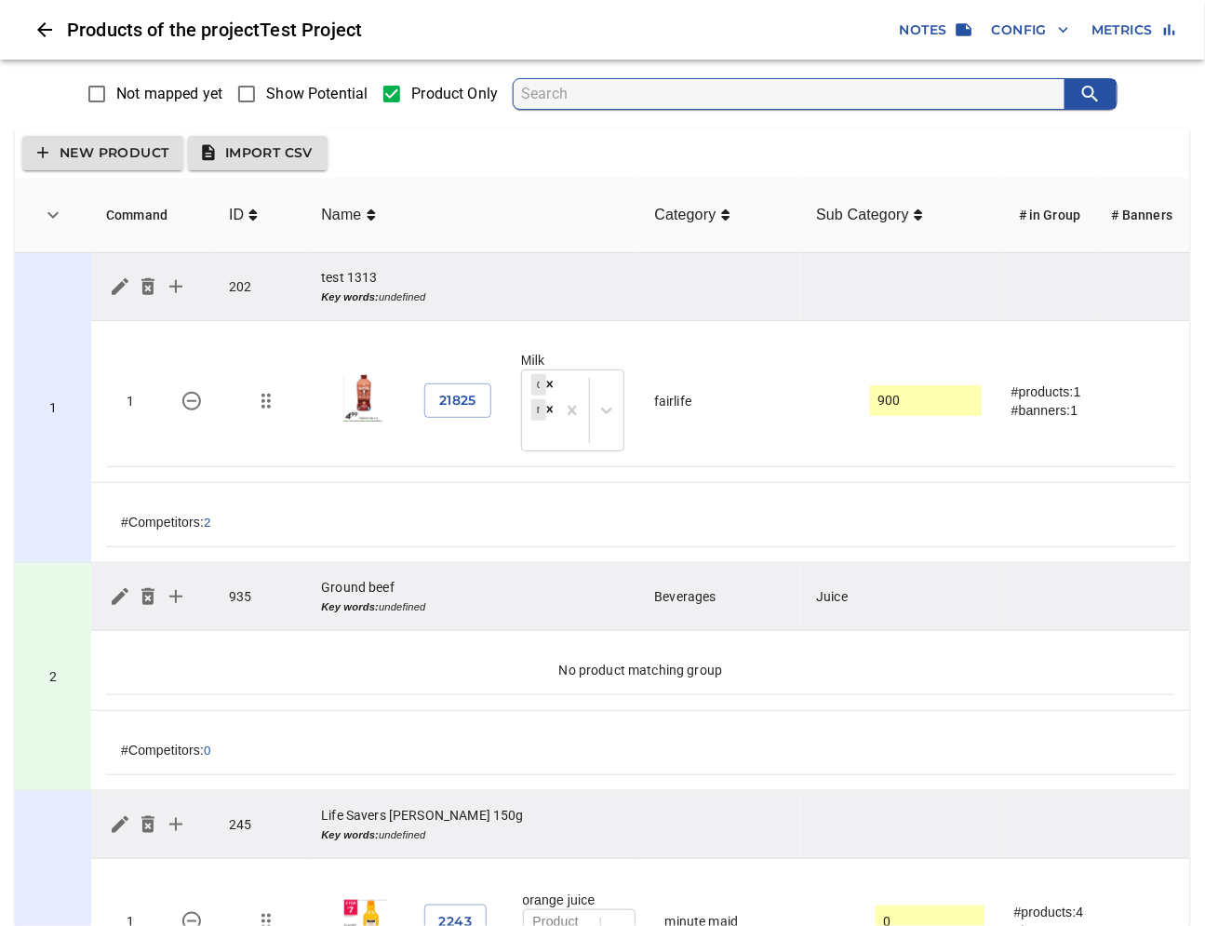
click at [311, 90] on span "Show Potential" at bounding box center [316, 94] width 101 height 22
click at [266, 90] on input "Show Potential" at bounding box center [246, 93] width 39 height 39
checkbox input "true"
click at [261, 87] on input "Show Potential" at bounding box center [246, 93] width 39 height 39
checkbox input "true"
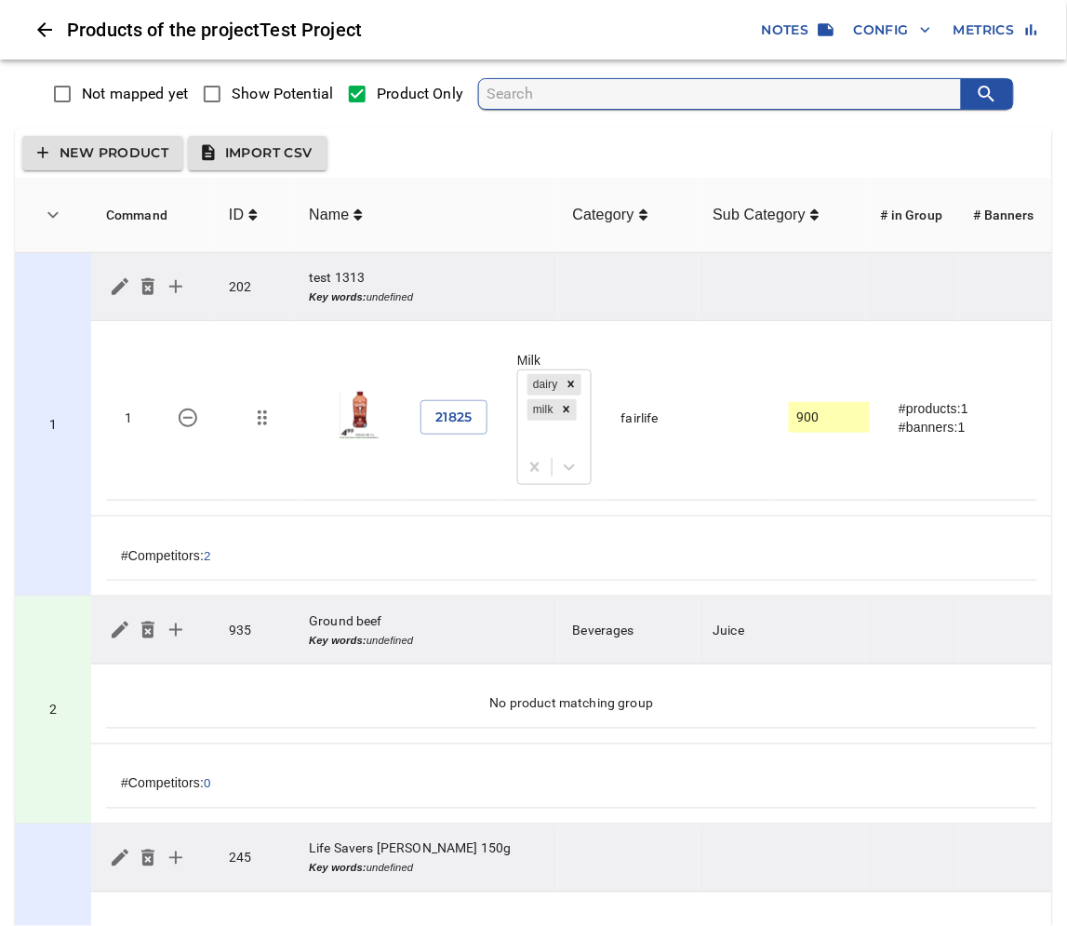
click at [267, 91] on span "Show Potential" at bounding box center [282, 94] width 101 height 22
click at [232, 91] on input "Show Potential" at bounding box center [212, 93] width 39 height 39
checkbox input "true"
click at [230, 94] on input "Show Potential" at bounding box center [212, 93] width 39 height 39
checkbox input "true"
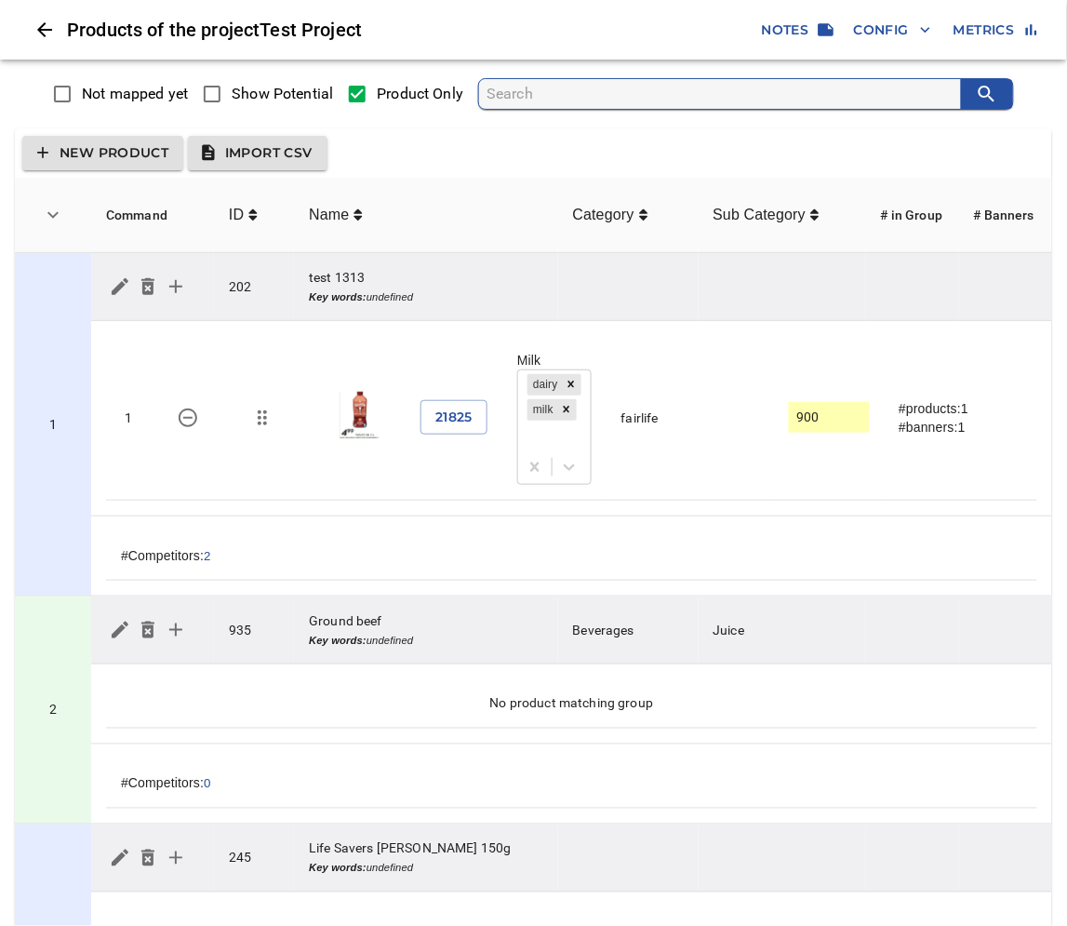
click at [240, 97] on span "Show Potential" at bounding box center [282, 94] width 101 height 22
click at [232, 97] on input "Show Potential" at bounding box center [212, 93] width 39 height 39
checkbox input "true"
click at [259, 93] on span "Show Potential" at bounding box center [282, 94] width 101 height 22
click at [232, 93] on input "Show Potential" at bounding box center [212, 93] width 39 height 39
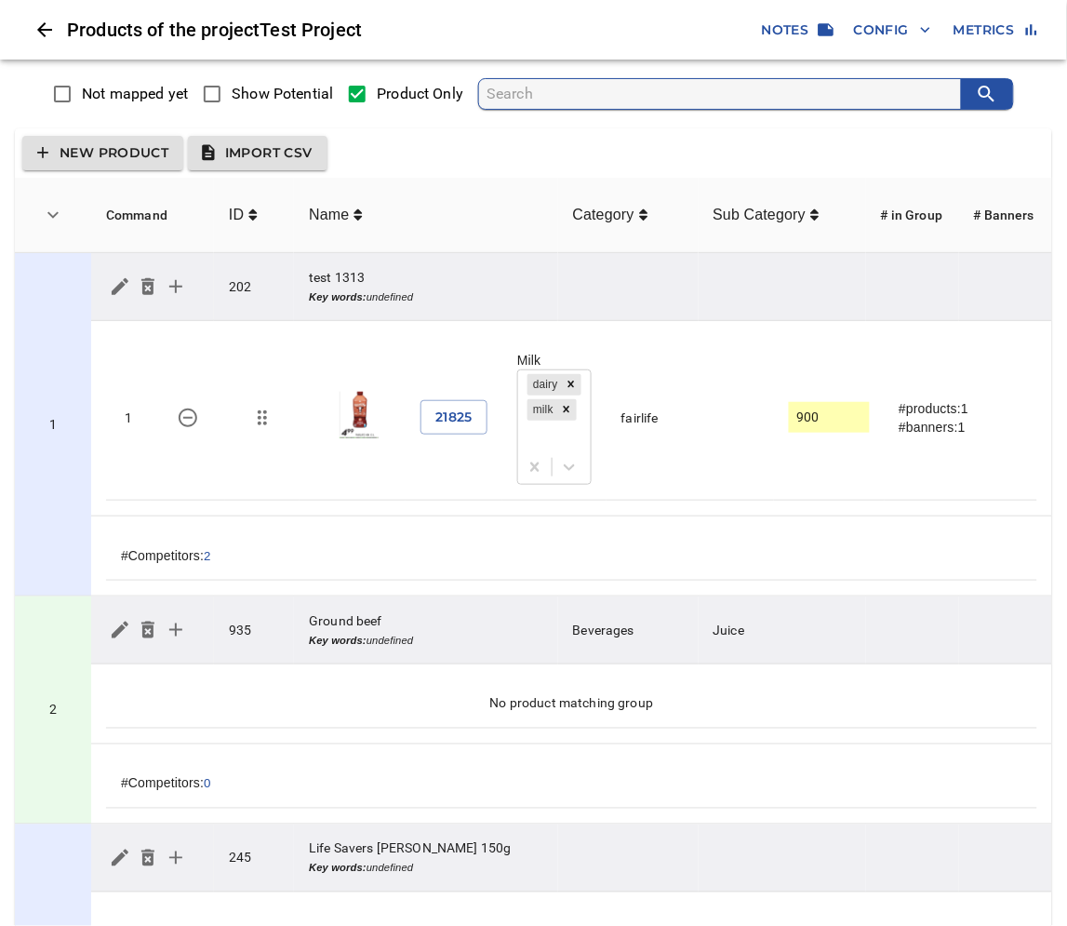
checkbox input "true"
click at [217, 91] on input "Show Potential" at bounding box center [212, 93] width 39 height 39
checkbox input "true"
